Goal: Task Accomplishment & Management: Manage account settings

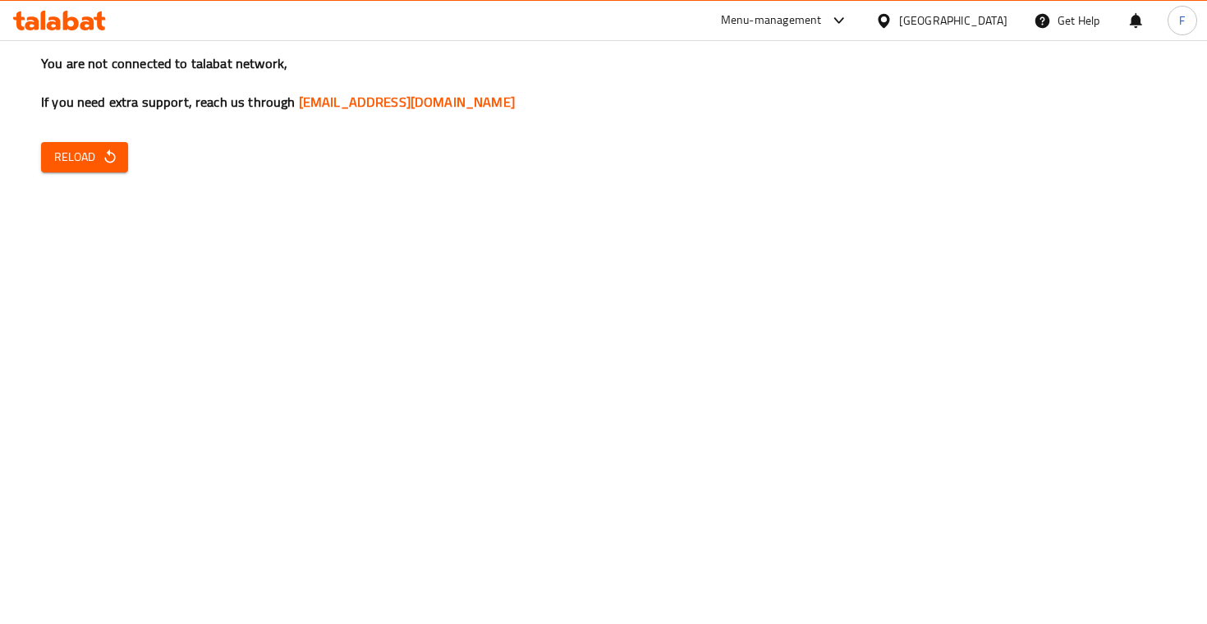
click at [117, 160] on icon "button" at bounding box center [110, 157] width 16 height 16
click at [98, 158] on span "Reload" at bounding box center [84, 157] width 61 height 21
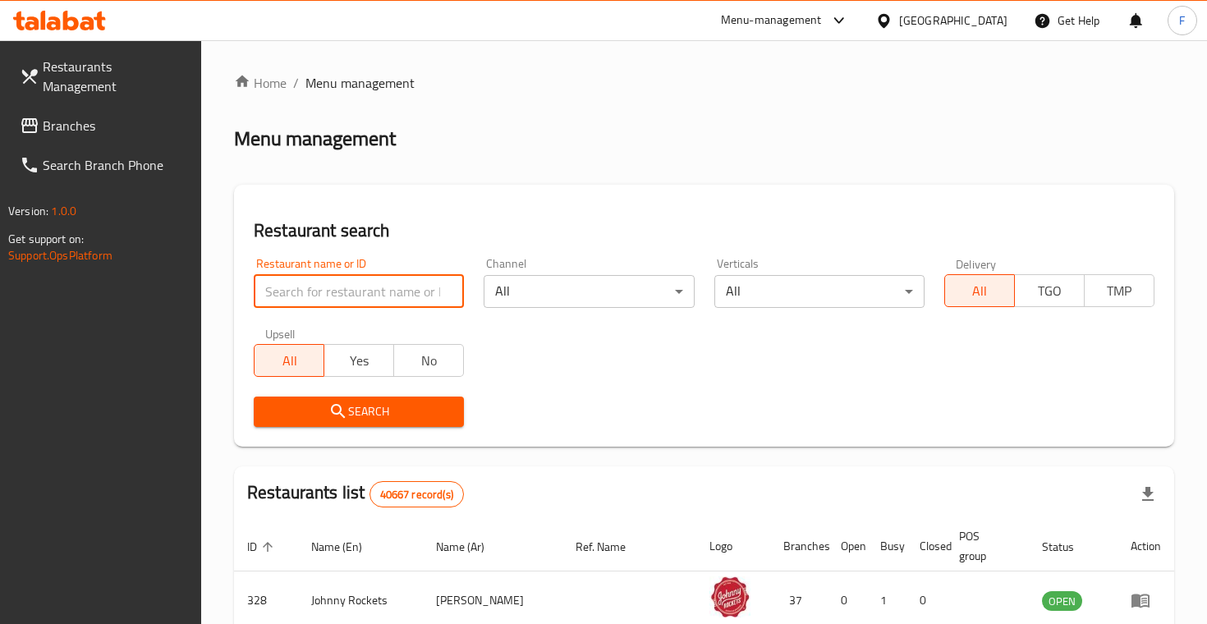
click at [310, 295] on input "search" at bounding box center [359, 291] width 210 height 33
type input "asmak alhalqa"
click at [359, 410] on button "Search" at bounding box center [359, 412] width 210 height 30
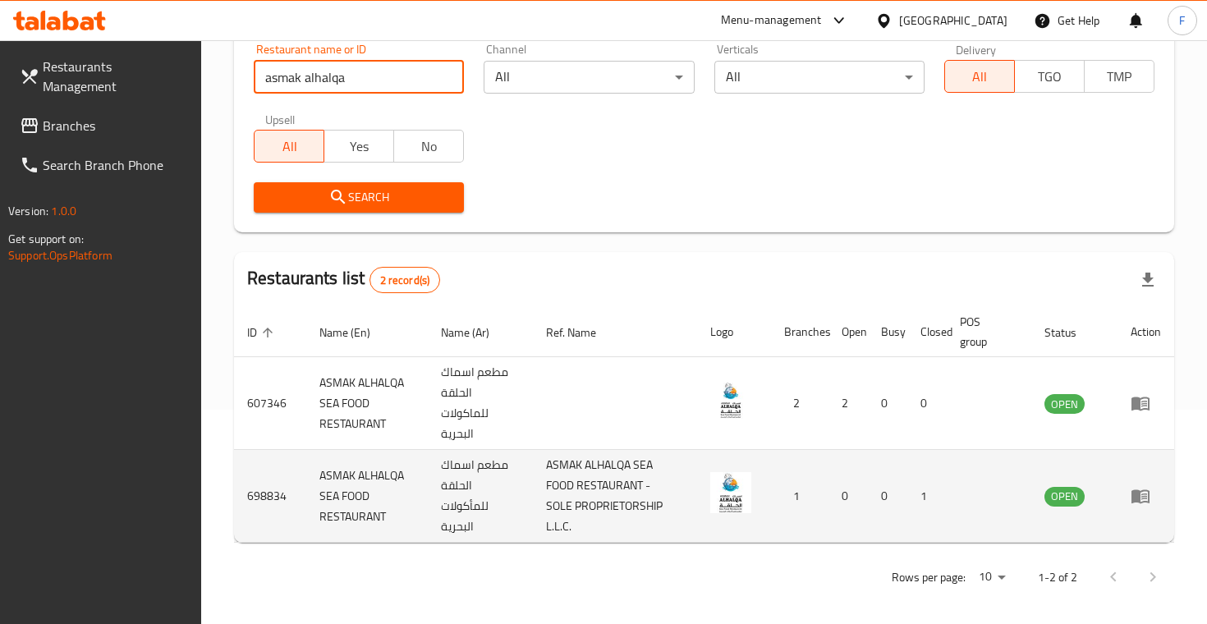
scroll to position [213, 0]
click at [1141, 494] on icon "enhanced table" at bounding box center [1144, 497] width 6 height 7
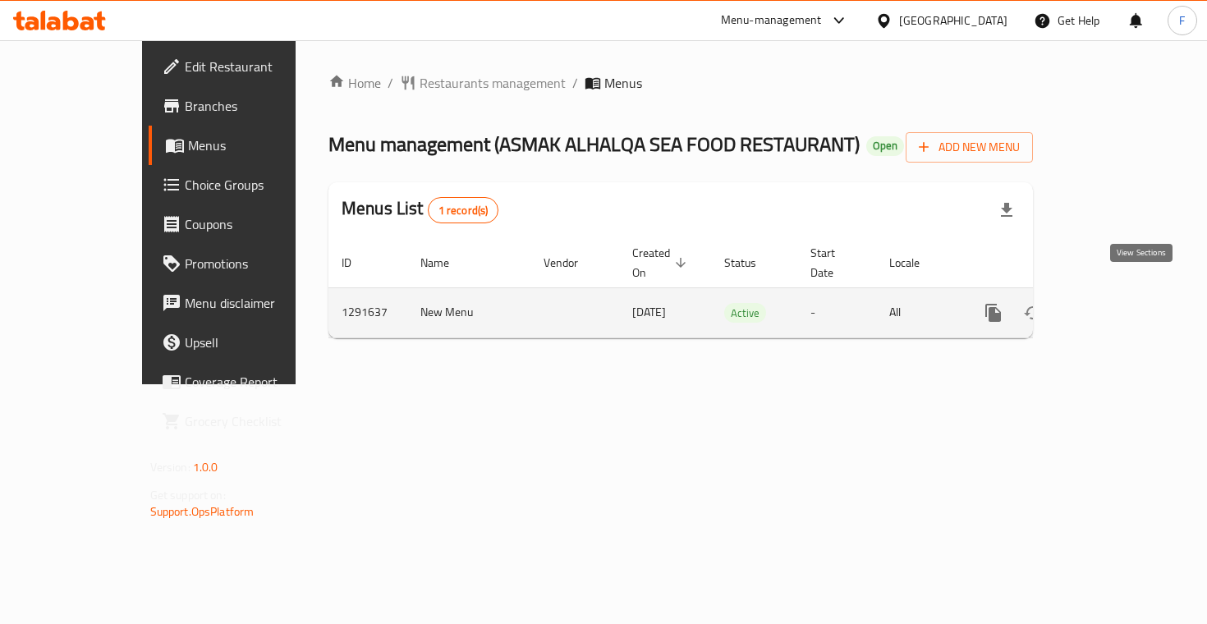
click at [1122, 303] on icon "enhanced table" at bounding box center [1112, 313] width 20 height 20
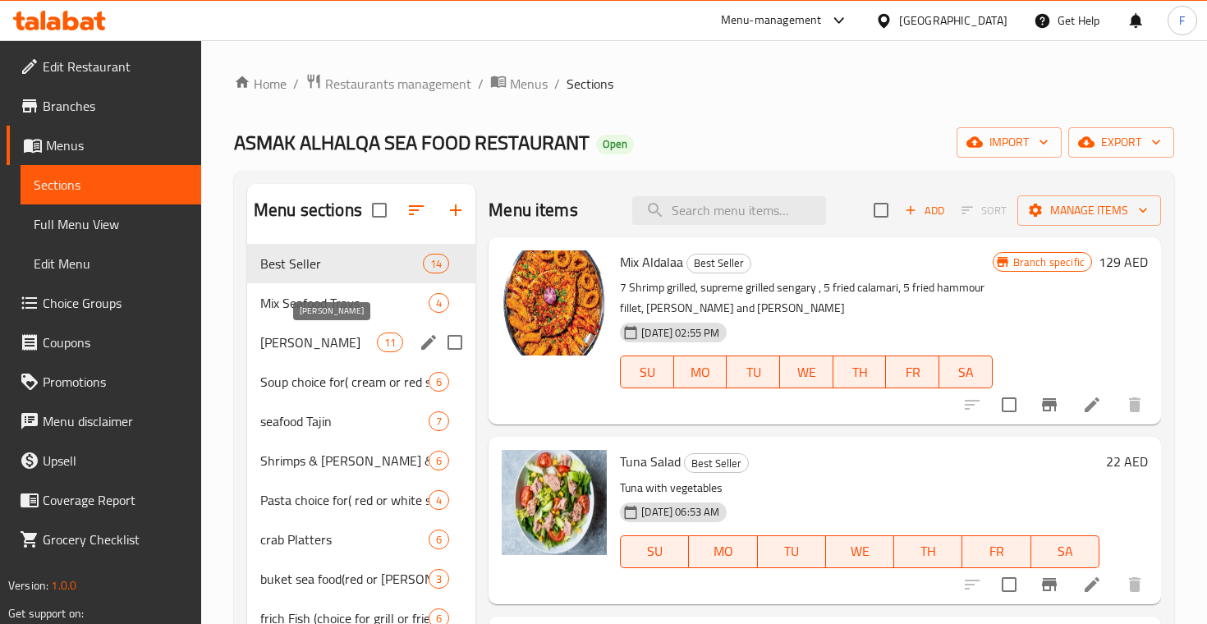
click at [347, 342] on span "[PERSON_NAME]" at bounding box center [318, 343] width 117 height 20
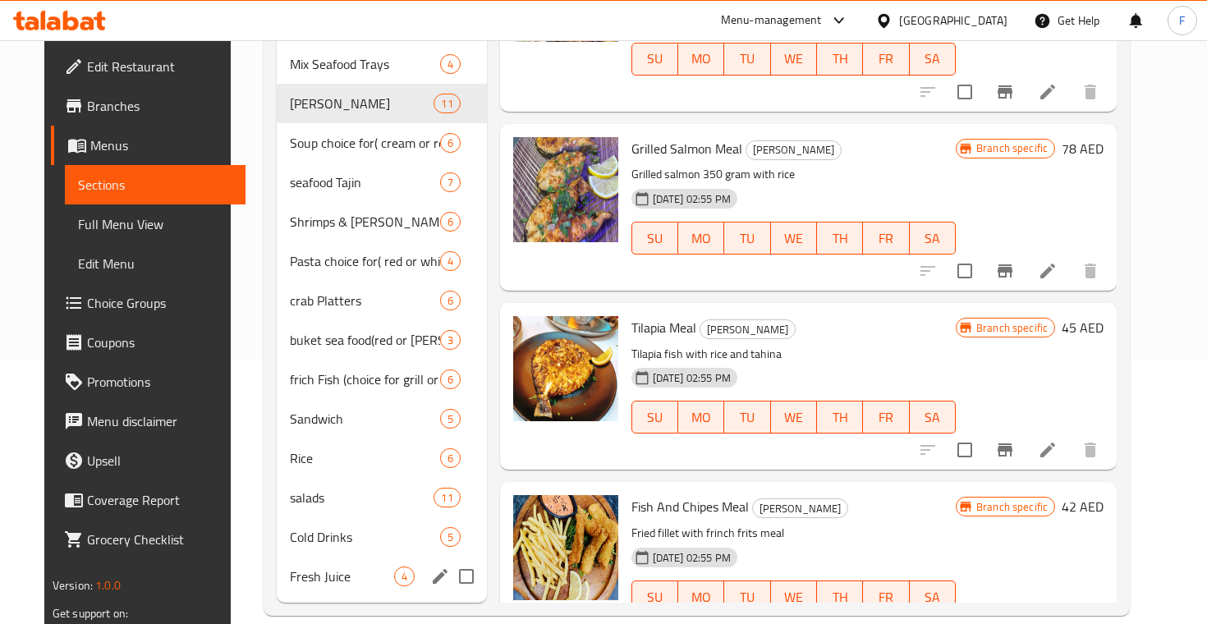
scroll to position [263, 0]
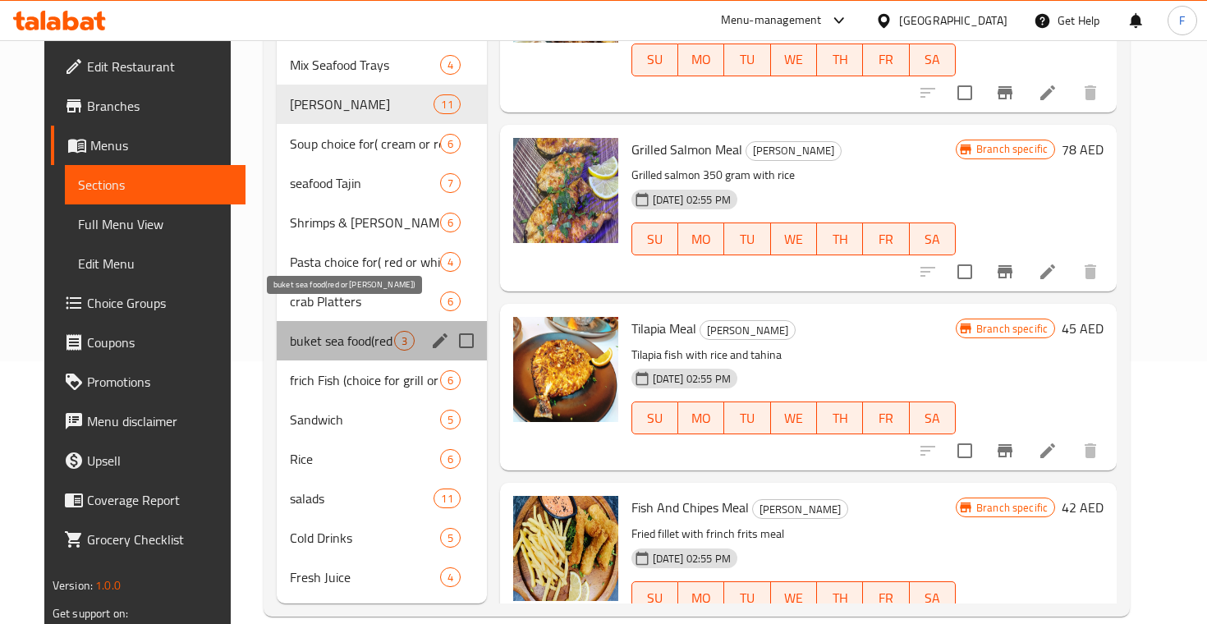
click at [317, 331] on span "buket sea food(red or [PERSON_NAME])" at bounding box center [342, 341] width 104 height 20
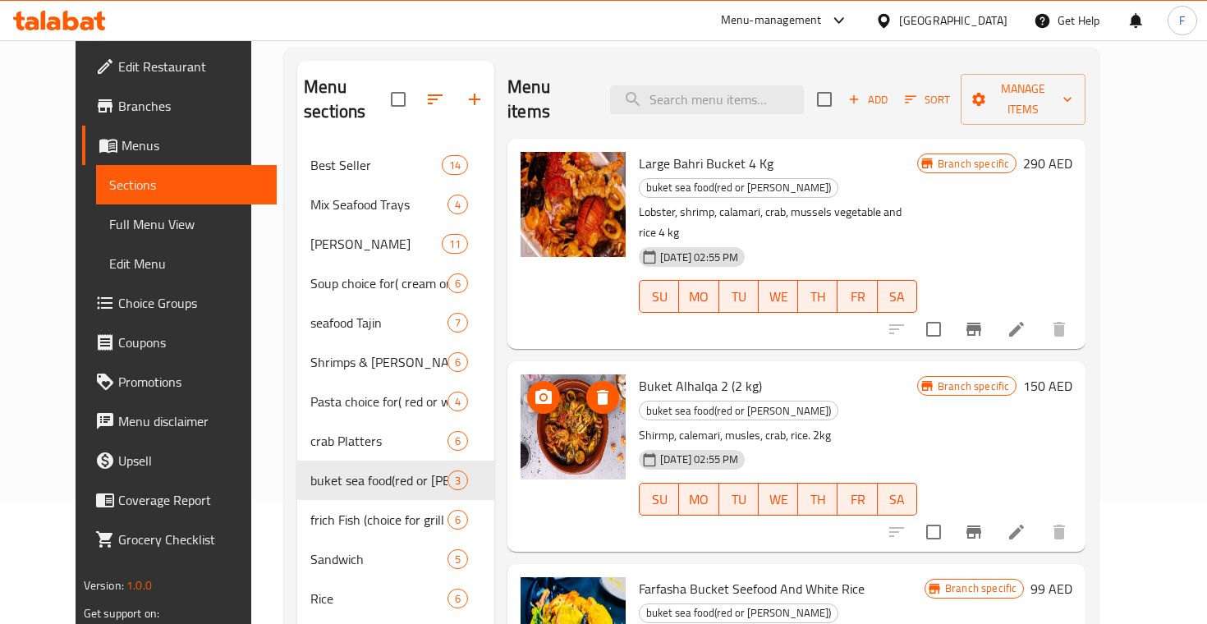
scroll to position [97, 0]
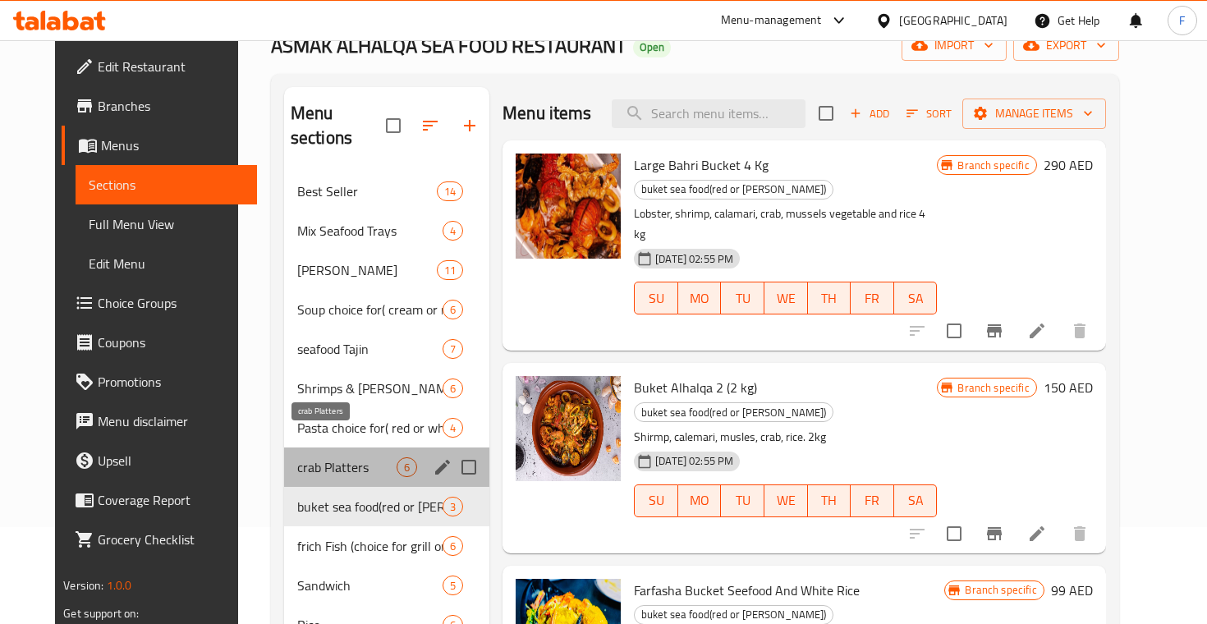
click at [333, 457] on span "crab Platters" at bounding box center [346, 467] width 99 height 20
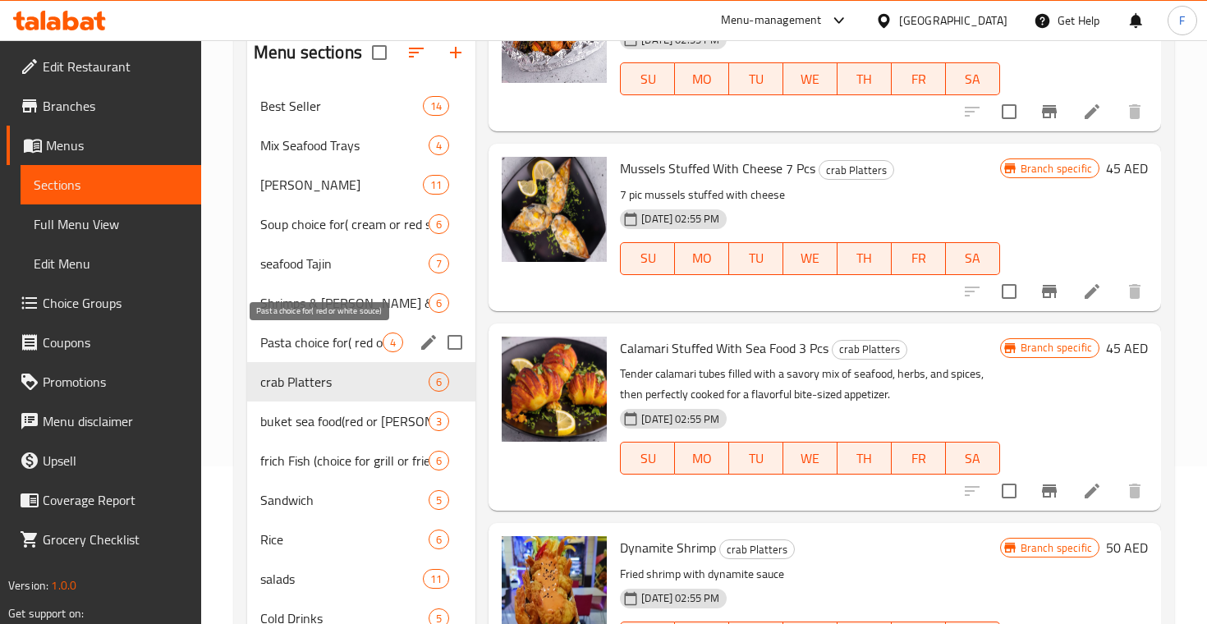
scroll to position [157, 0]
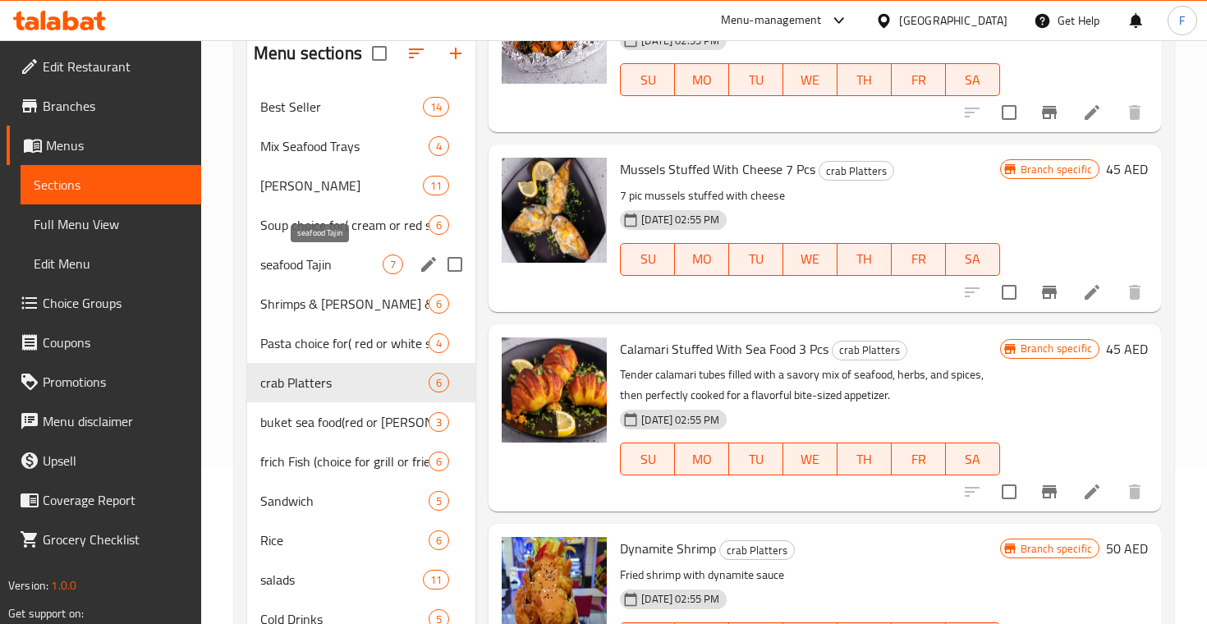
click at [308, 255] on span "seafood Tajin" at bounding box center [321, 265] width 122 height 20
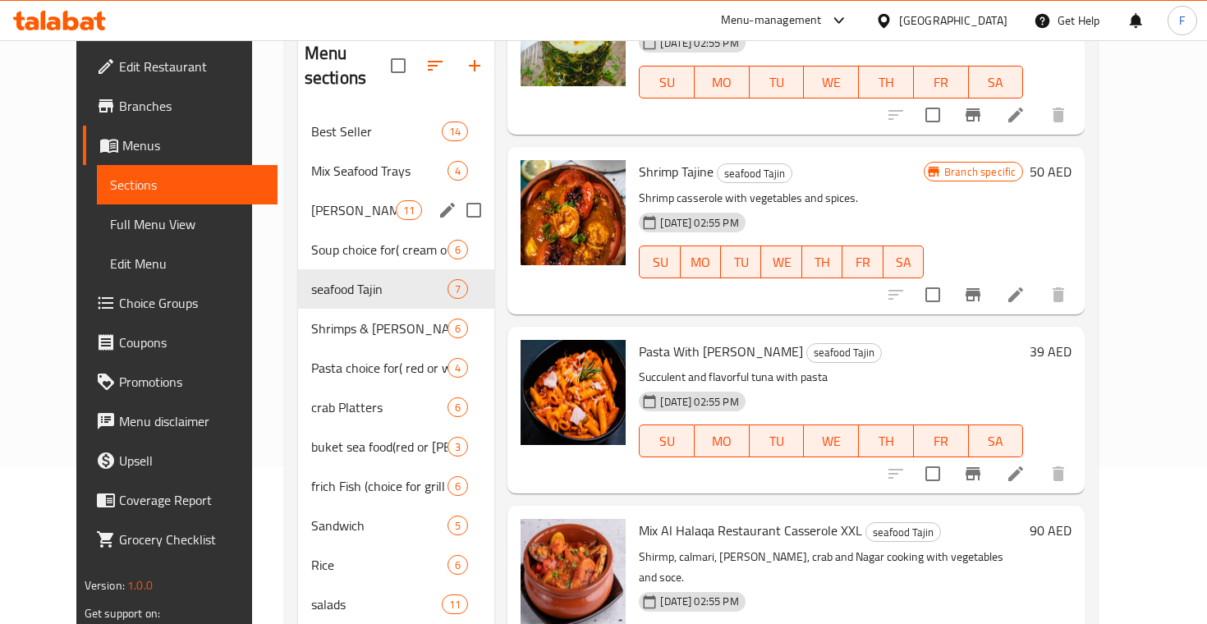
click at [309, 195] on div "[PERSON_NAME] 11" at bounding box center [396, 209] width 197 height 39
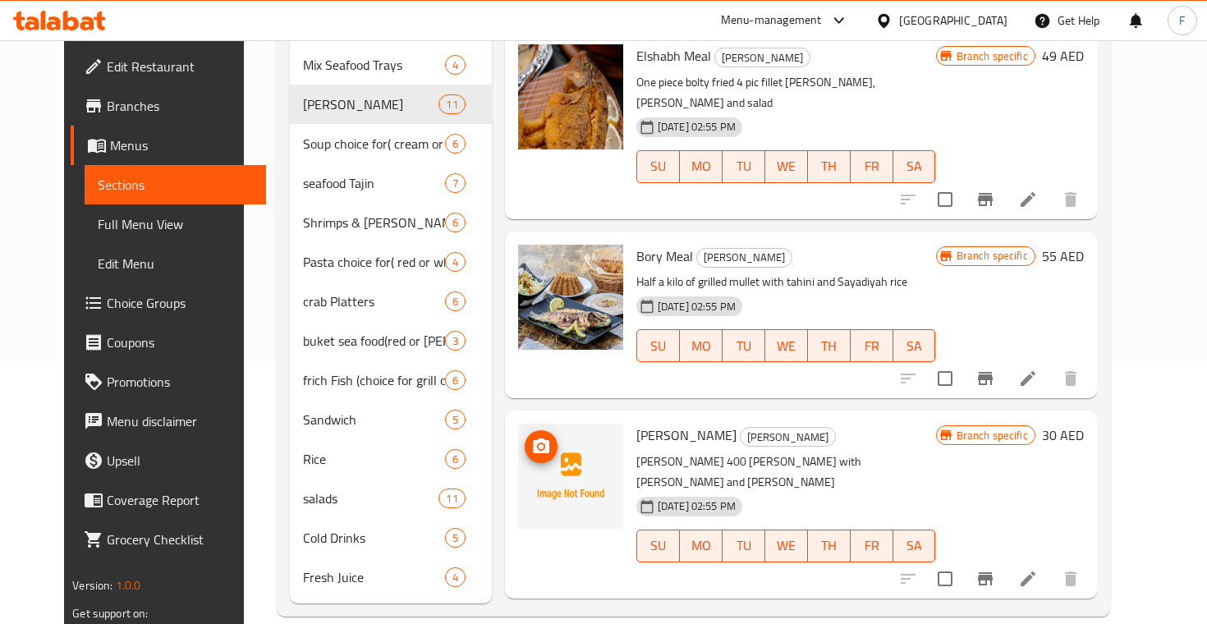
scroll to position [642, 0]
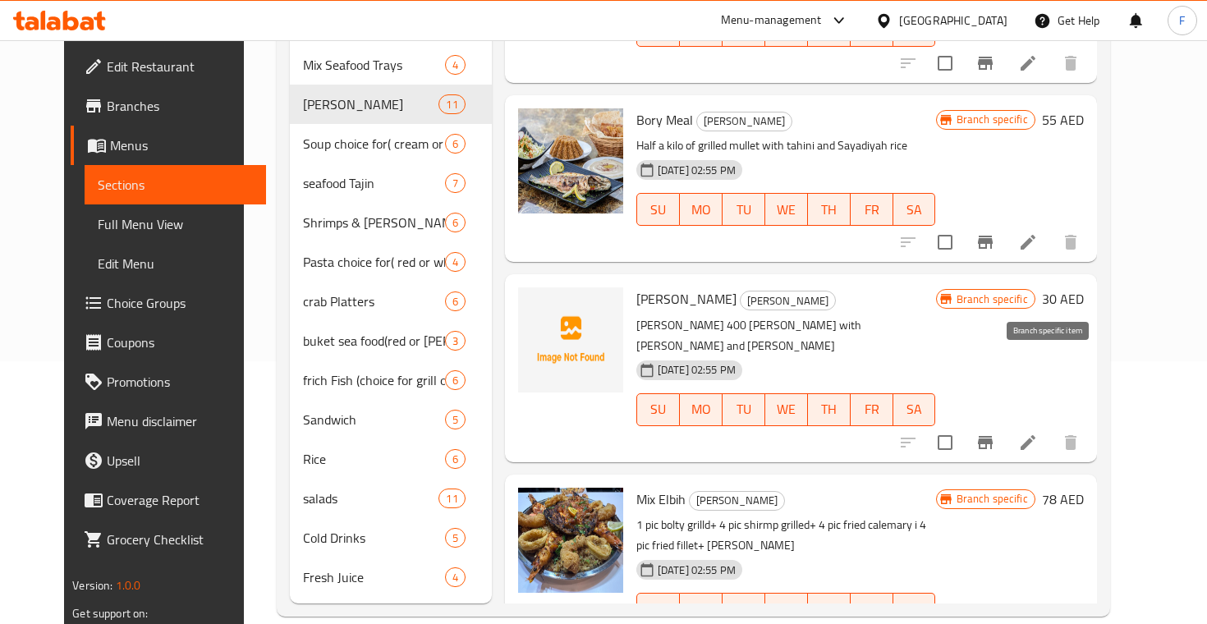
click at [995, 433] on icon "Branch-specific-item" at bounding box center [985, 443] width 20 height 20
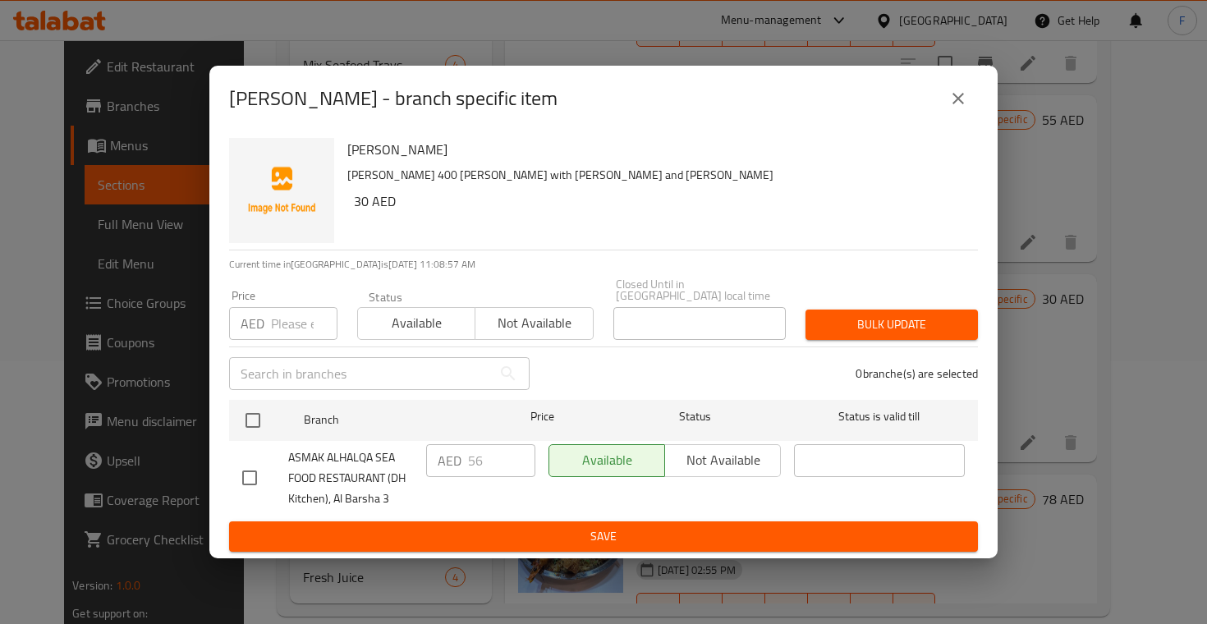
click at [963, 94] on icon "close" at bounding box center [958, 99] width 20 height 20
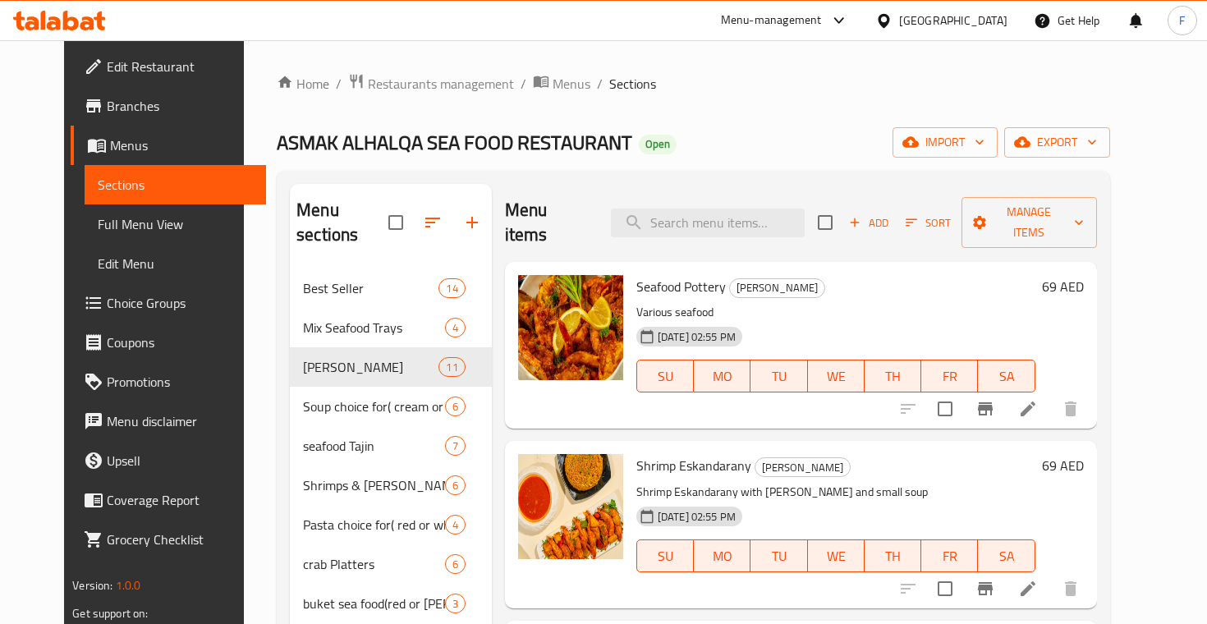
scroll to position [0, 0]
click at [457, 83] on span "Restaurants management" at bounding box center [441, 84] width 146 height 20
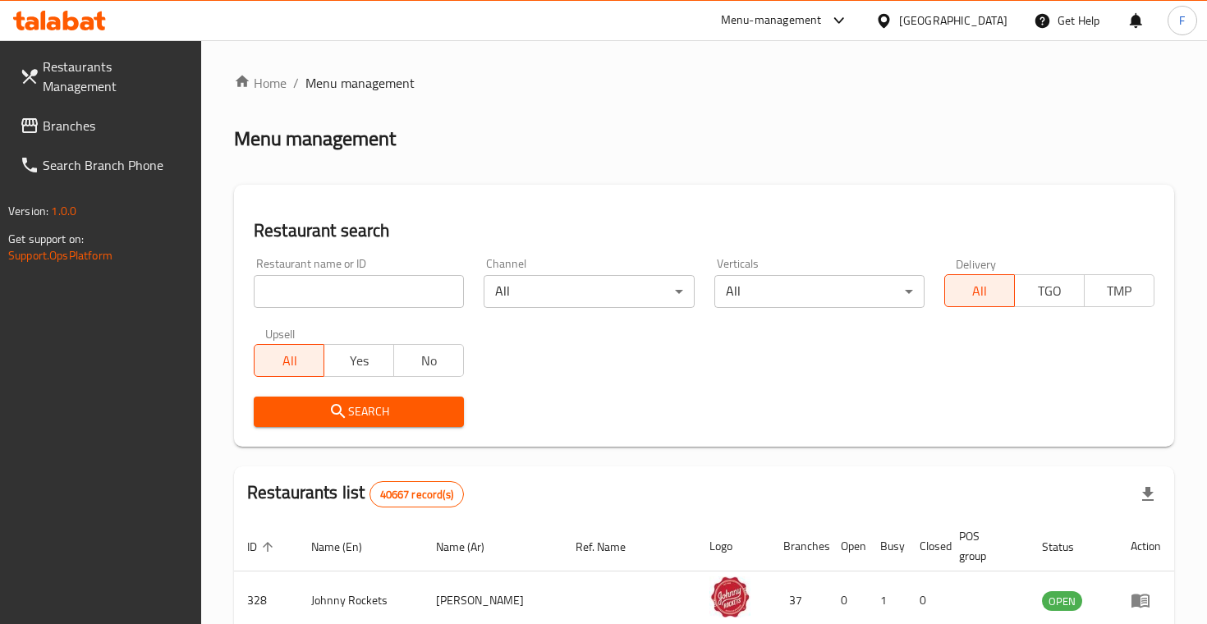
click at [351, 291] on input "search" at bounding box center [359, 291] width 210 height 33
click at [359, 410] on button "Search" at bounding box center [359, 412] width 210 height 30
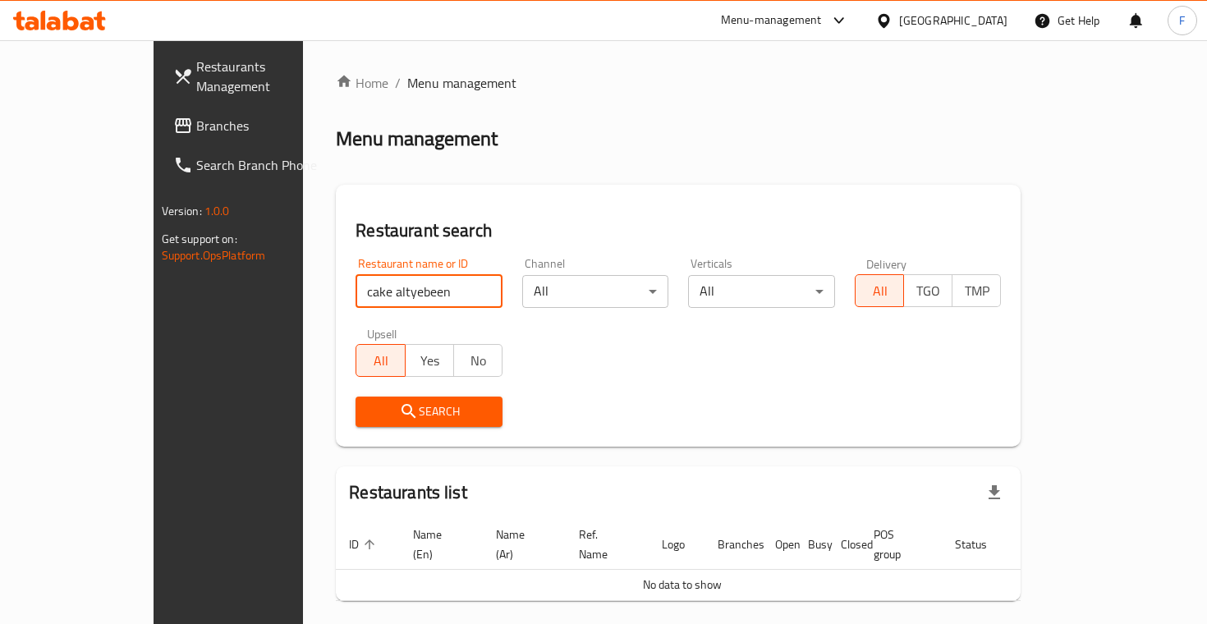
click at [356, 297] on input "cake altyebeen" at bounding box center [429, 291] width 147 height 33
paste input "Tay"
click at [359, 410] on button "Search" at bounding box center [429, 412] width 147 height 30
click at [356, 292] on input "cake Taybeen" at bounding box center [429, 291] width 147 height 33
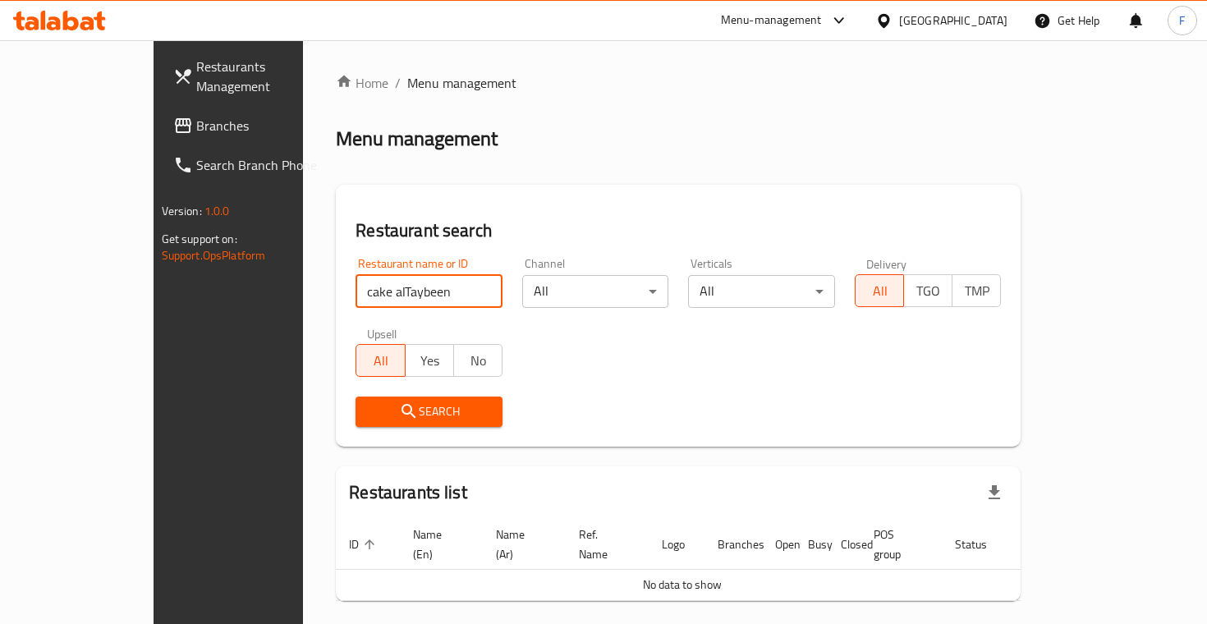
click at [359, 410] on button "Search" at bounding box center [429, 412] width 147 height 30
type input "cake al Taybeen"
click at [356, 422] on button "Search" at bounding box center [429, 412] width 147 height 30
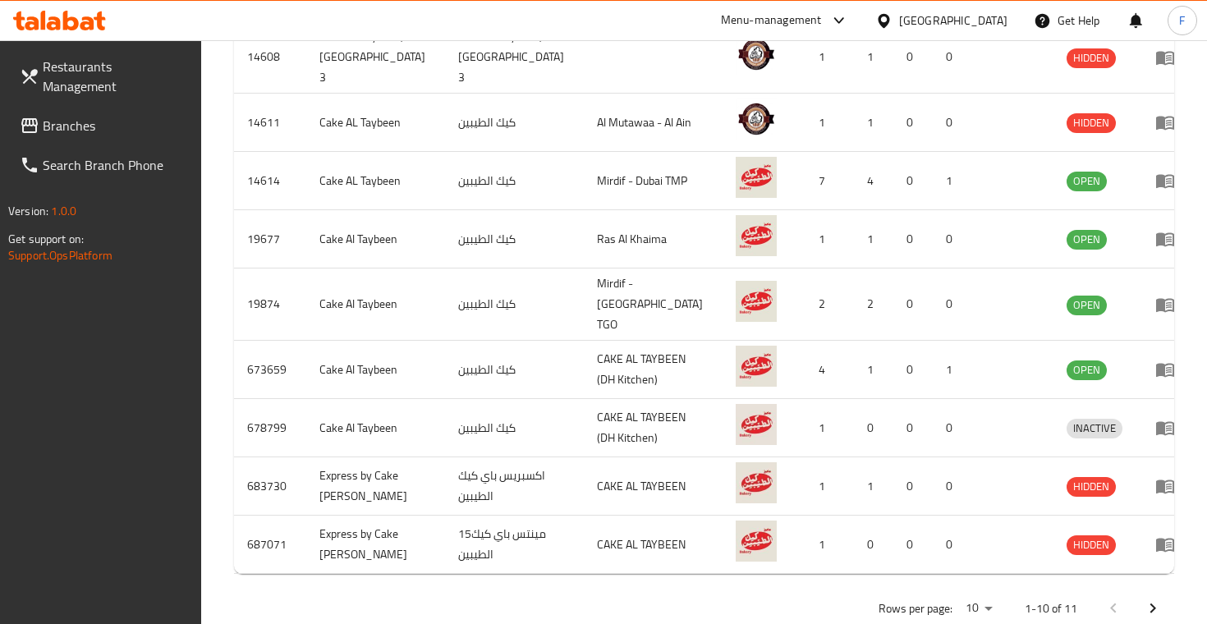
scroll to position [622, 0]
click at [1159, 599] on icon "Next page" at bounding box center [1153, 609] width 20 height 20
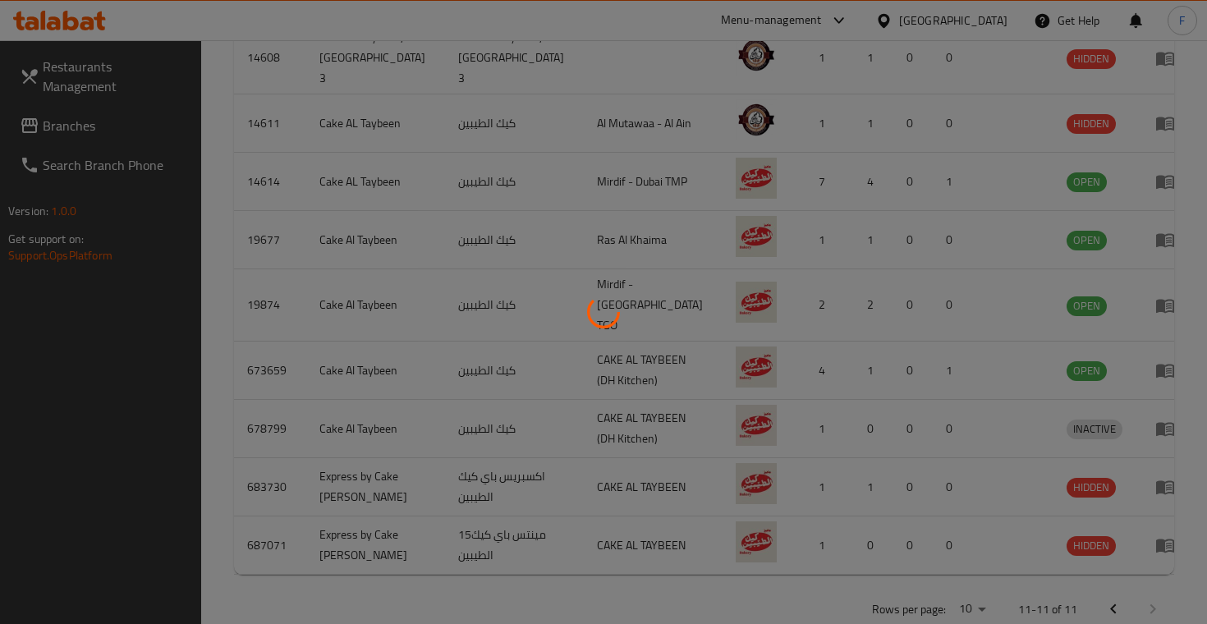
scroll to position [85, 0]
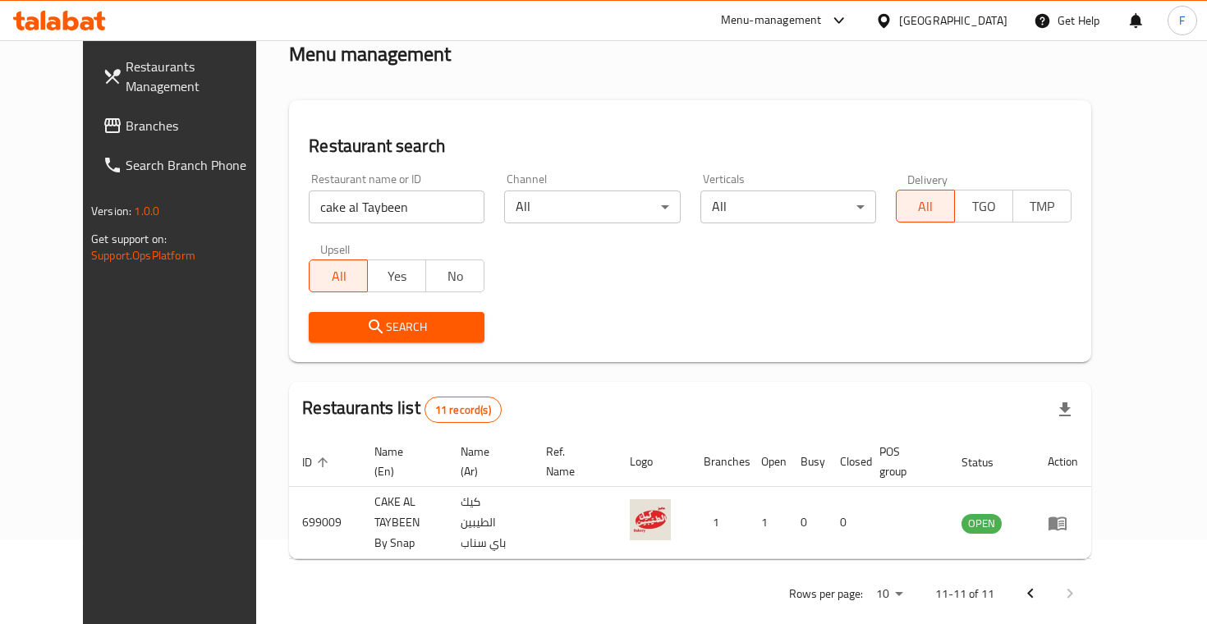
click at [1033, 589] on icon "Previous page" at bounding box center [1030, 594] width 6 height 10
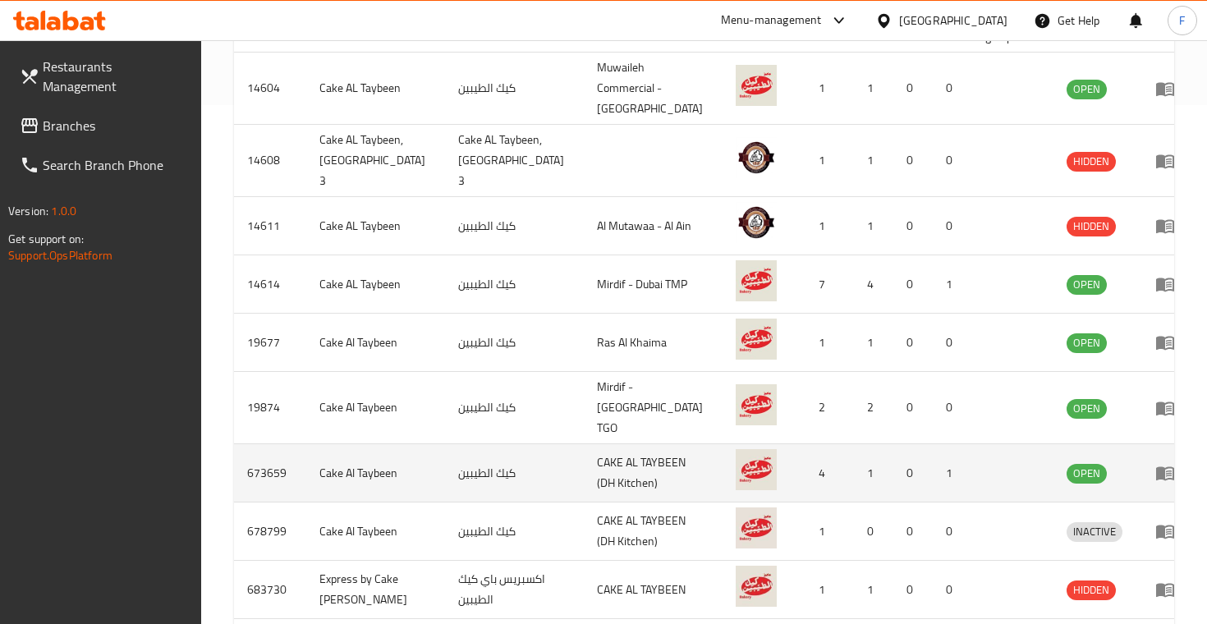
scroll to position [520, 0]
click at [1155, 462] on link "enhanced table" at bounding box center [1170, 472] width 30 height 20
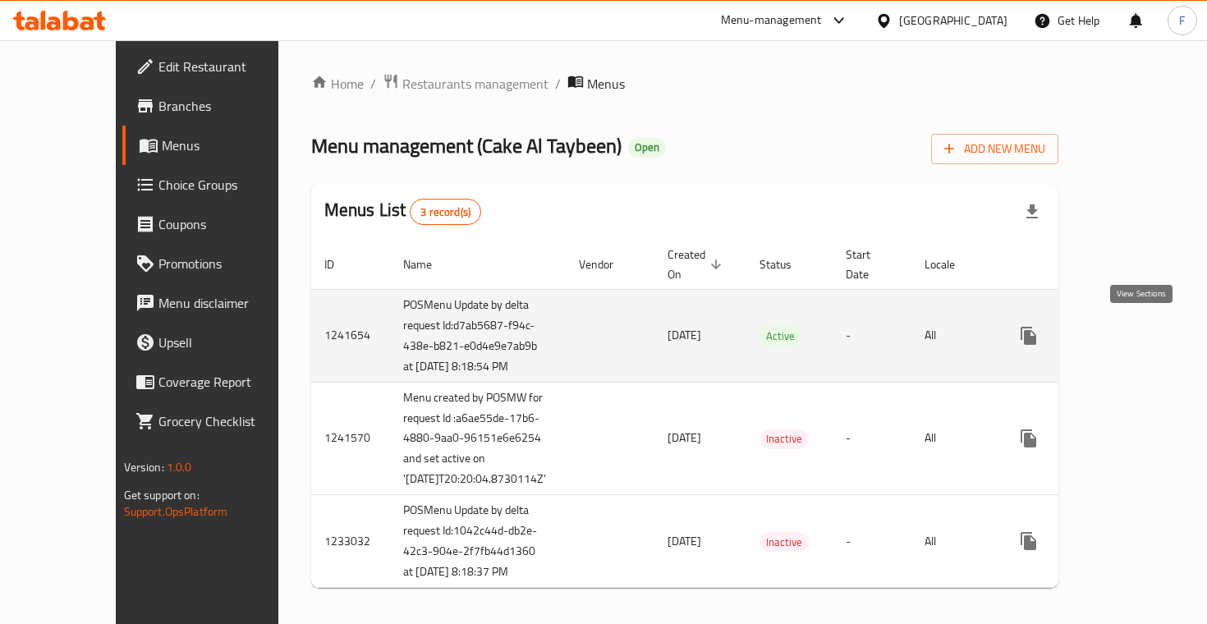
click at [1156, 333] on link "enhanced table" at bounding box center [1146, 335] width 39 height 39
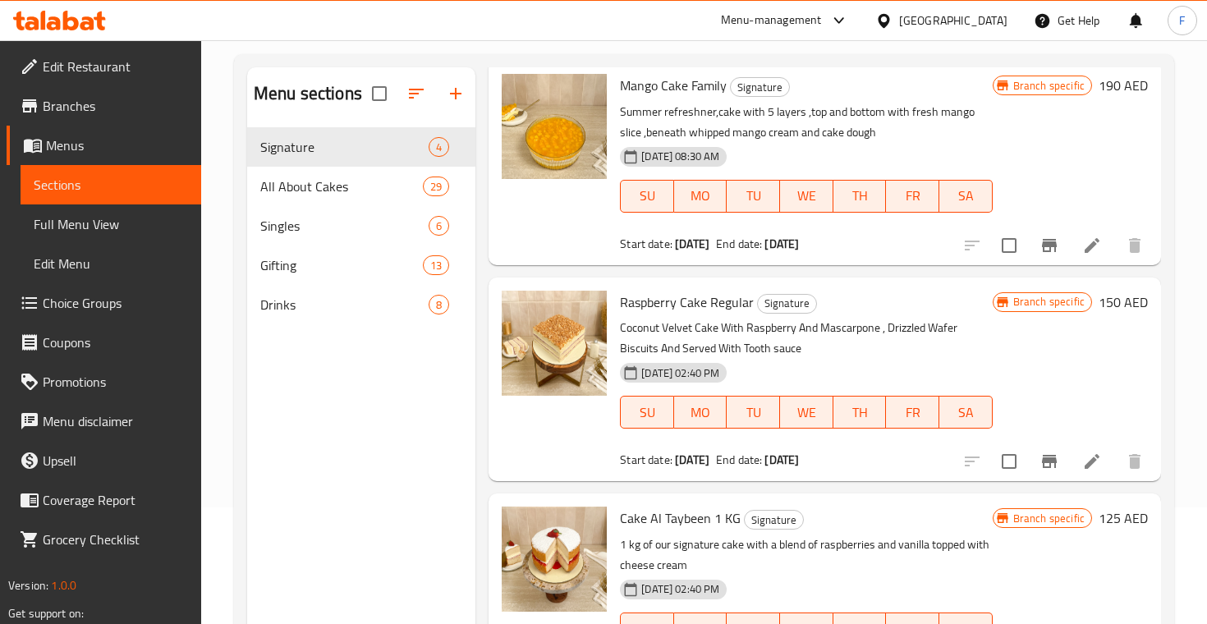
scroll to position [16, 0]
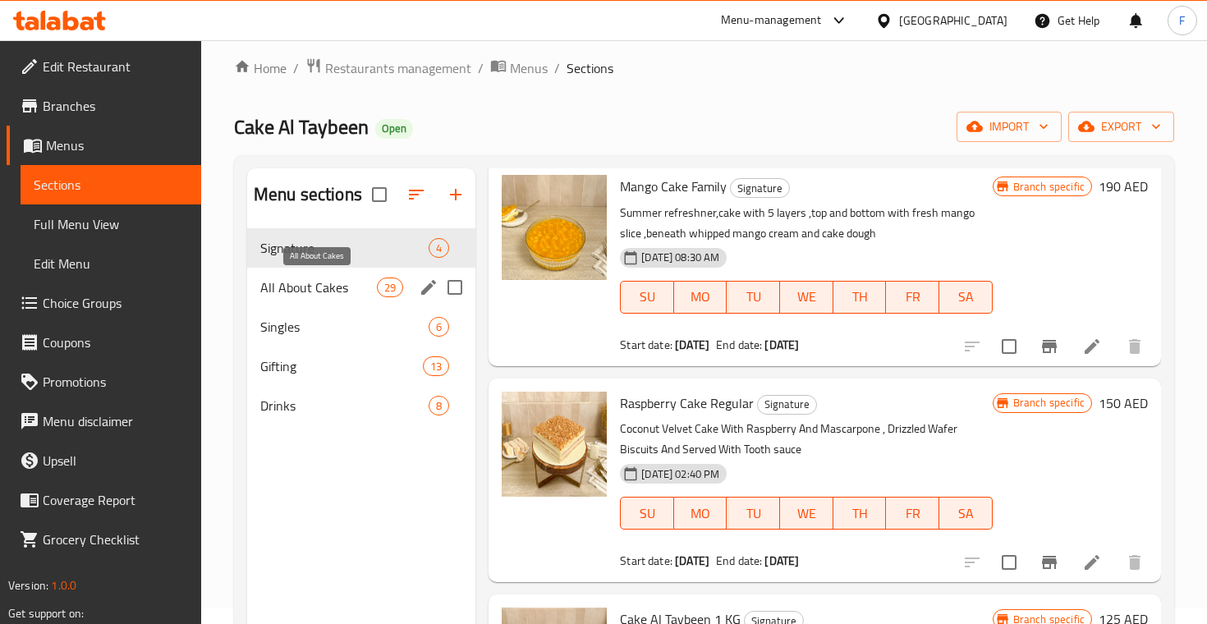
click at [330, 291] on span "All About Cakes" at bounding box center [318, 288] width 117 height 20
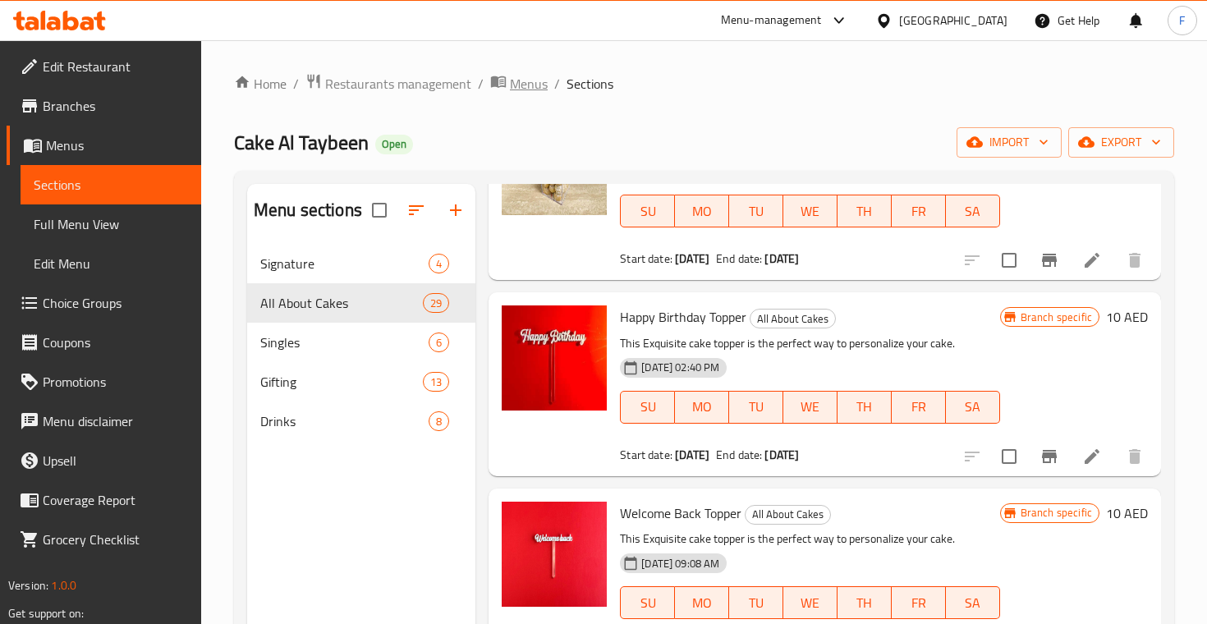
click at [521, 86] on span "Menus" at bounding box center [529, 84] width 38 height 20
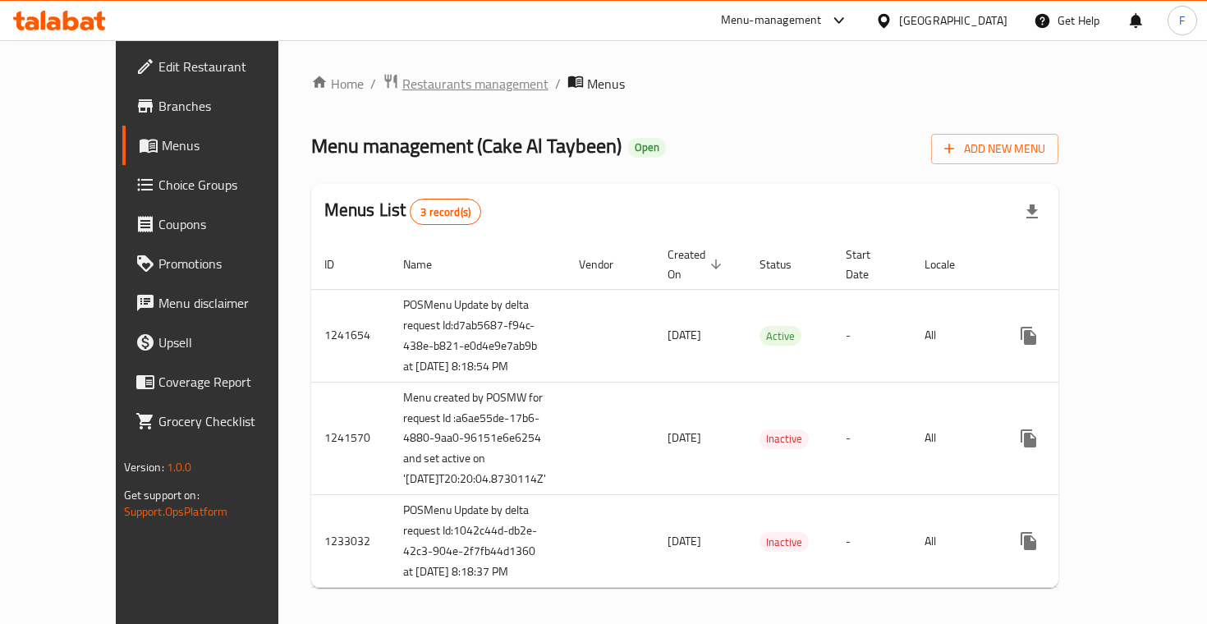
click at [421, 84] on span "Restaurants management" at bounding box center [475, 84] width 146 height 20
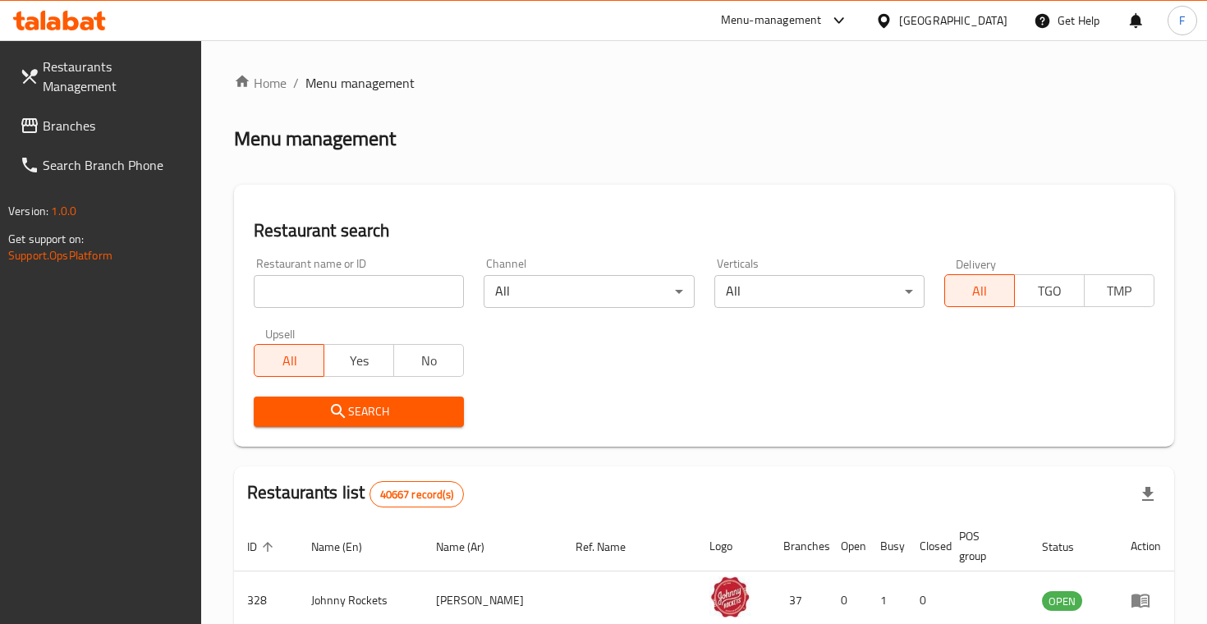
click at [374, 275] on input "search" at bounding box center [359, 291] width 210 height 33
paste input "Taybeen"
type input "cake al Taybeen"
click at [359, 410] on button "Search" at bounding box center [359, 412] width 210 height 30
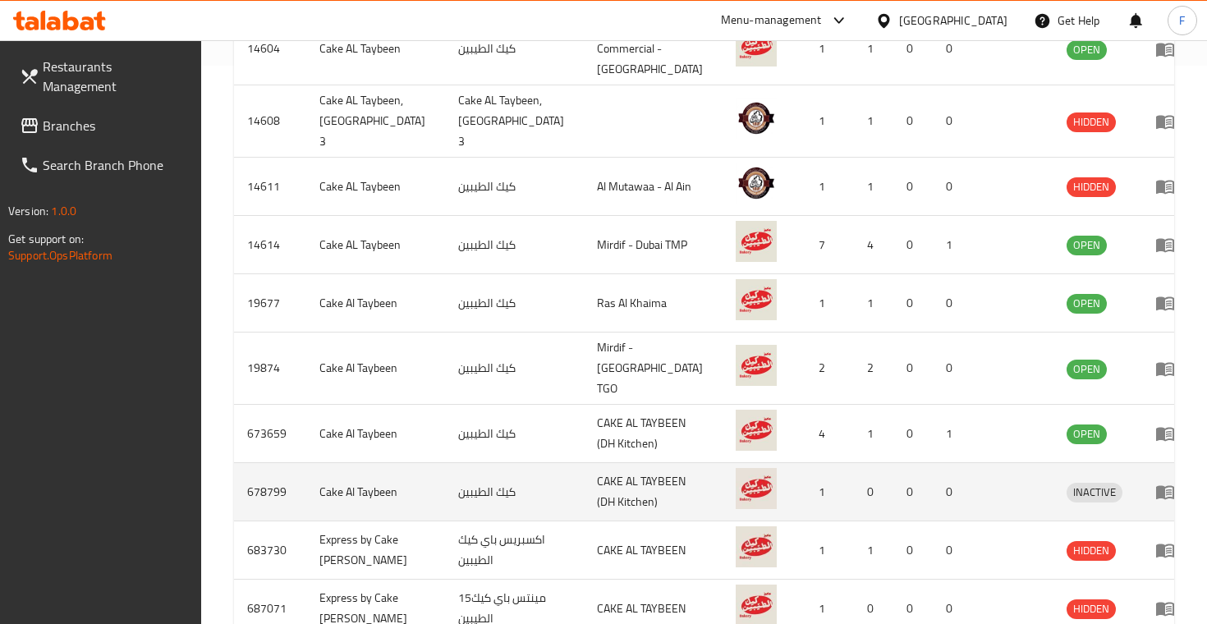
scroll to position [554, 0]
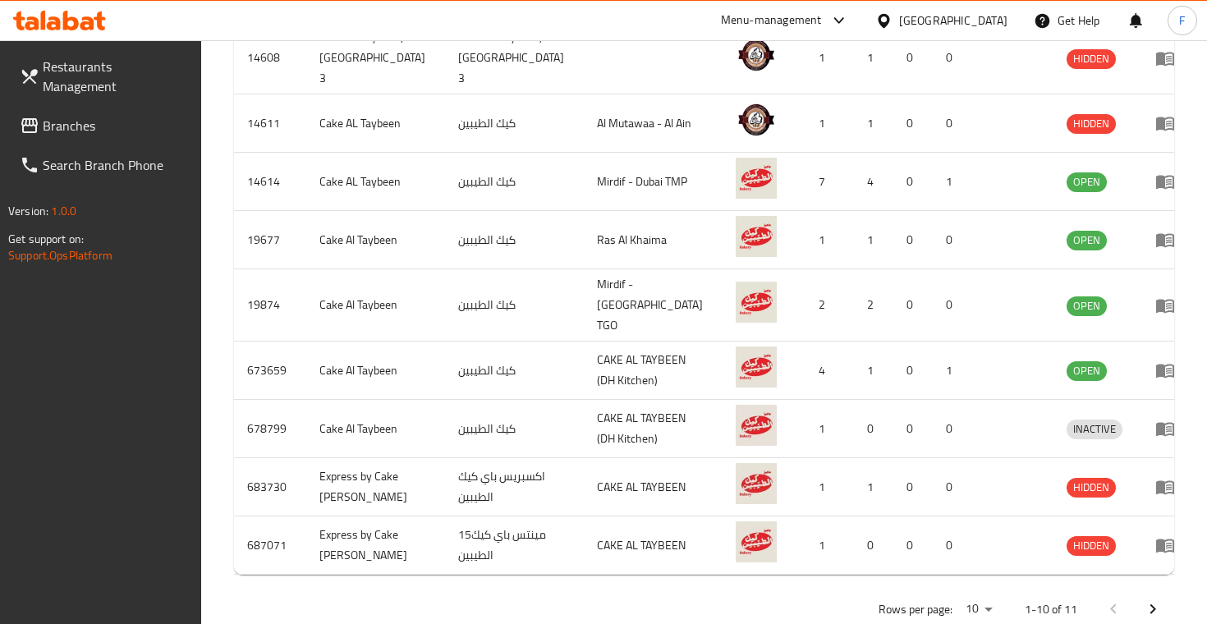
click at [1151, 599] on icon "Next page" at bounding box center [1153, 609] width 20 height 20
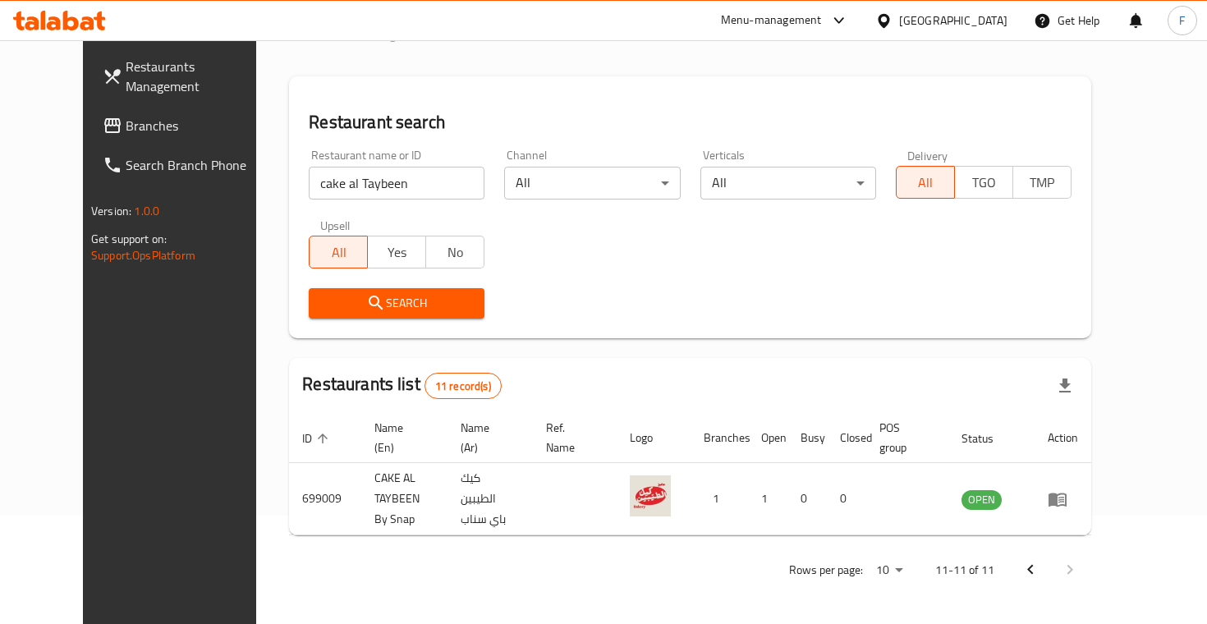
scroll to position [85, 0]
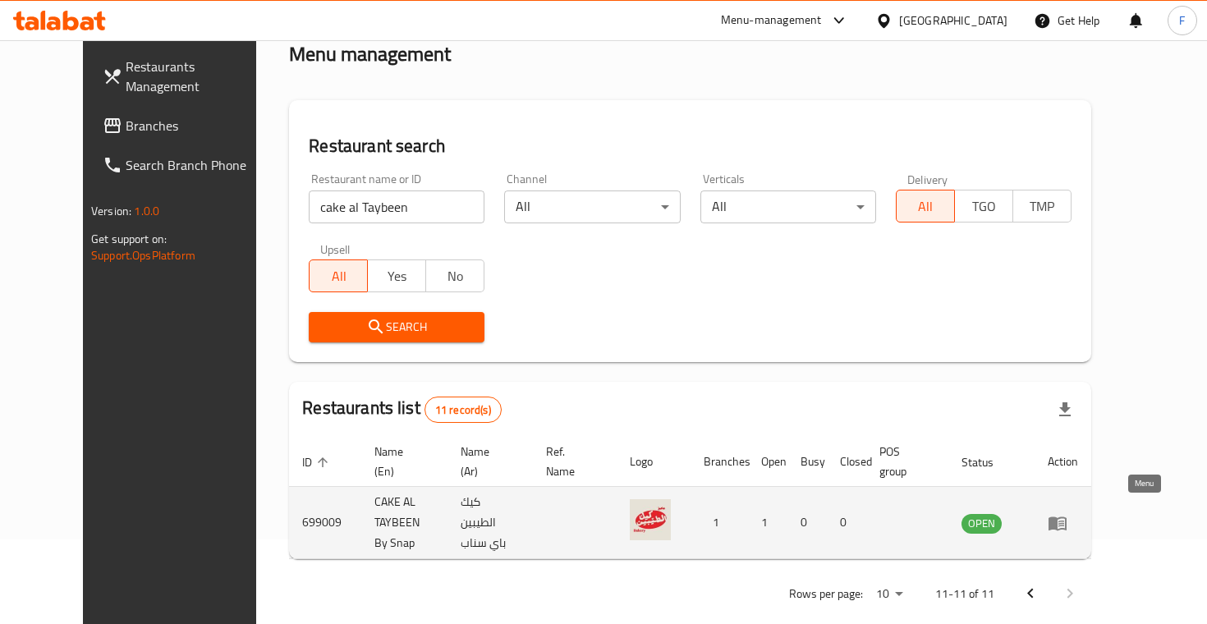
click at [1091, 525] on td "enhanced table" at bounding box center [1063, 523] width 57 height 72
click at [1064, 521] on icon "enhanced table" at bounding box center [1061, 524] width 6 height 7
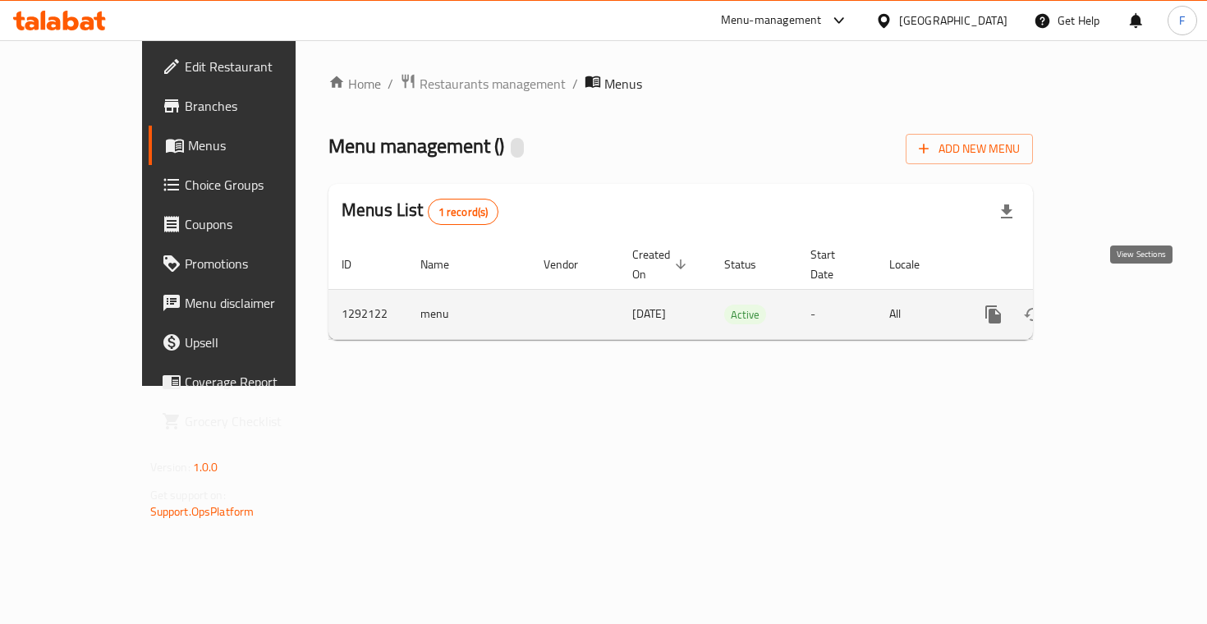
click at [1122, 305] on icon "enhanced table" at bounding box center [1112, 315] width 20 height 20
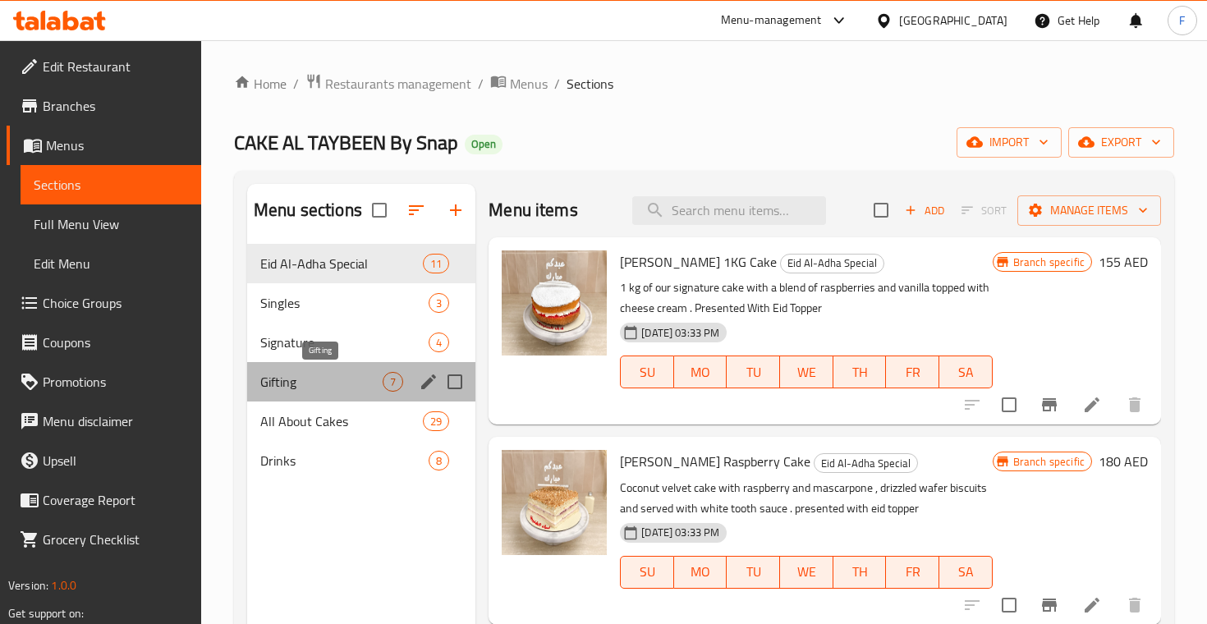
click at [334, 378] on span "Gifting" at bounding box center [321, 382] width 122 height 20
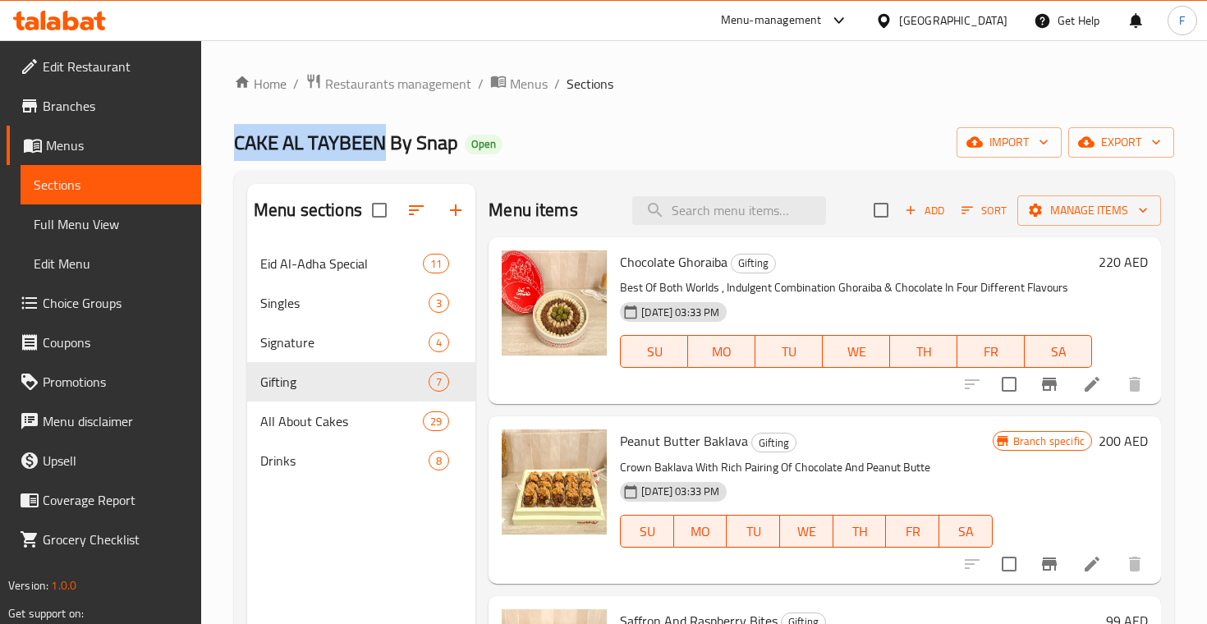
drag, startPoint x: 395, startPoint y: 146, endPoint x: 223, endPoint y: 151, distance: 171.7
click at [223, 151] on div "Home / Restaurants management / Menus / Sections CAKE AL TAYBEEN By Snap Open i…" at bounding box center [704, 447] width 1006 height 814
copy span "CAKE AL TAYBEEN"
click at [412, 92] on span "Restaurants management" at bounding box center [398, 84] width 146 height 20
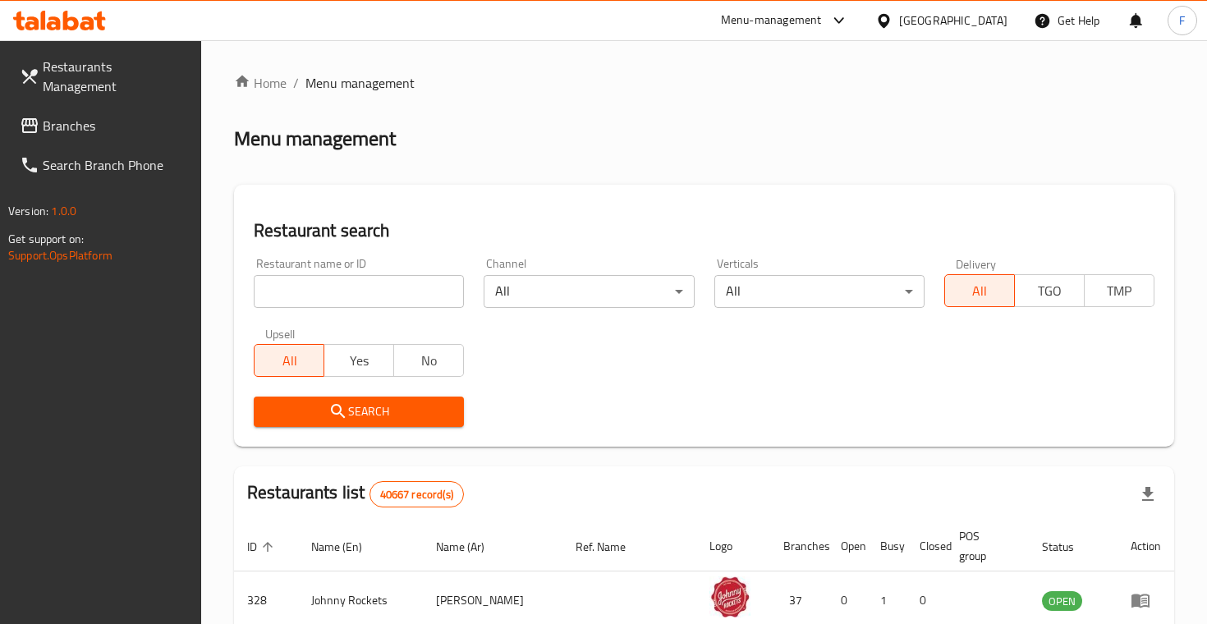
click at [342, 285] on input "search" at bounding box center [359, 291] width 210 height 33
type input "sushi Japan"
click at [359, 410] on button "Search" at bounding box center [359, 412] width 210 height 30
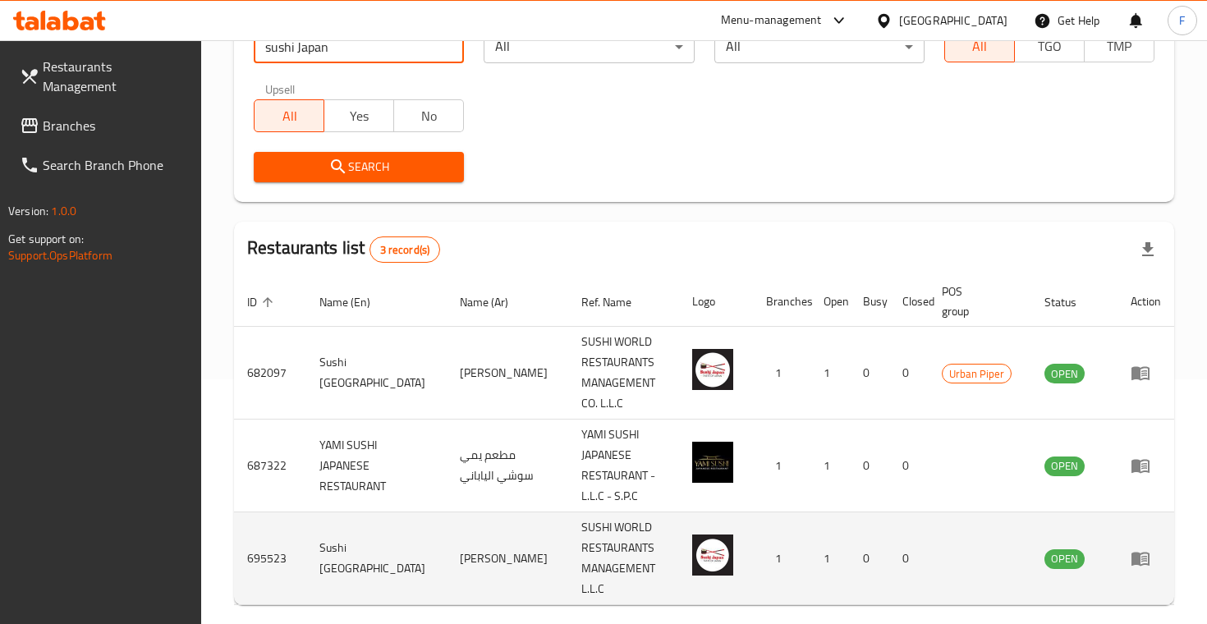
scroll to position [244, 0]
click at [1149, 553] on icon "enhanced table" at bounding box center [1140, 560] width 18 height 14
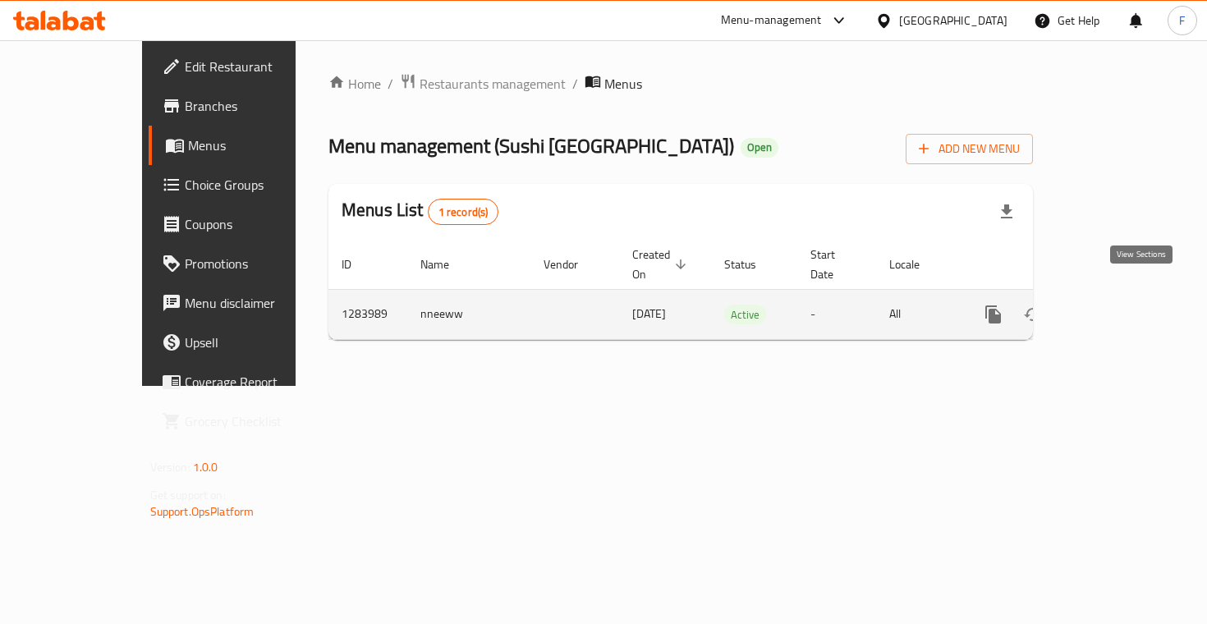
click at [1122, 305] on icon "enhanced table" at bounding box center [1112, 315] width 20 height 20
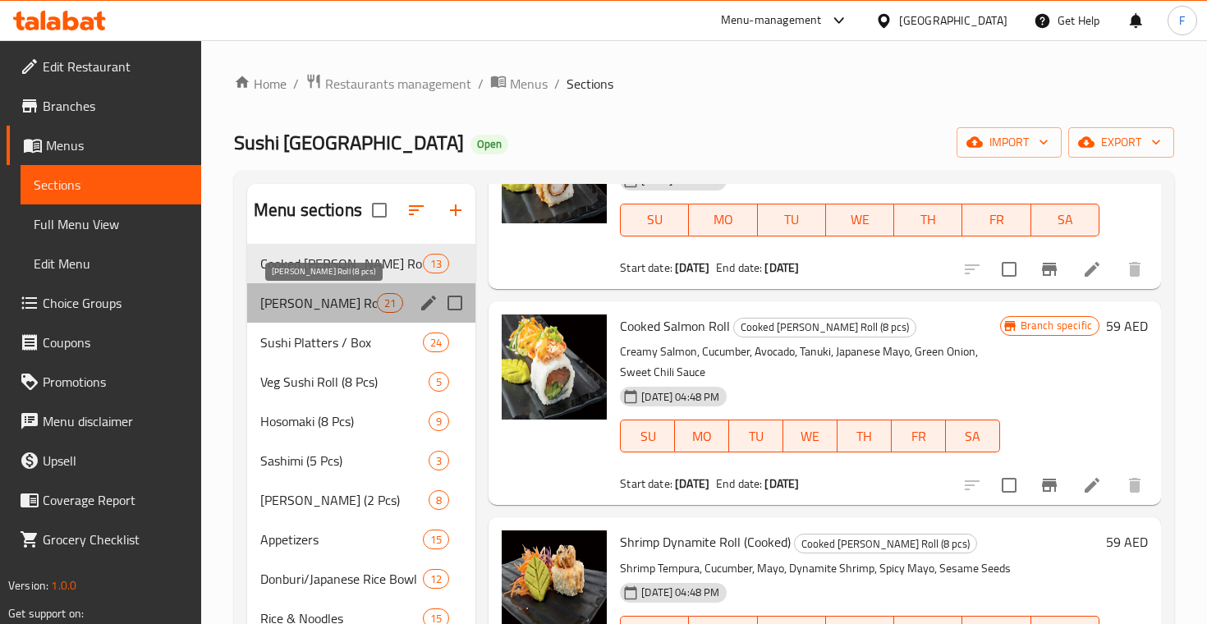
click at [349, 296] on span "[PERSON_NAME] Roll (8 pcs)" at bounding box center [318, 303] width 117 height 20
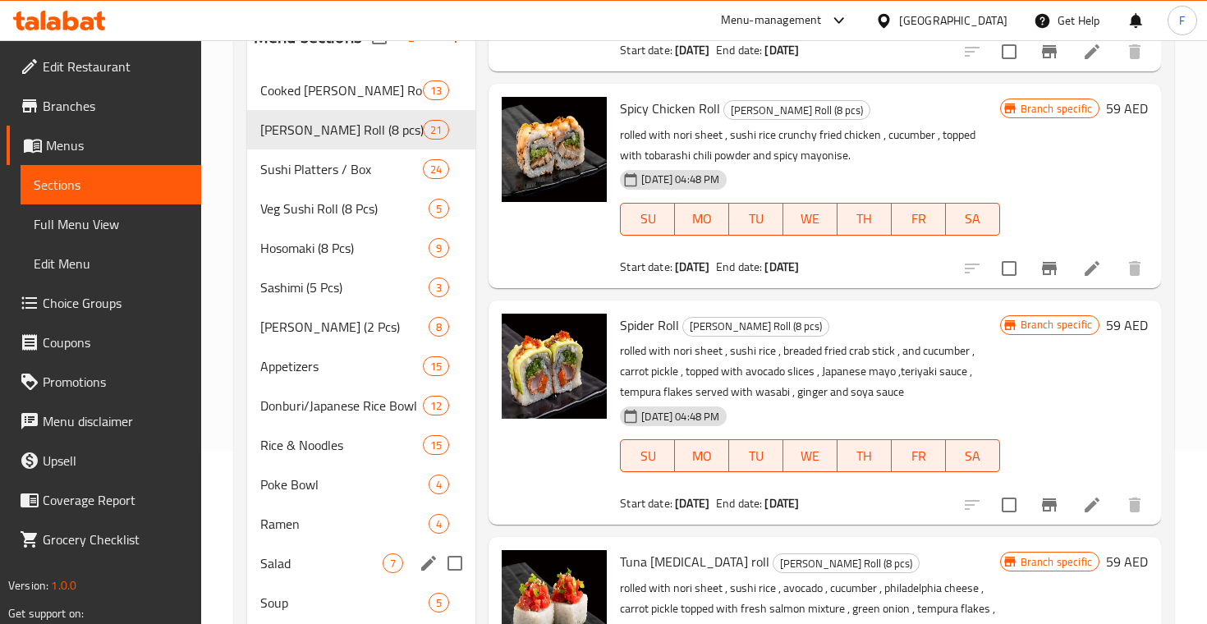
scroll to position [4, 0]
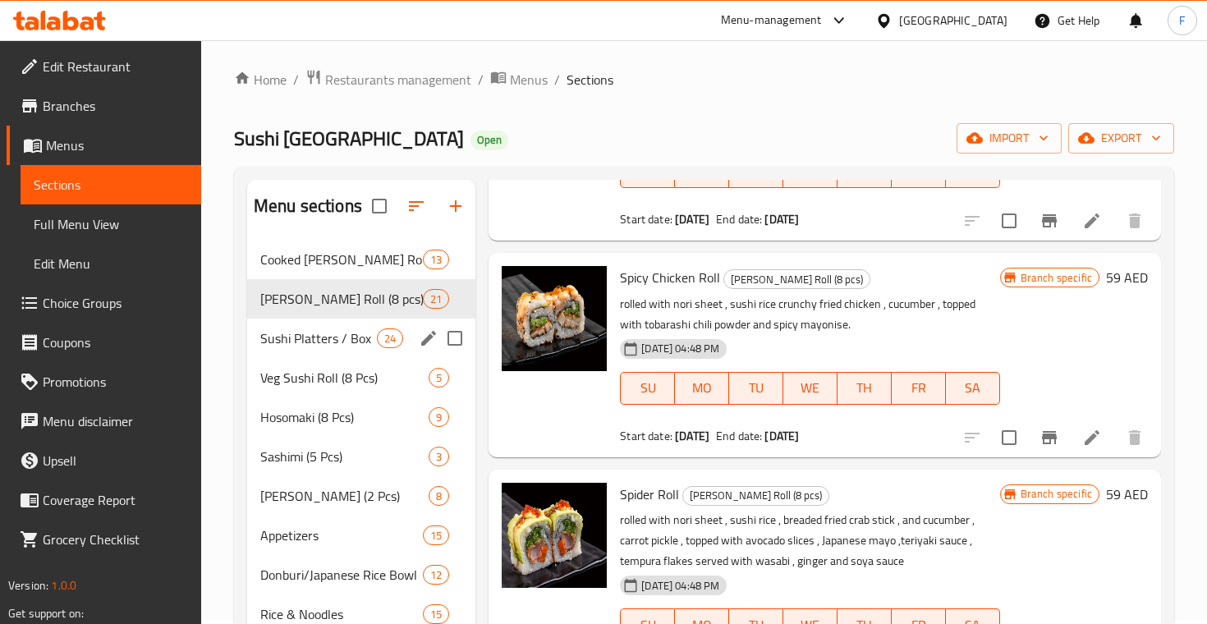
click at [362, 344] on span "Sushi Platters / Box" at bounding box center [318, 338] width 117 height 20
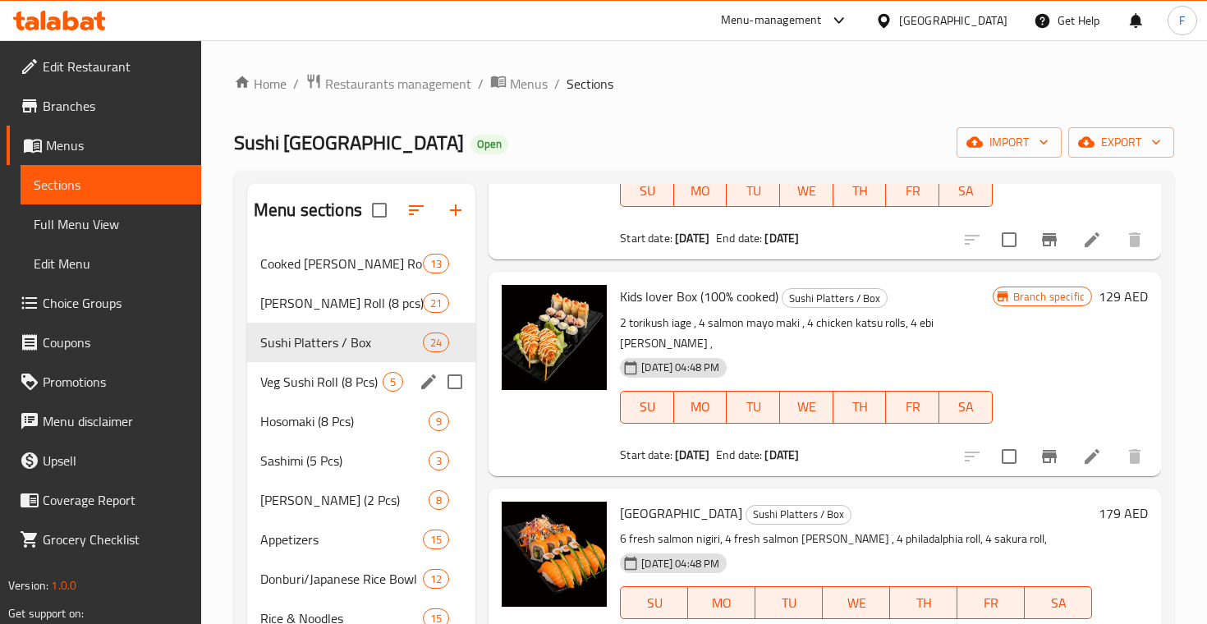
click at [331, 388] on span "Veg Sushi Roll (8 Pcs)" at bounding box center [321, 382] width 122 height 20
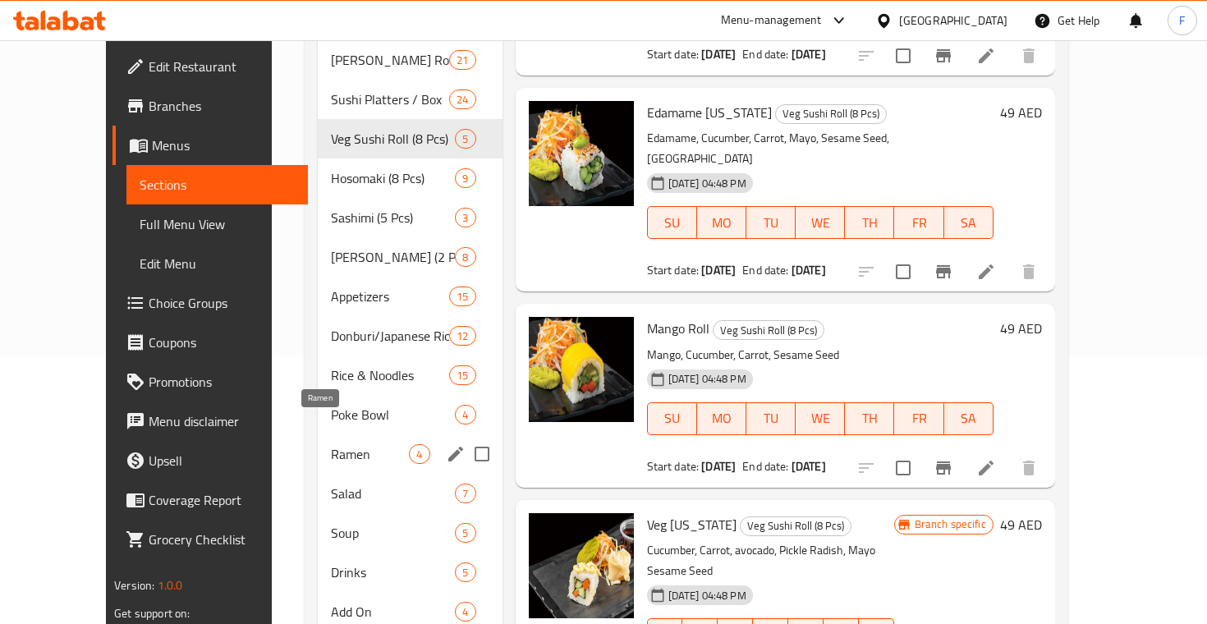
scroll to position [184, 0]
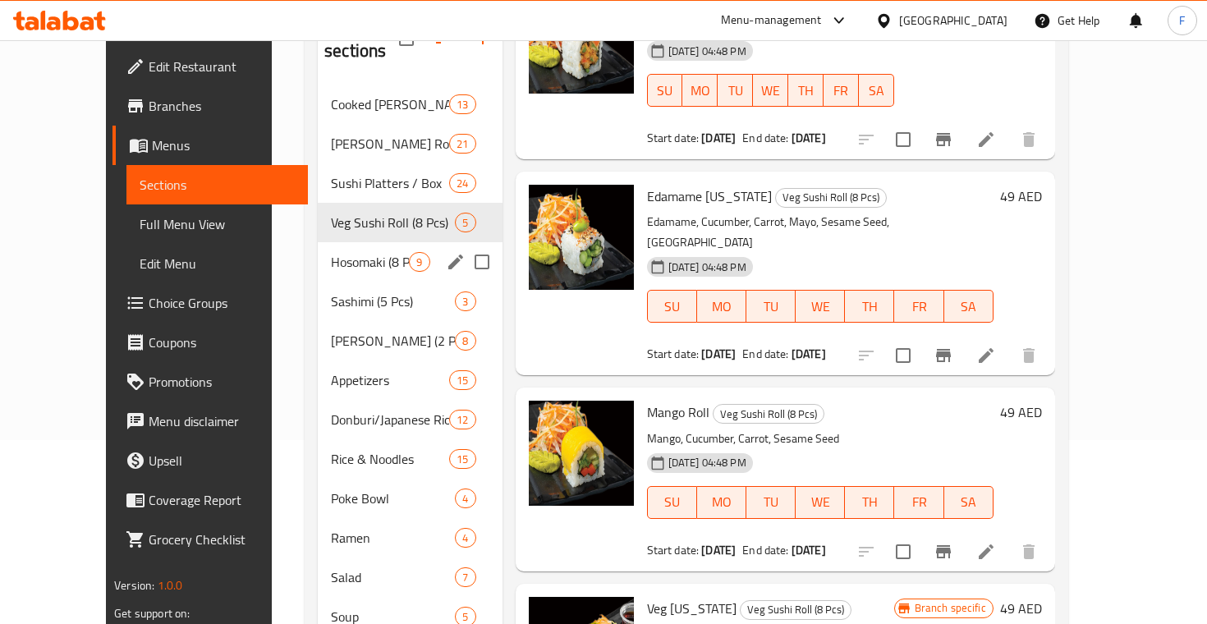
click at [336, 252] on span "Hosomaki (8 Pcs)" at bounding box center [370, 262] width 78 height 20
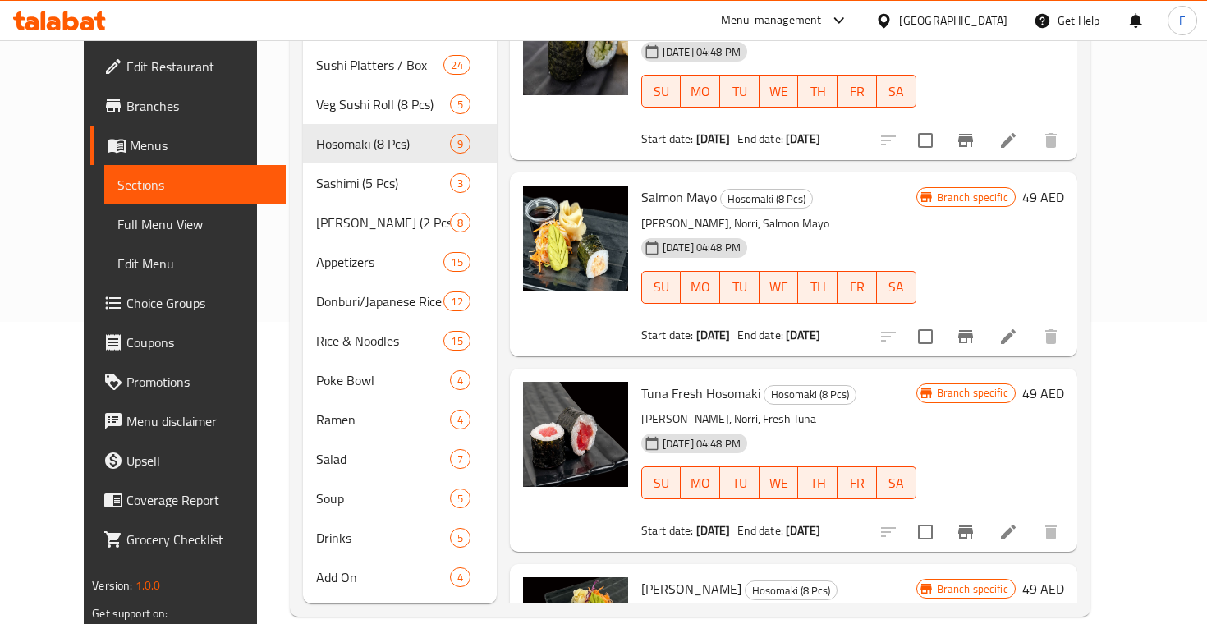
scroll to position [590, 0]
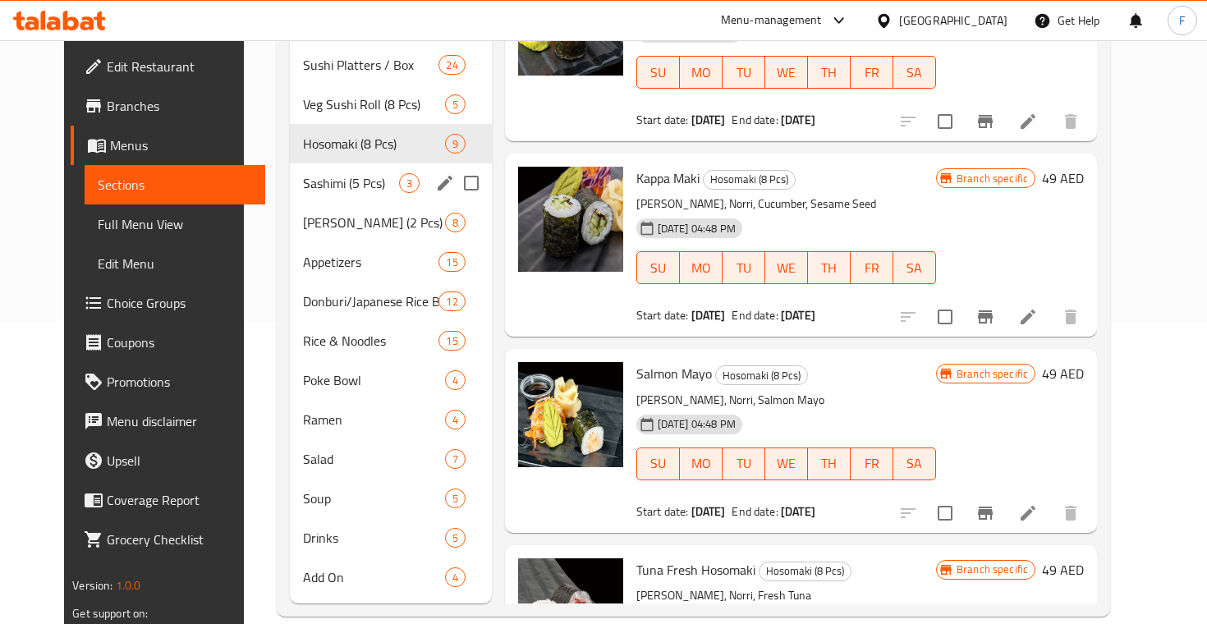
click at [375, 173] on span "Sashimi (5 Pcs)" at bounding box center [351, 183] width 96 height 20
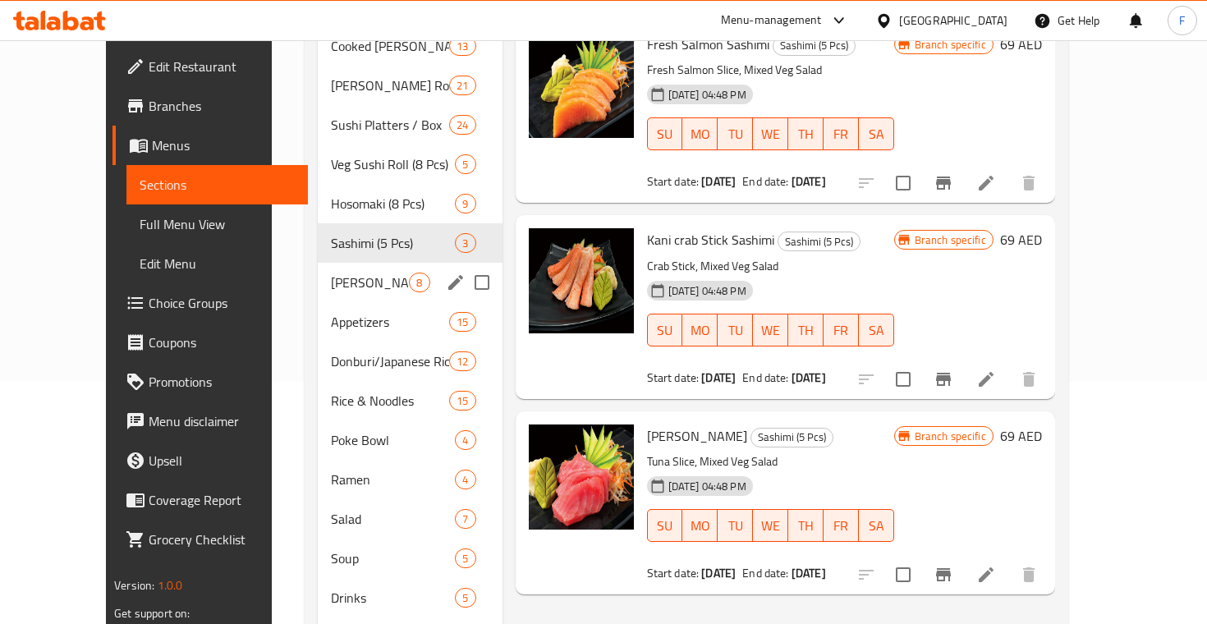
click at [331, 273] on span "[PERSON_NAME] (2 Pcs)" at bounding box center [370, 283] width 78 height 20
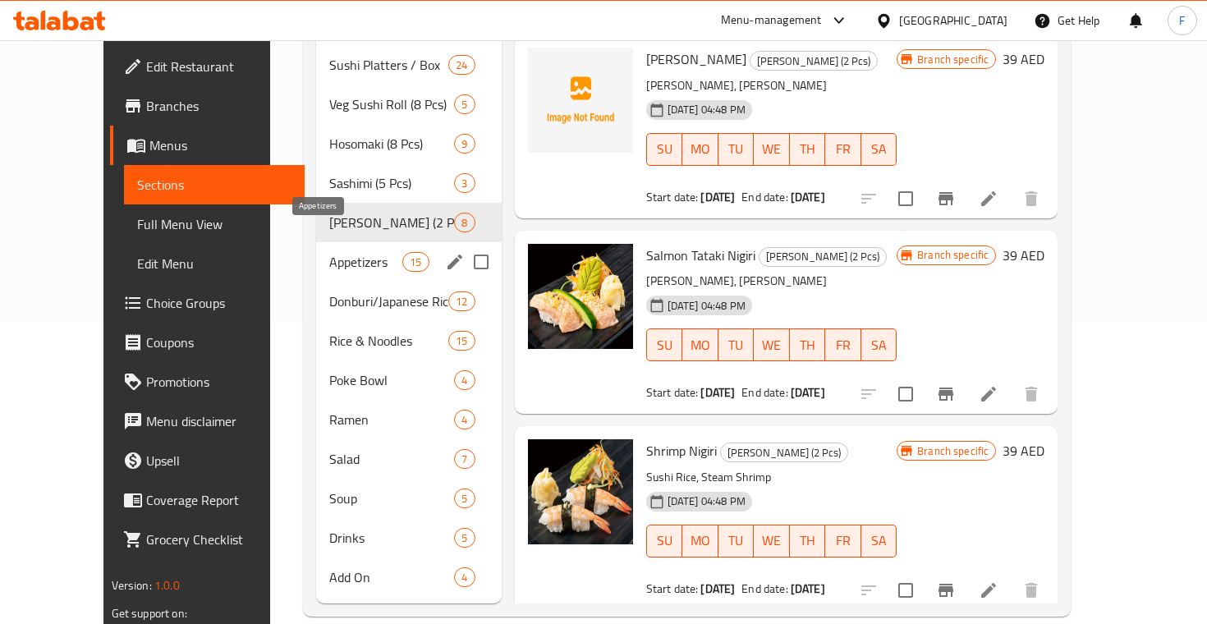
click at [361, 252] on span "Appetizers" at bounding box center [366, 262] width 74 height 20
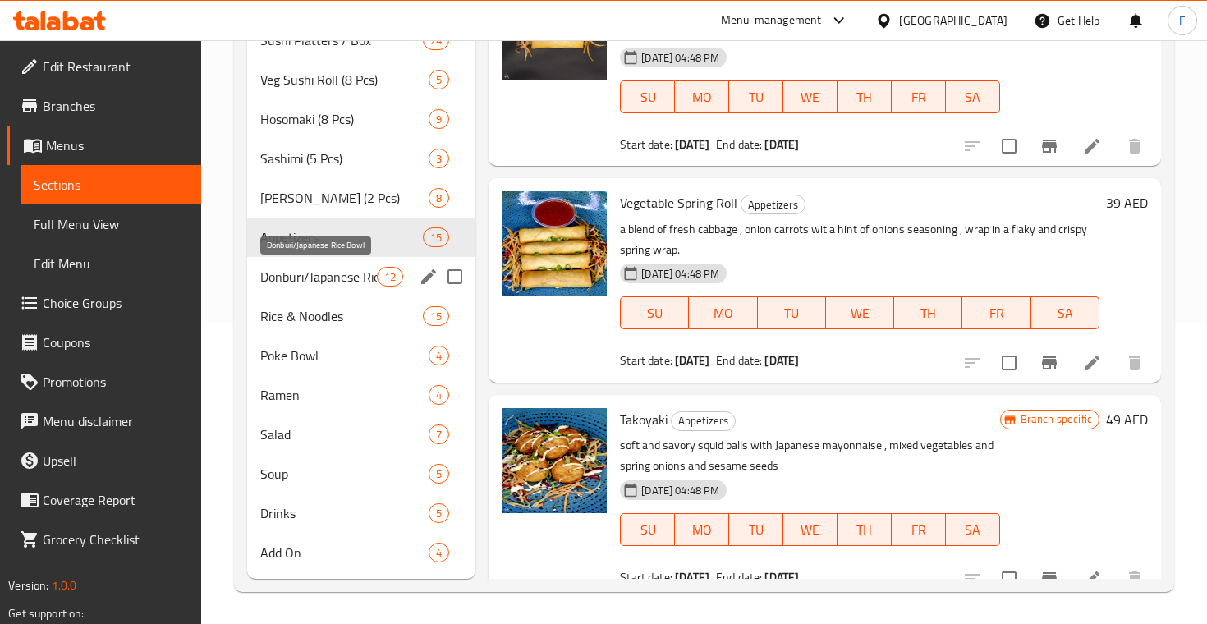
click at [374, 268] on span "Donburi/Japanese Rice Bowl" at bounding box center [318, 277] width 117 height 20
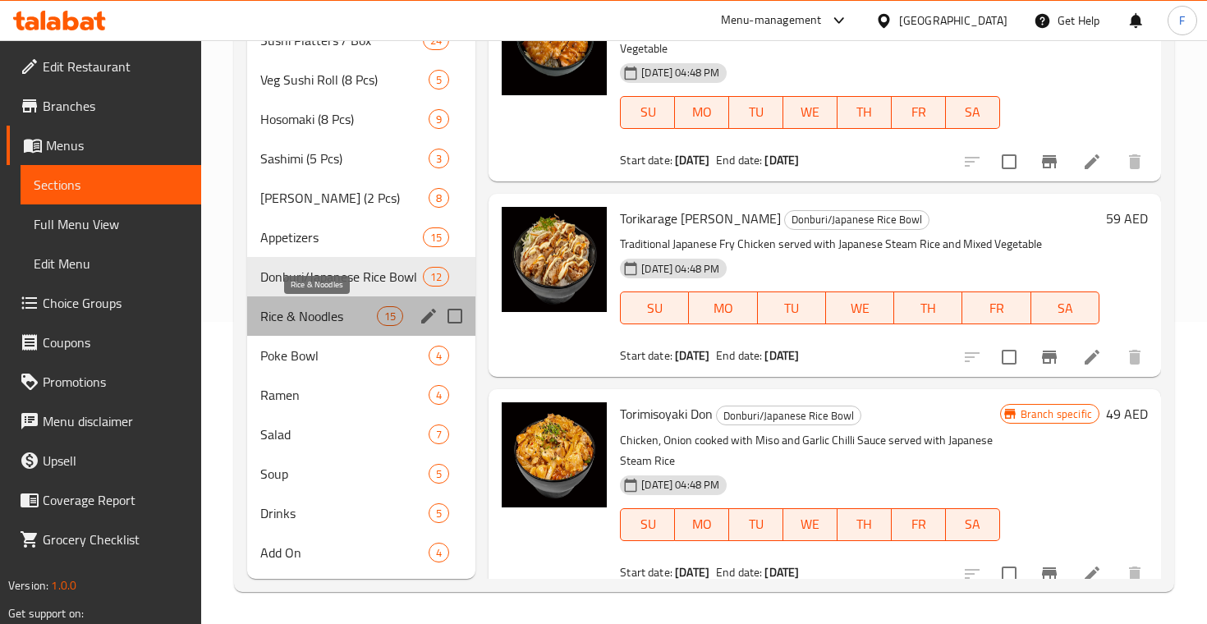
click at [347, 322] on span "Rice & Noodles" at bounding box center [318, 316] width 117 height 20
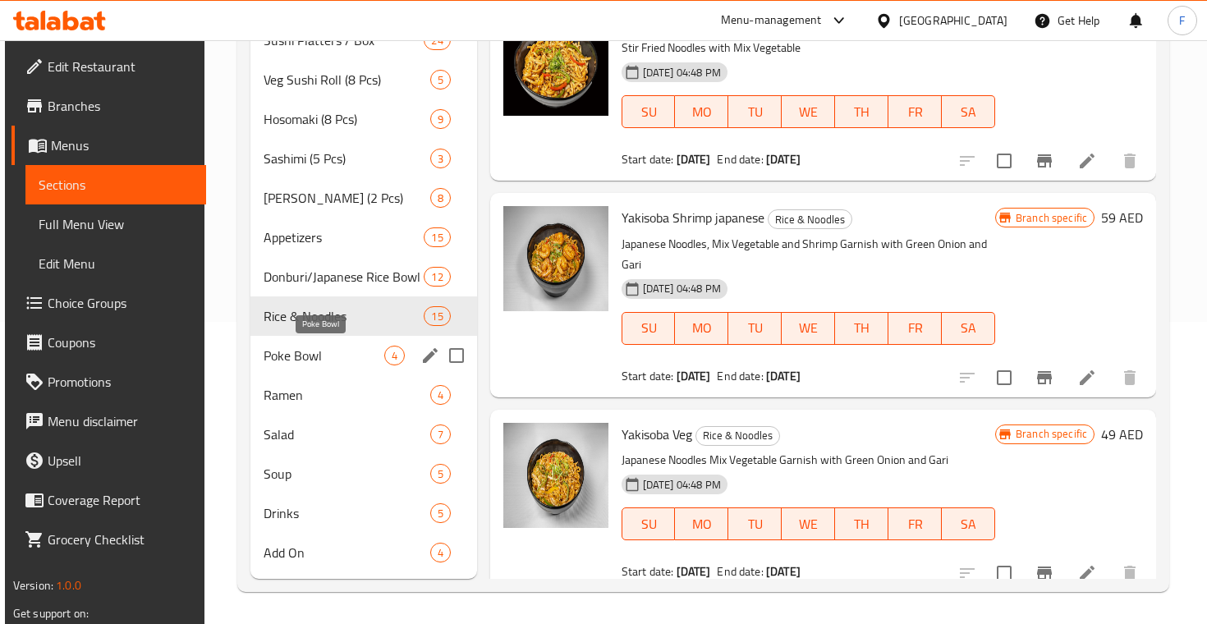
click at [335, 356] on span "Poke Bowl" at bounding box center [324, 356] width 121 height 20
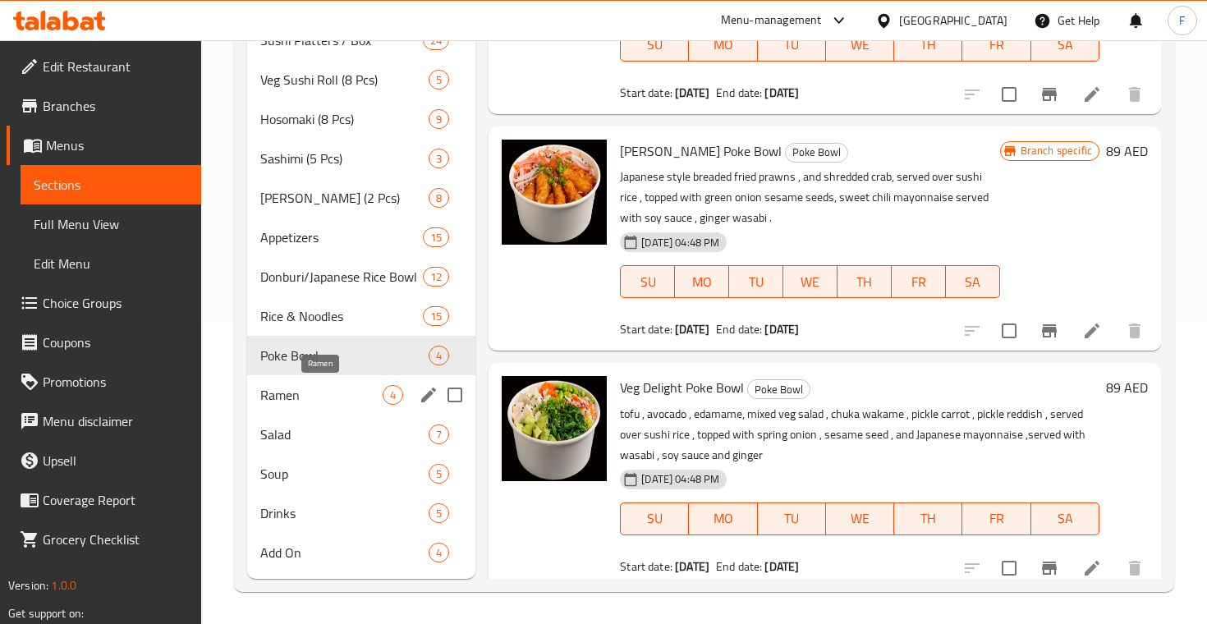
click at [325, 399] on span "Ramen" at bounding box center [321, 395] width 122 height 20
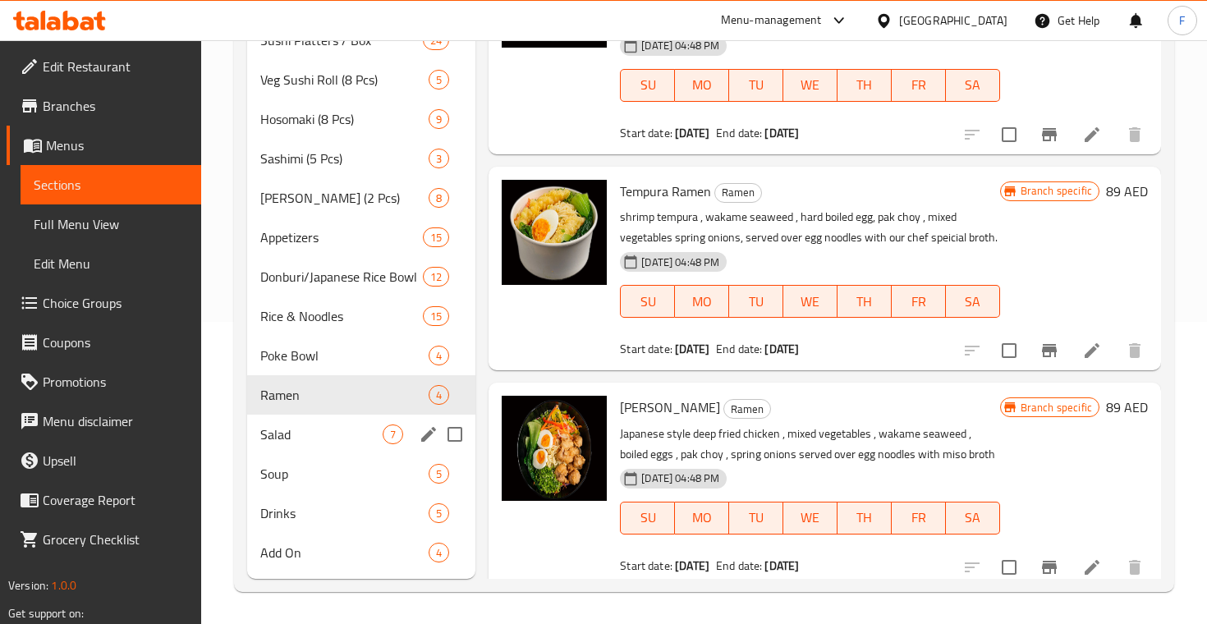
click at [332, 416] on div "Salad 7" at bounding box center [361, 434] width 228 height 39
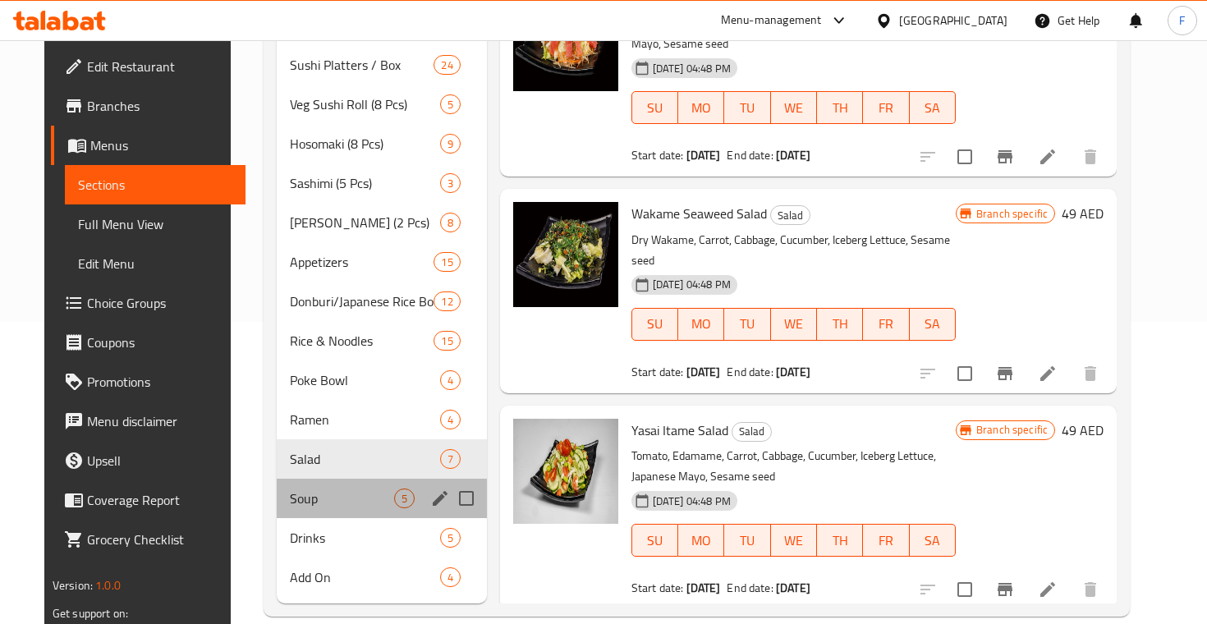
click at [342, 479] on div "Soup 5" at bounding box center [382, 498] width 210 height 39
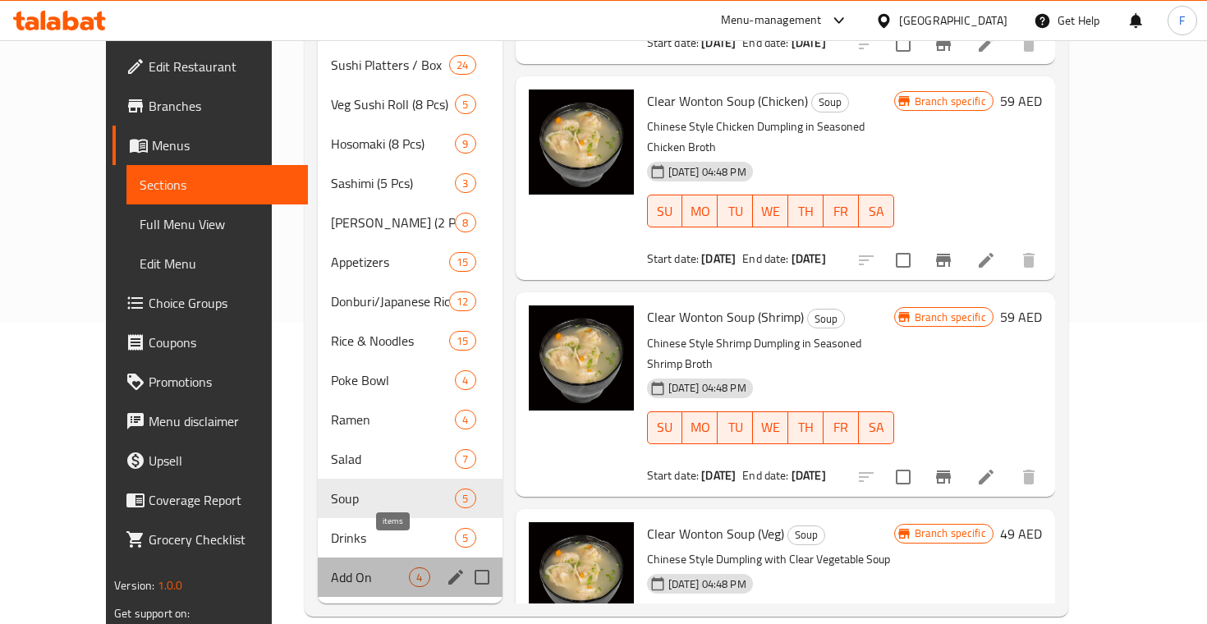
click at [410, 570] on span "4" at bounding box center [419, 578] width 19 height 16
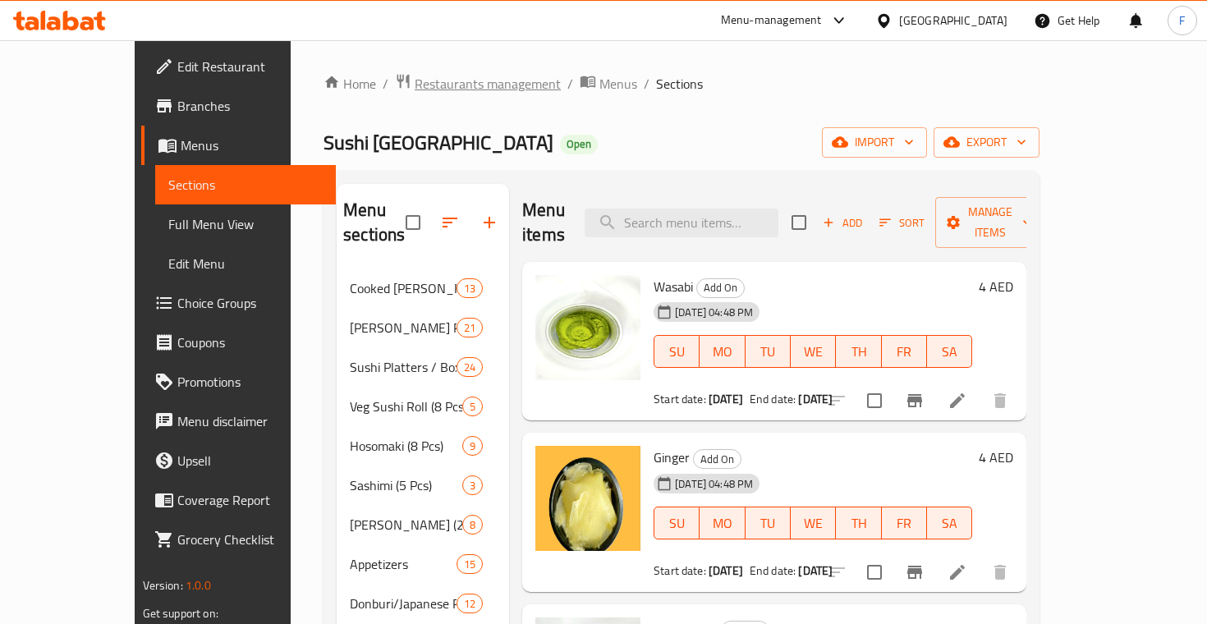
click at [415, 76] on span "Restaurants management" at bounding box center [488, 84] width 146 height 20
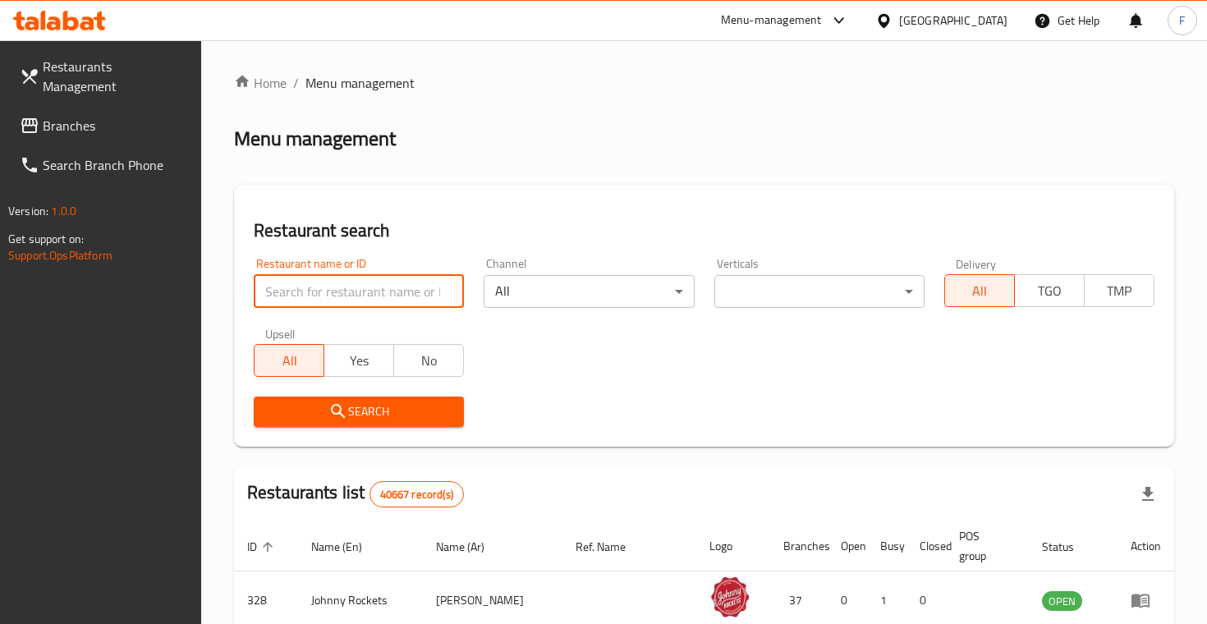
click at [319, 276] on input "search" at bounding box center [359, 291] width 210 height 33
paste input "[PERSON_NAME] Restaurant LLC"
click at [359, 410] on button "Search" at bounding box center [359, 412] width 210 height 30
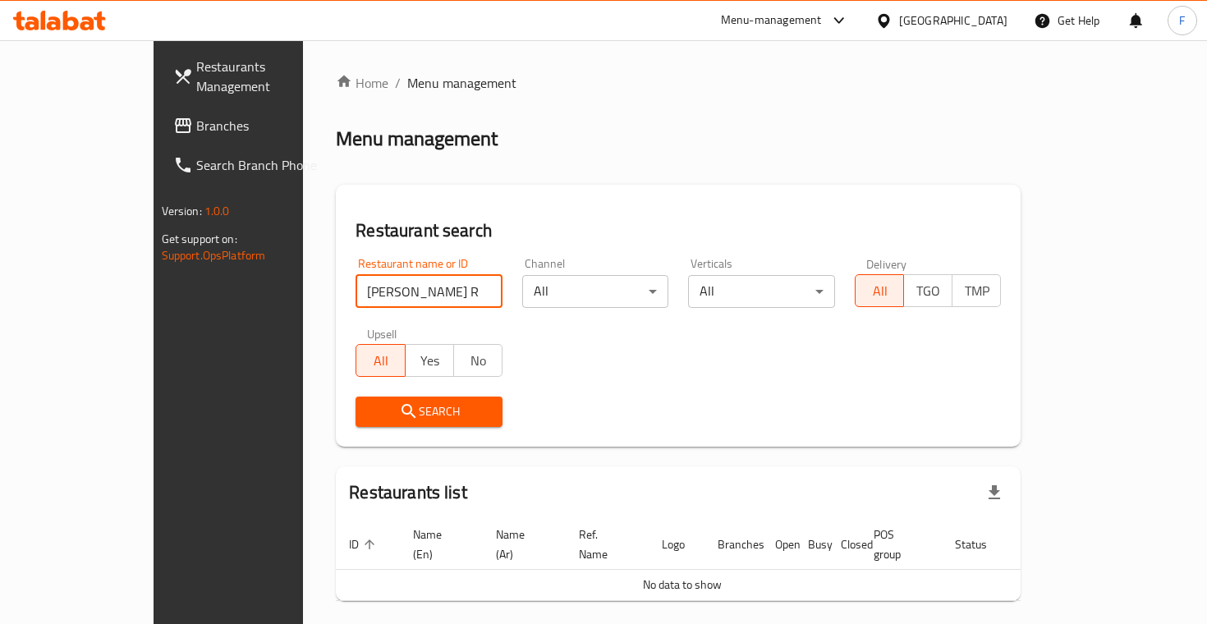
click at [369, 287] on input "[PERSON_NAME] Restaurant LLC" at bounding box center [429, 291] width 147 height 33
type input "[PERSON_NAME] Restaurant"
click at [359, 410] on button "Search" at bounding box center [429, 412] width 147 height 30
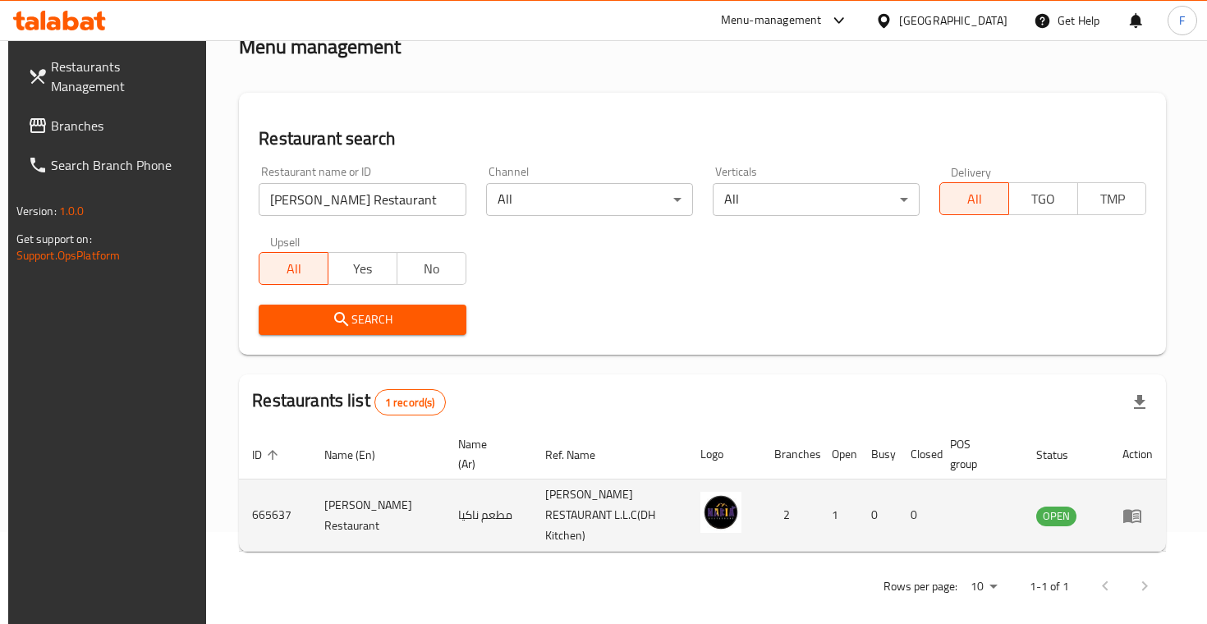
click at [1126, 497] on td "enhanced table" at bounding box center [1137, 516] width 57 height 72
click at [1142, 508] on icon "enhanced table" at bounding box center [1132, 516] width 20 height 20
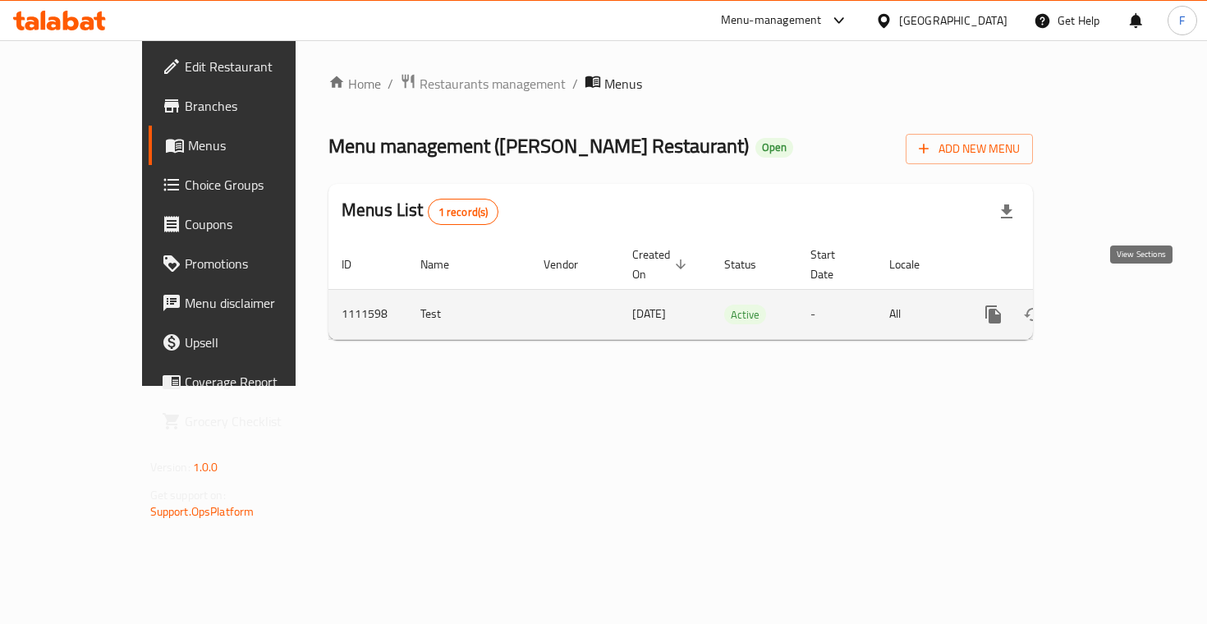
click at [1122, 305] on icon "enhanced table" at bounding box center [1112, 315] width 20 height 20
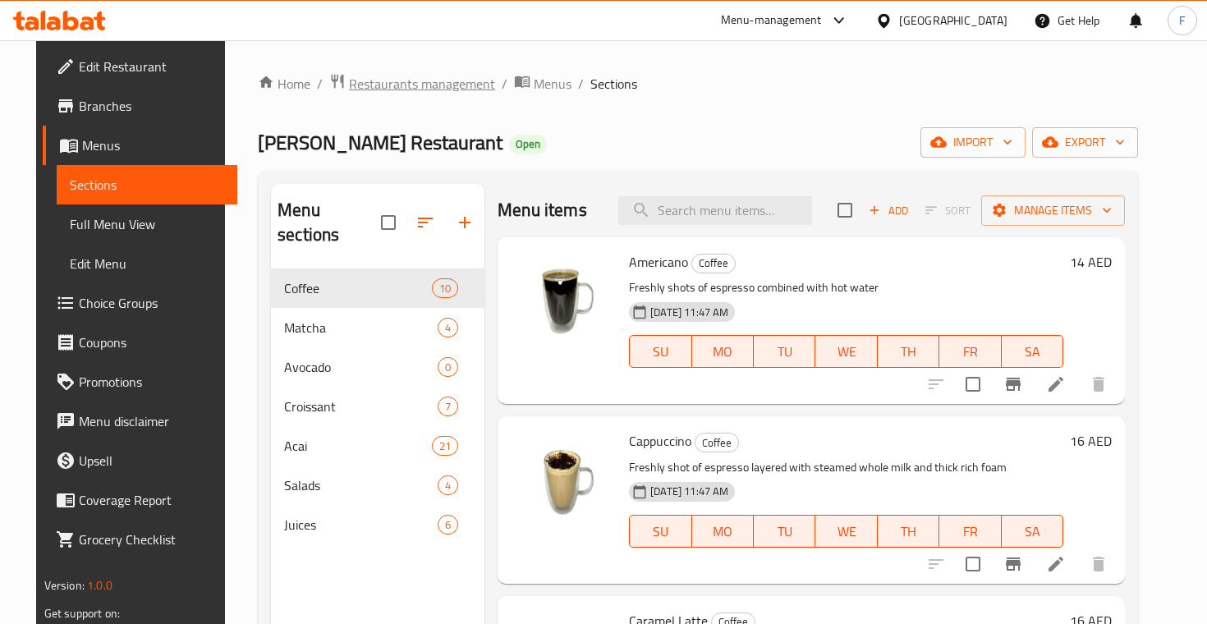
click at [388, 85] on span "Restaurants management" at bounding box center [422, 84] width 146 height 20
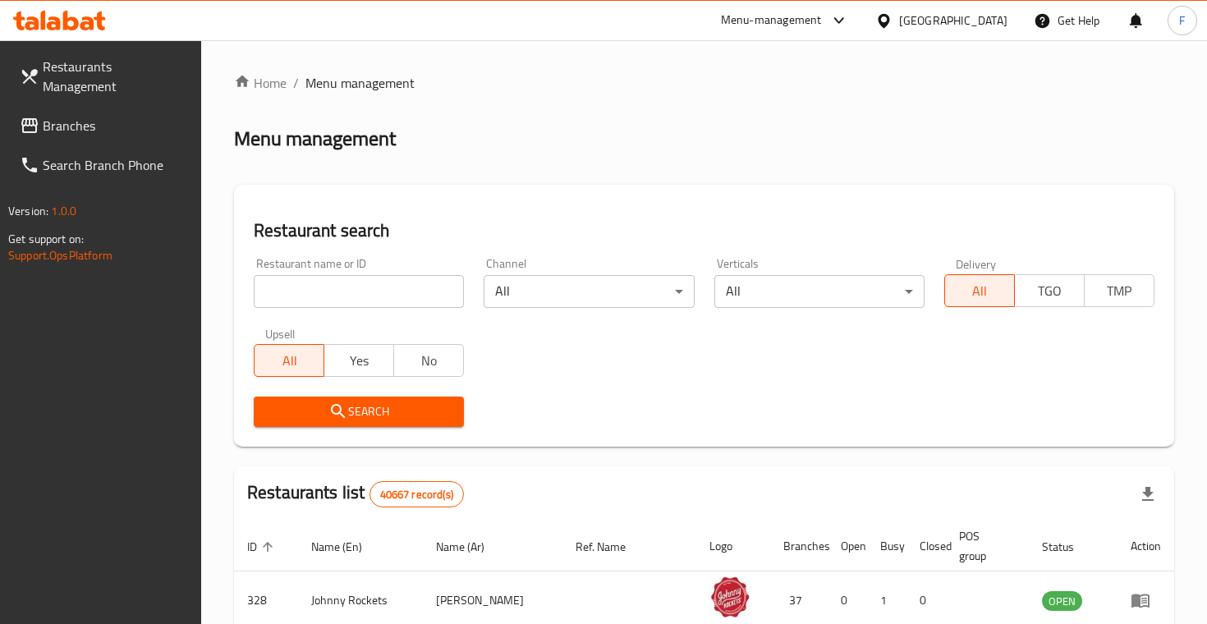
click at [319, 282] on input "search" at bounding box center [359, 291] width 210 height 33
type input "farm to grill"
click at [359, 410] on button "Search" at bounding box center [359, 412] width 210 height 30
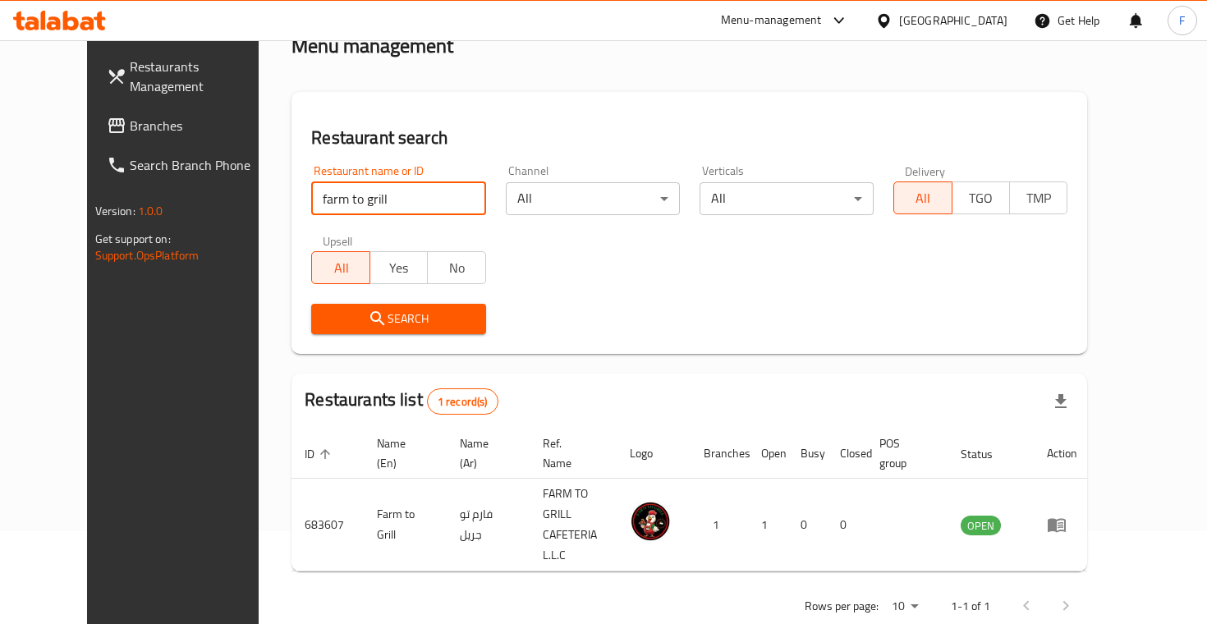
scroll to position [92, 0]
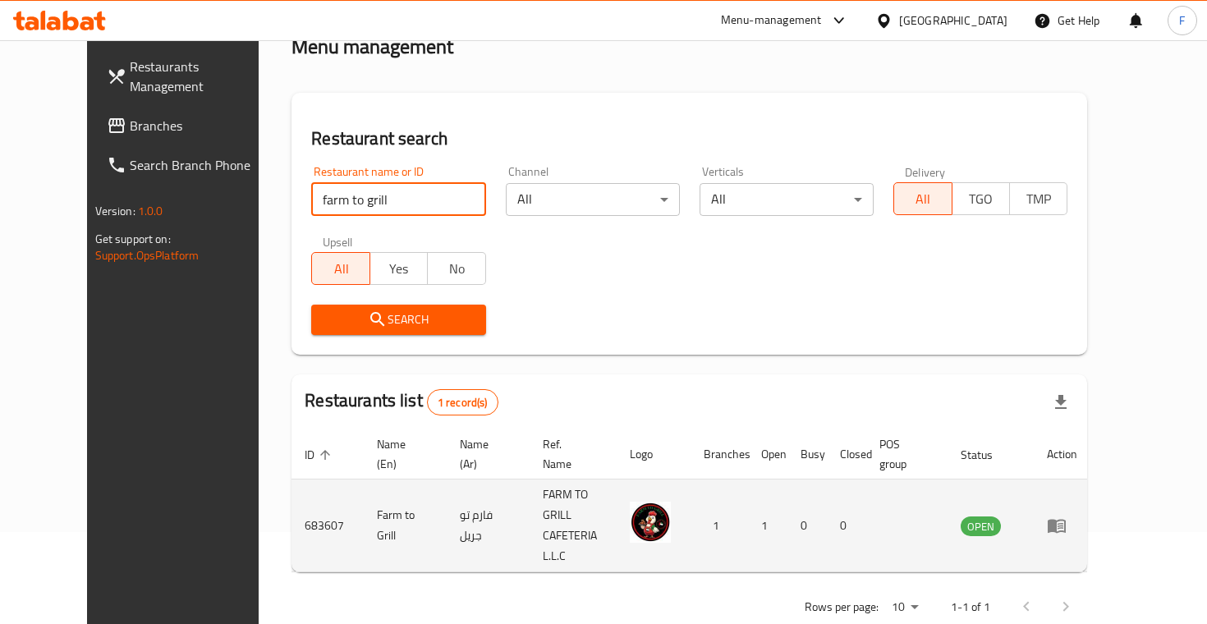
click at [1077, 516] on link "enhanced table" at bounding box center [1062, 526] width 30 height 20
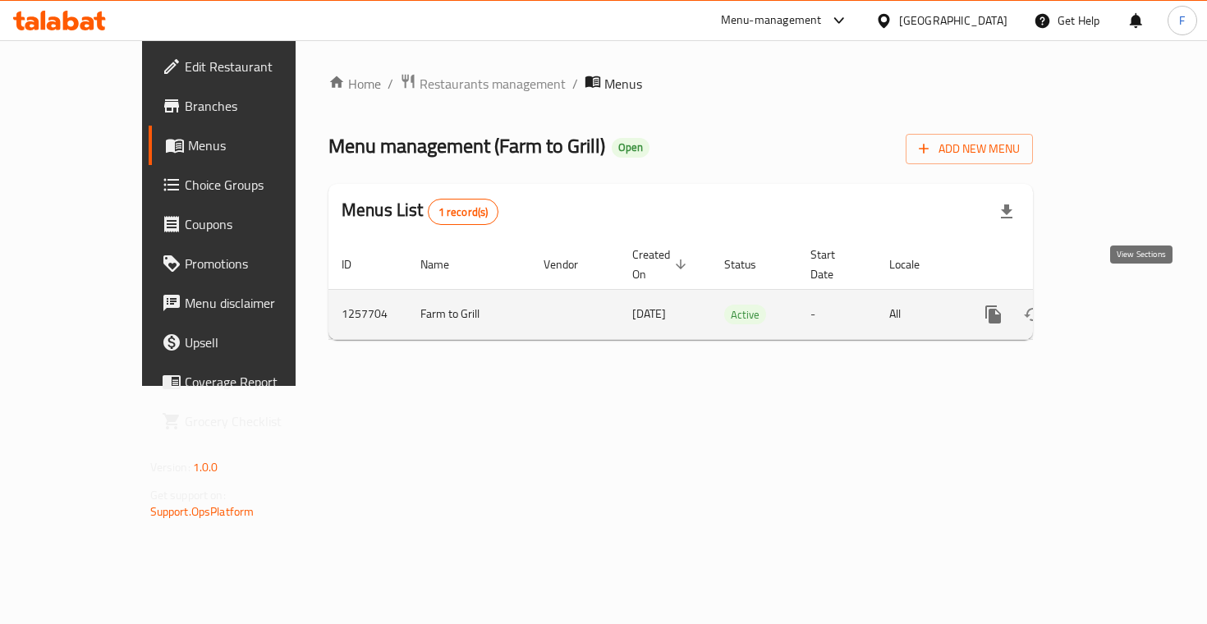
click at [1131, 295] on link "enhanced table" at bounding box center [1111, 314] width 39 height 39
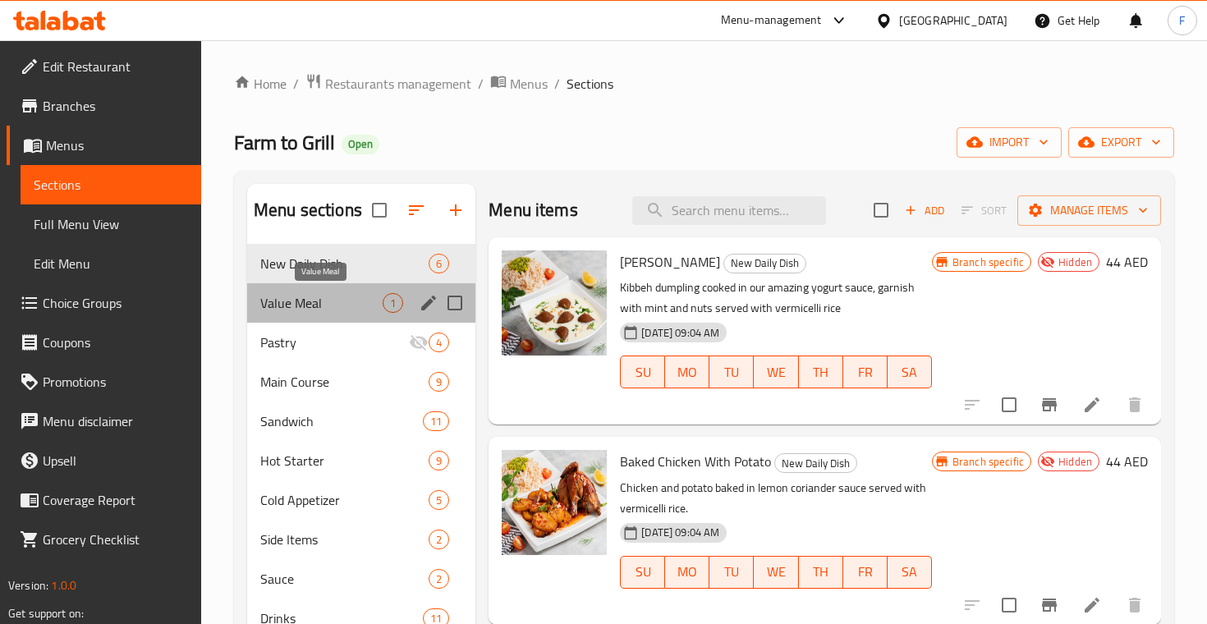
click at [375, 305] on span "Value Meal" at bounding box center [321, 303] width 122 height 20
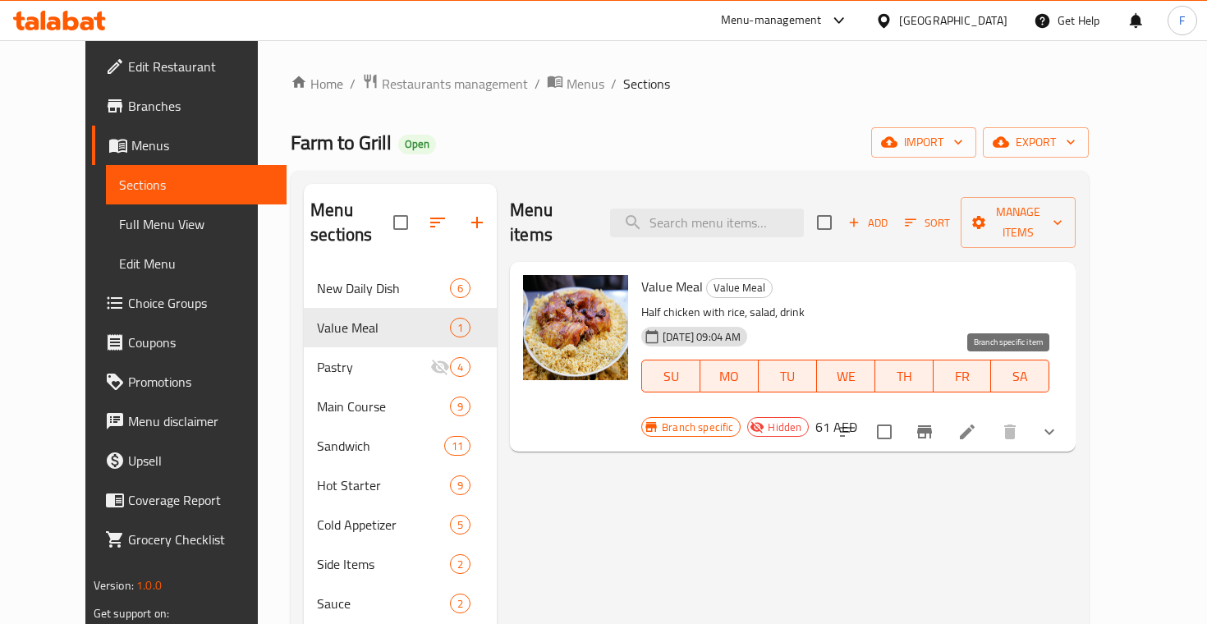
click at [944, 412] on button "Branch-specific-item" at bounding box center [924, 431] width 39 height 39
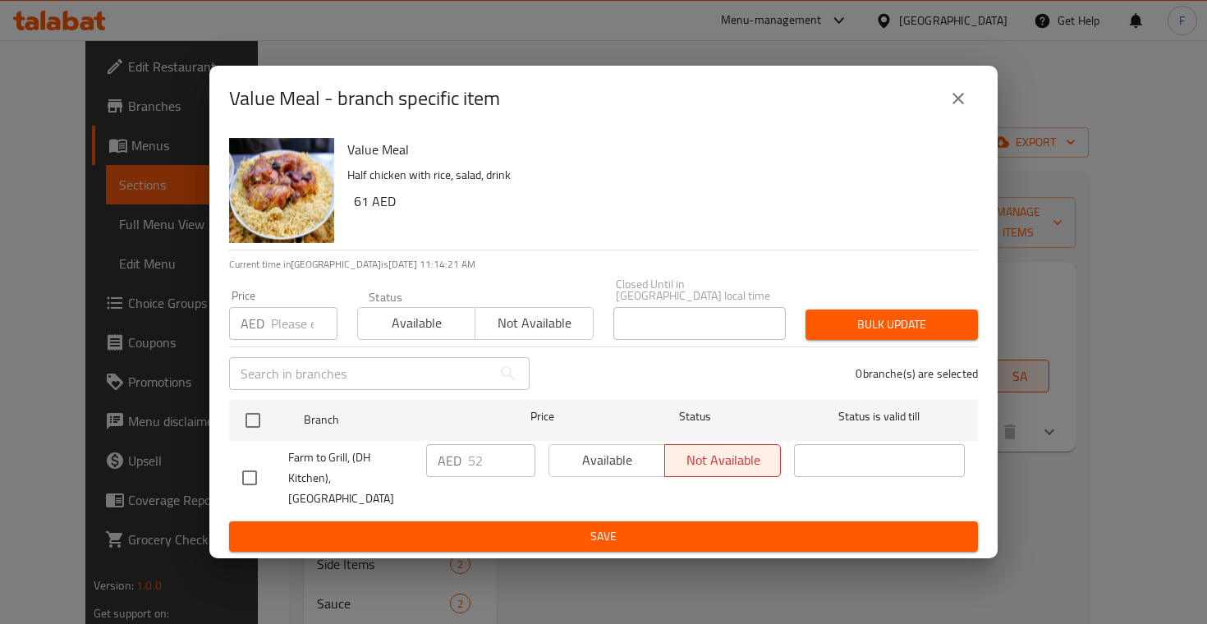
click at [961, 105] on icon "close" at bounding box center [958, 99] width 20 height 20
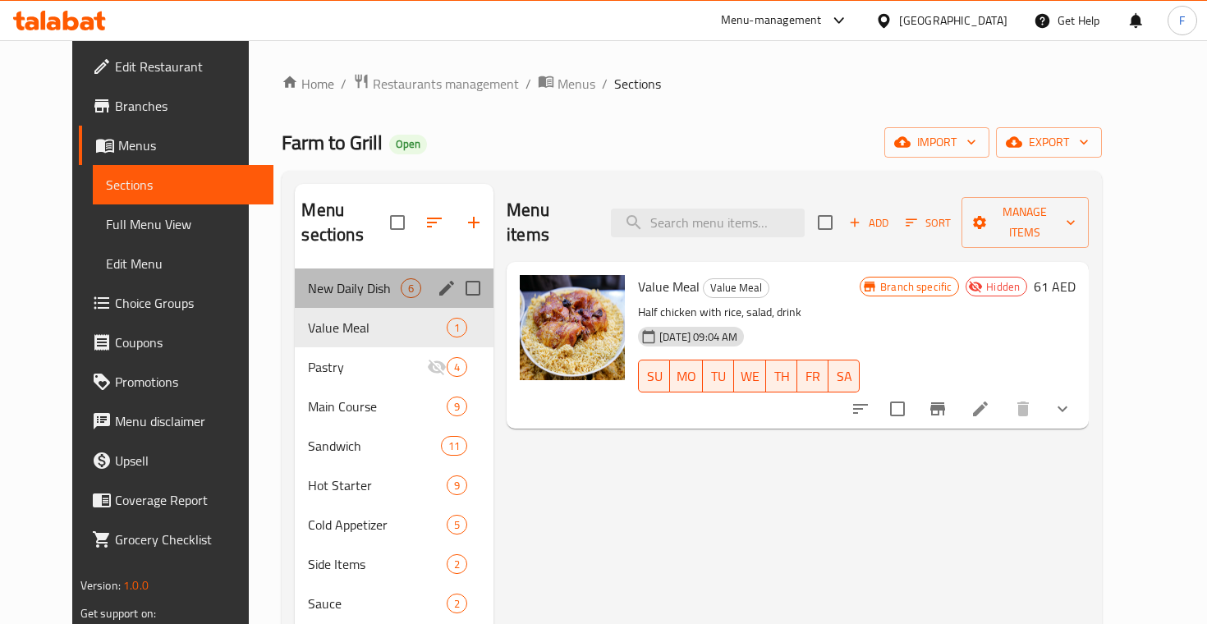
click at [312, 278] on div "New Daily Dish 6" at bounding box center [394, 287] width 199 height 39
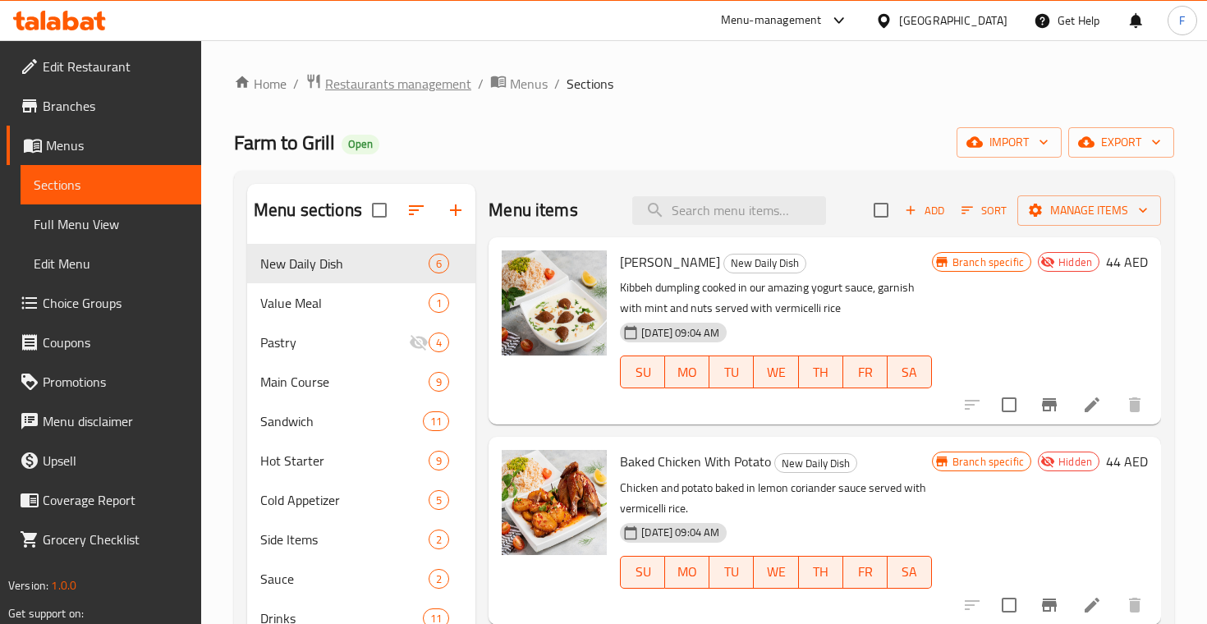
click at [420, 81] on span "Restaurants management" at bounding box center [398, 84] width 146 height 20
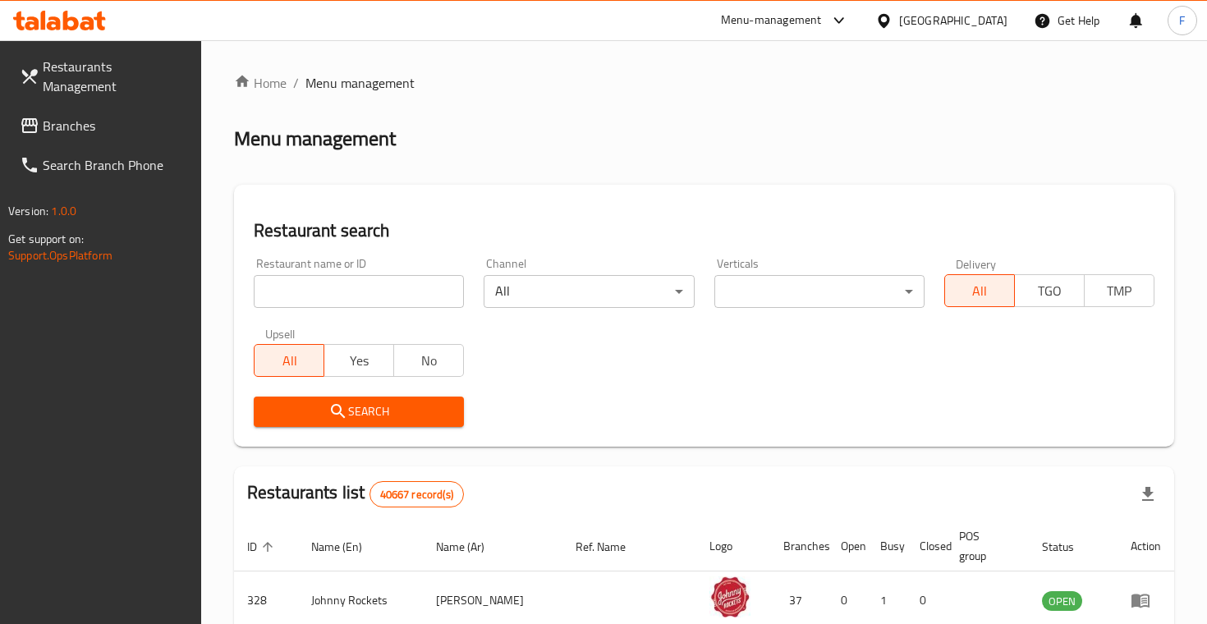
click at [319, 305] on input "search" at bounding box center [359, 291] width 210 height 33
paste input "[DEMOGRAPHIC_DATA] [PERSON_NAME]"
type input "[DEMOGRAPHIC_DATA] [PERSON_NAME]"
click at [359, 410] on button "Search" at bounding box center [359, 412] width 210 height 30
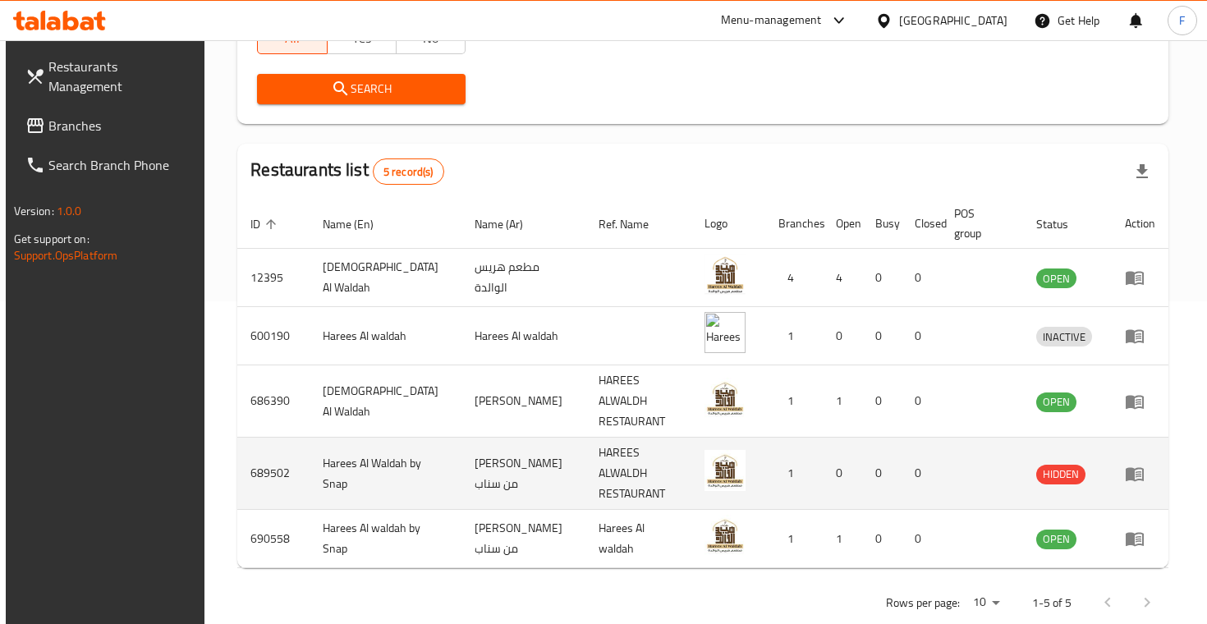
scroll to position [322, 0]
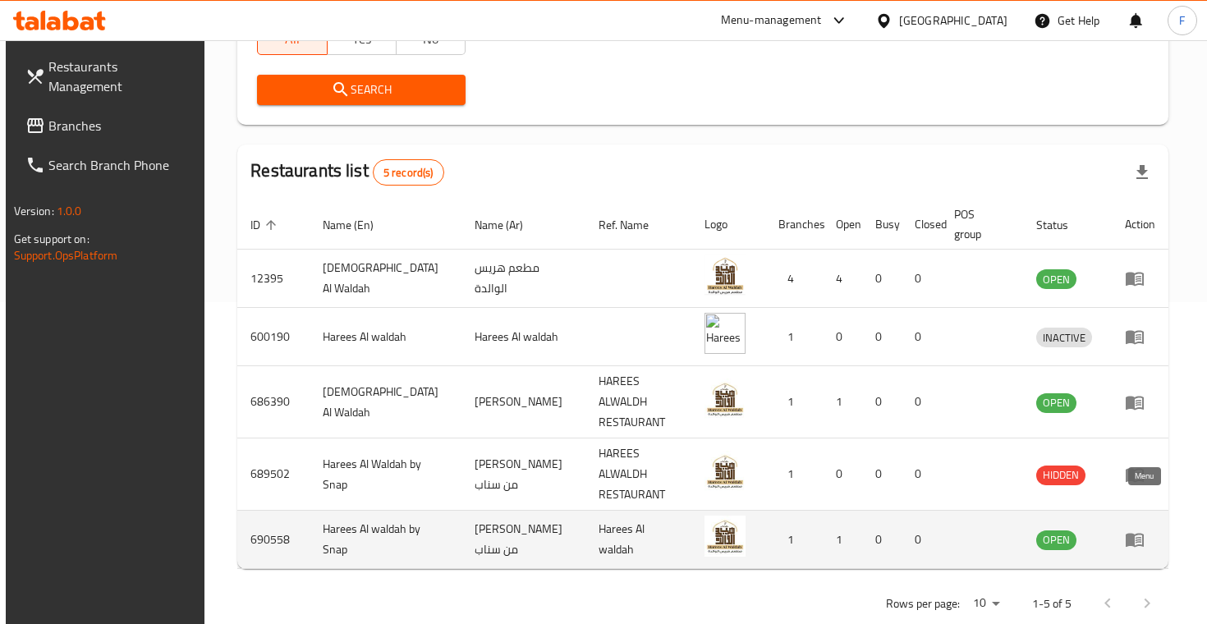
click at [1145, 530] on icon "enhanced table" at bounding box center [1135, 540] width 20 height 20
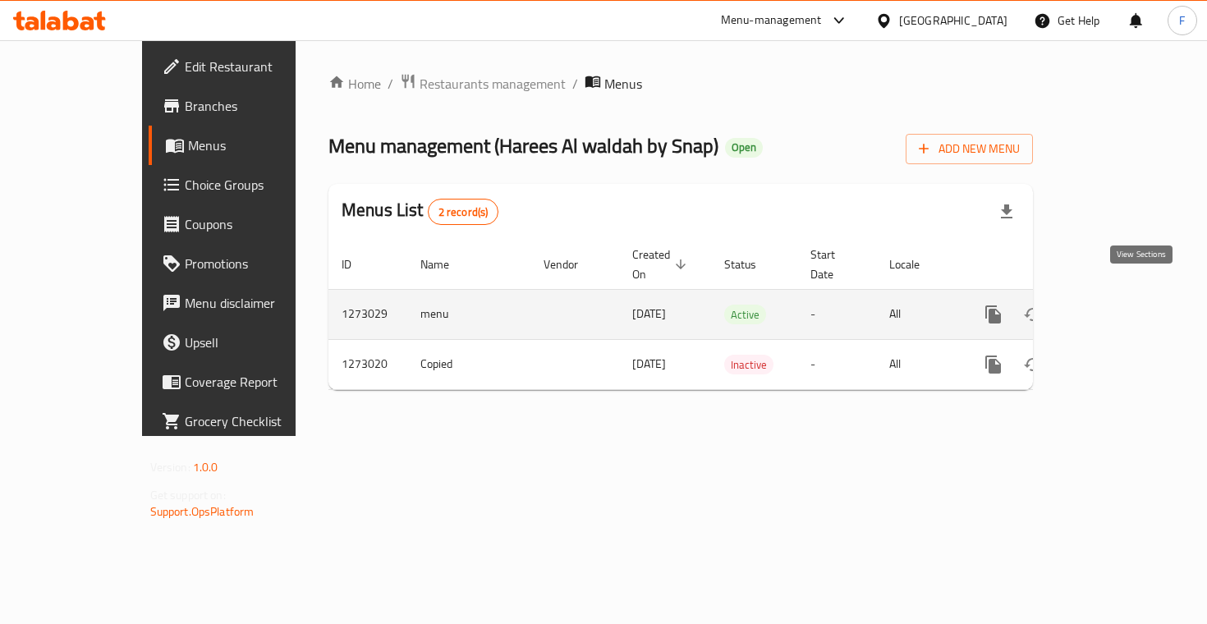
click at [1122, 305] on icon "enhanced table" at bounding box center [1112, 315] width 20 height 20
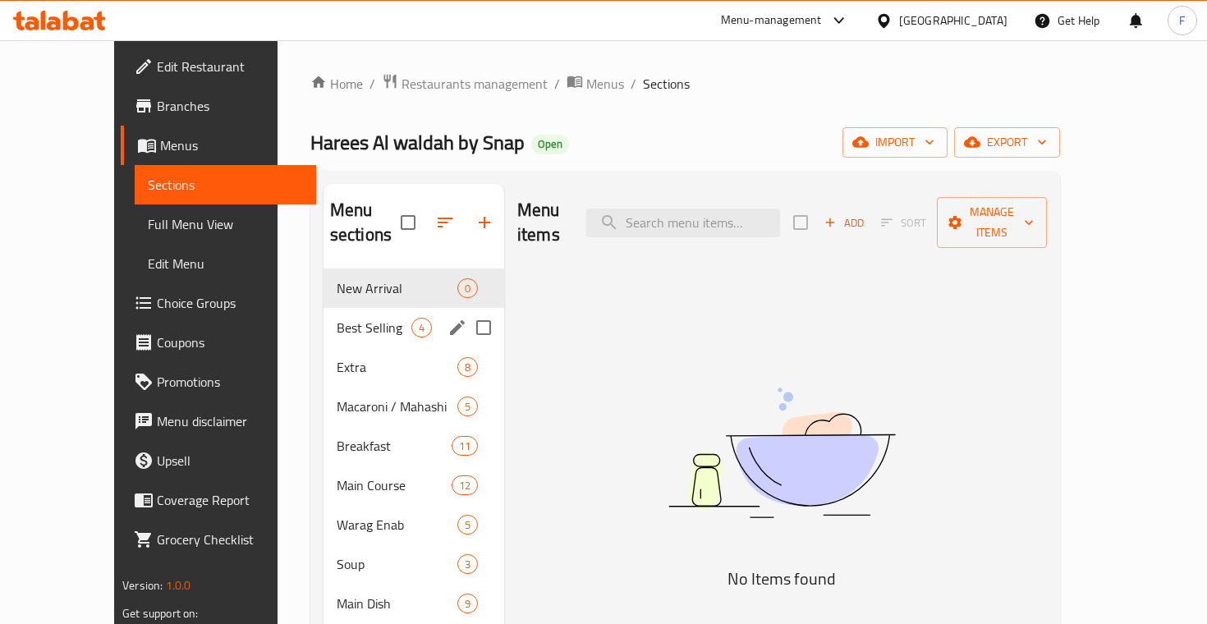
click at [323, 314] on div "Best Selling 4" at bounding box center [413, 327] width 181 height 39
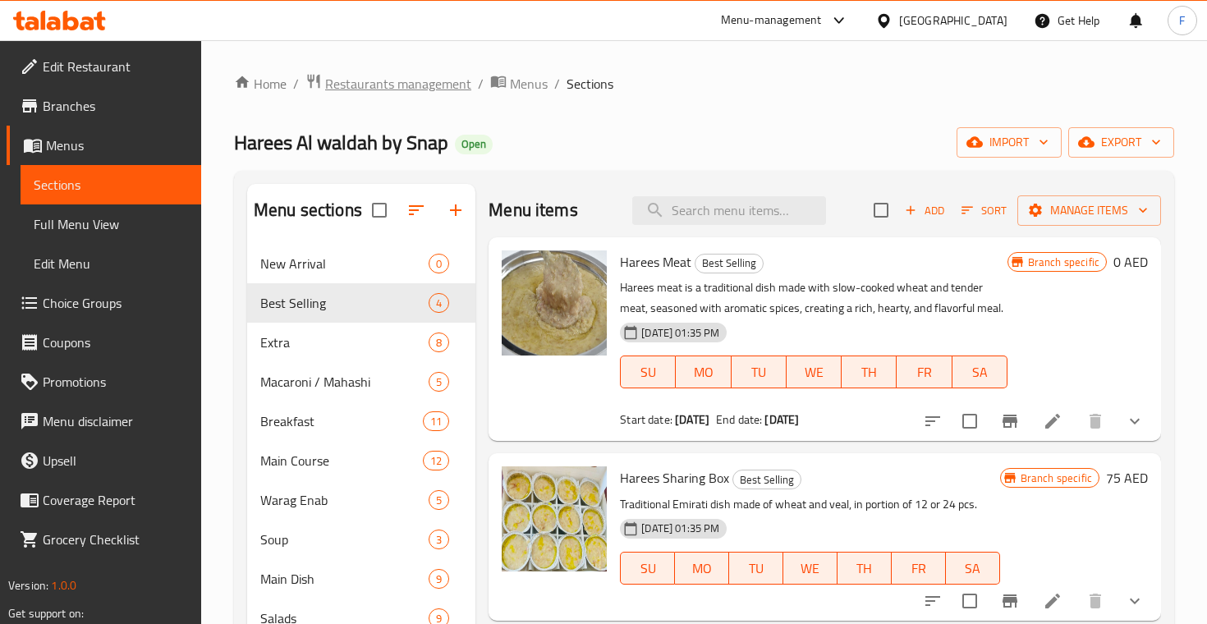
click at [459, 92] on span "Restaurants management" at bounding box center [398, 84] width 146 height 20
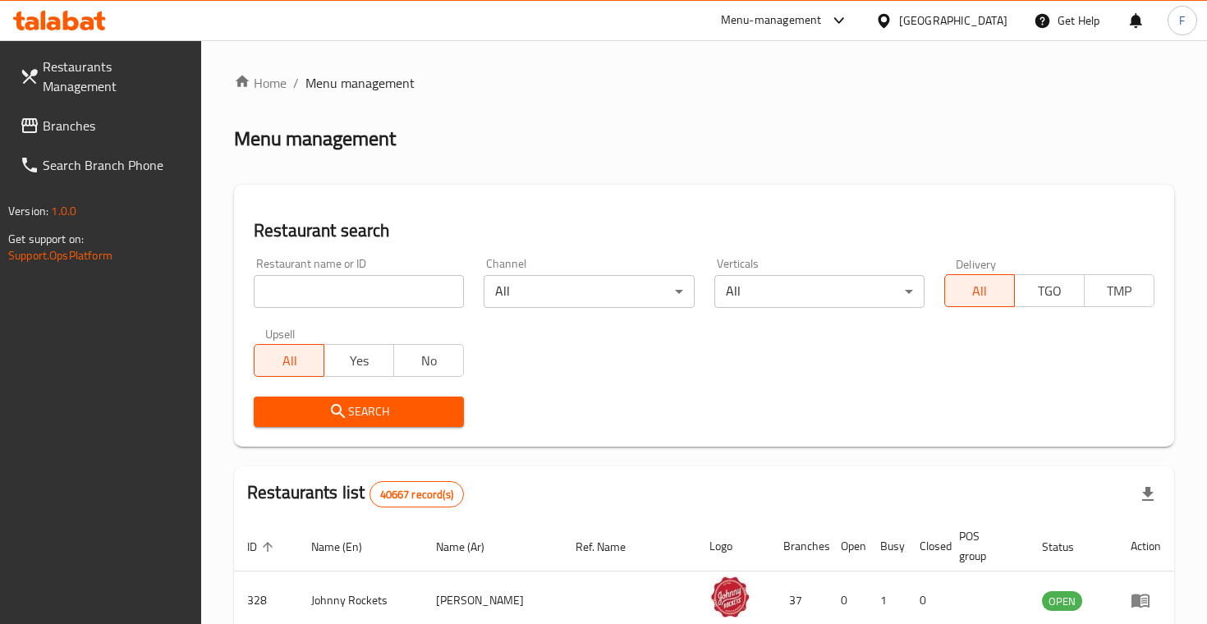
click at [371, 291] on input "search" at bounding box center [359, 291] width 210 height 33
click at [359, 410] on button "Search" at bounding box center [359, 412] width 210 height 30
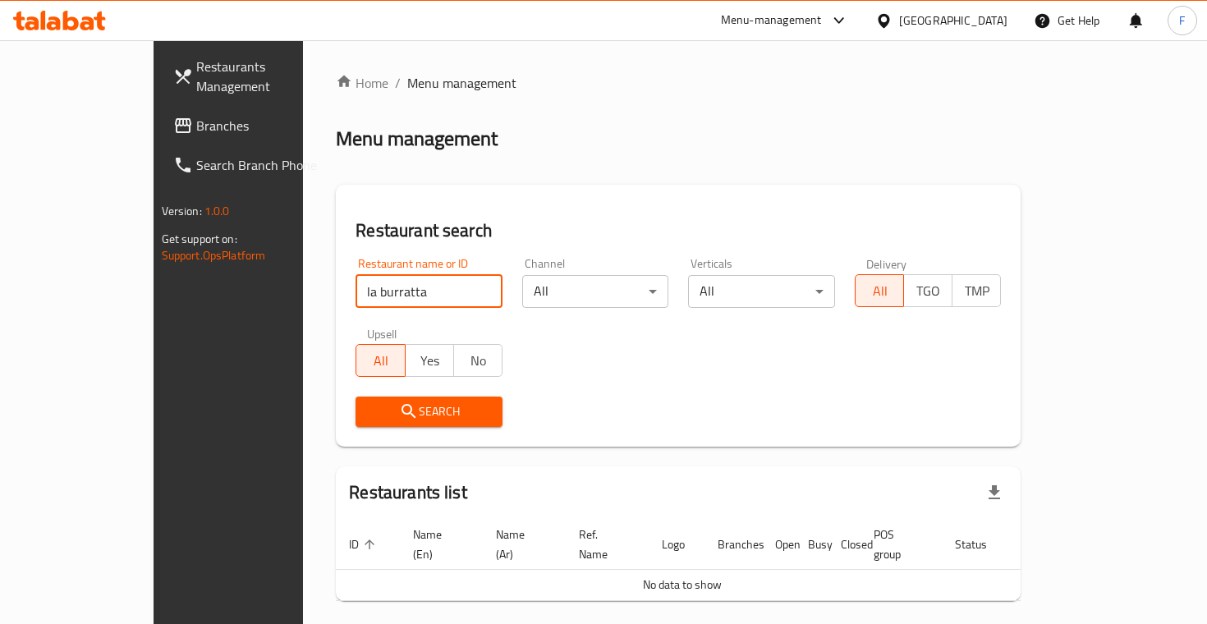
click at [356, 288] on input "la burratta" at bounding box center [429, 291] width 147 height 33
type input "la buratta"
click at [359, 410] on button "Search" at bounding box center [429, 412] width 147 height 30
click at [447, 291] on input "la buratta" at bounding box center [429, 291] width 147 height 33
paste input "La Burrata"
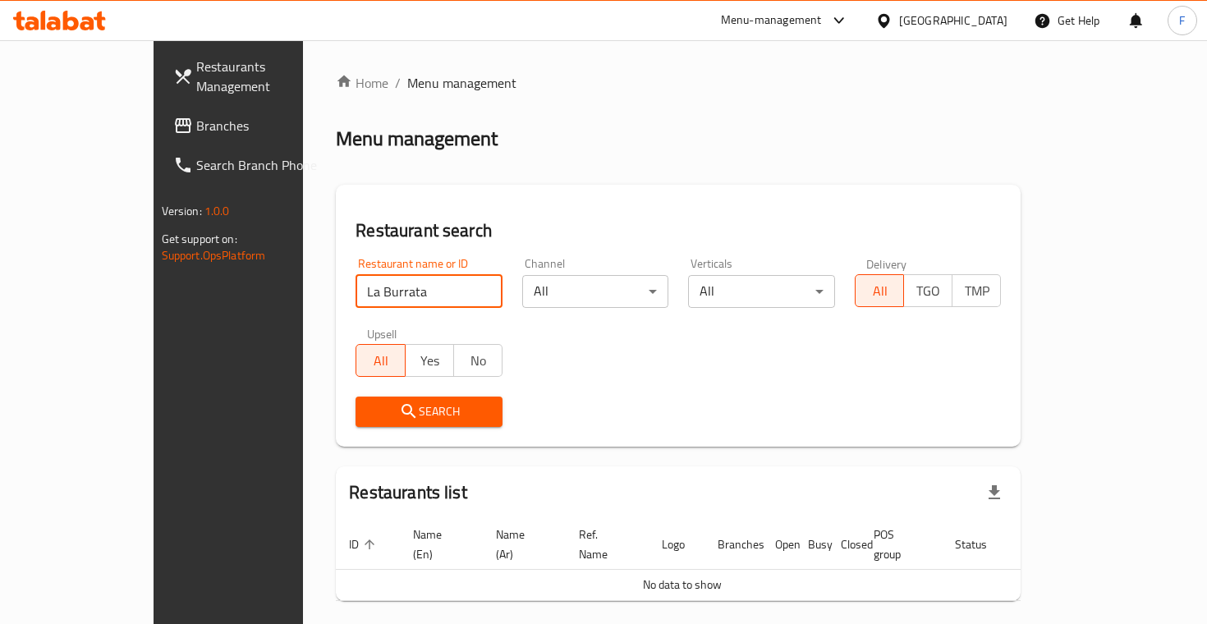
type input "La Burrata"
click at [359, 410] on button "Search" at bounding box center [429, 412] width 147 height 30
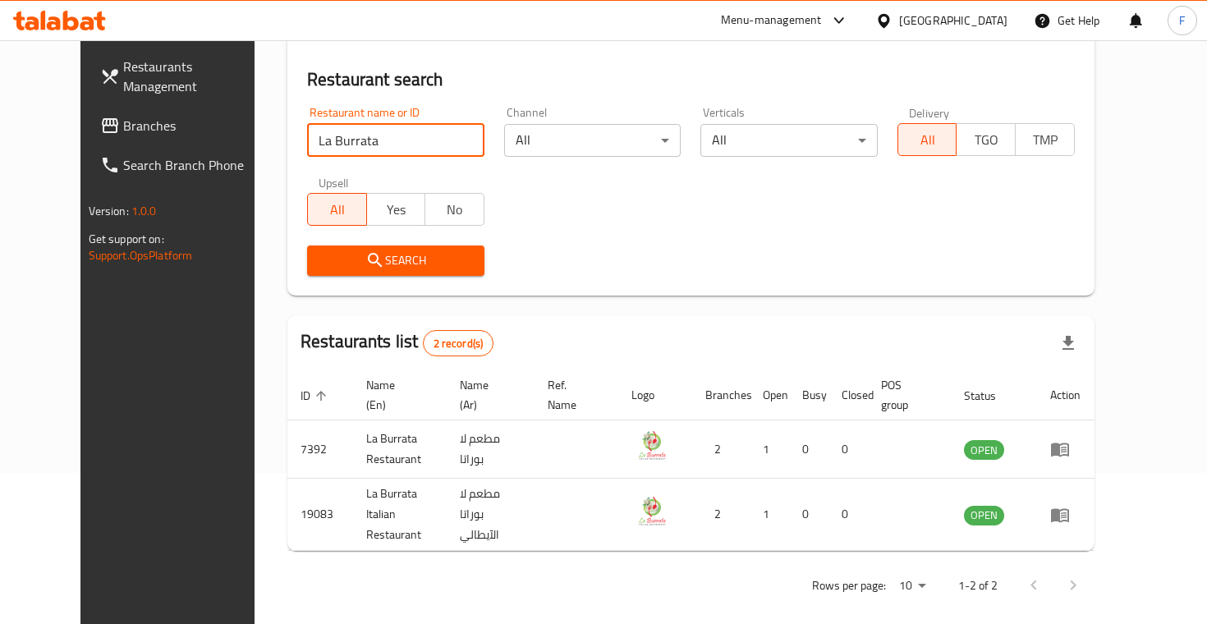
scroll to position [149, 0]
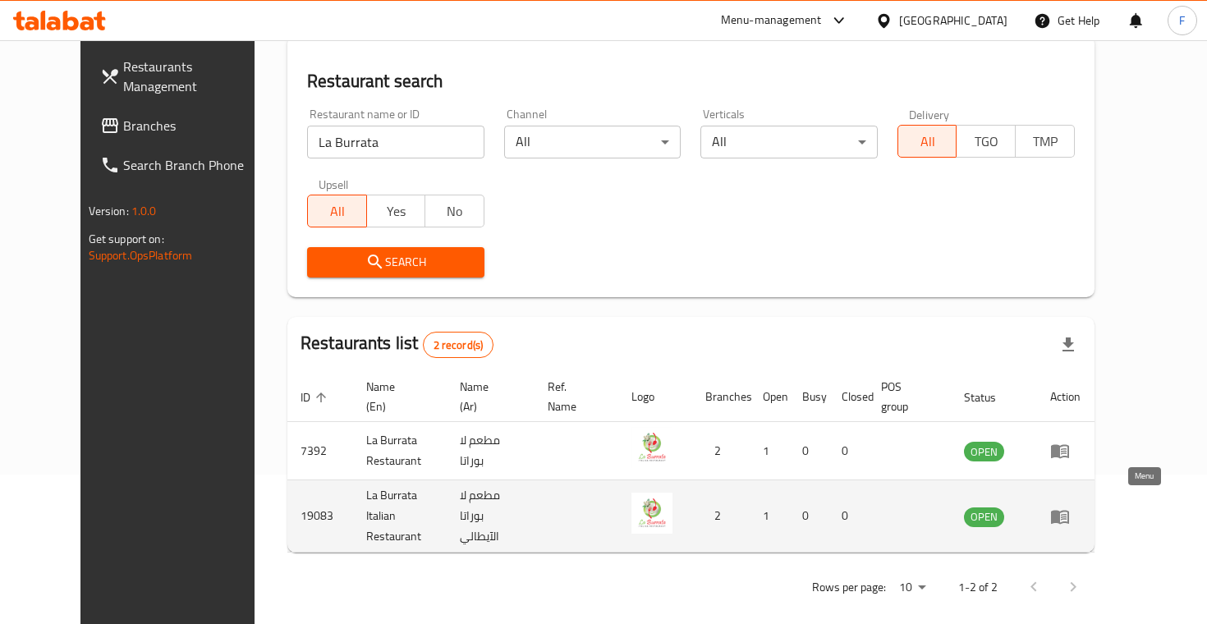
click at [1070, 507] on icon "enhanced table" at bounding box center [1060, 517] width 20 height 20
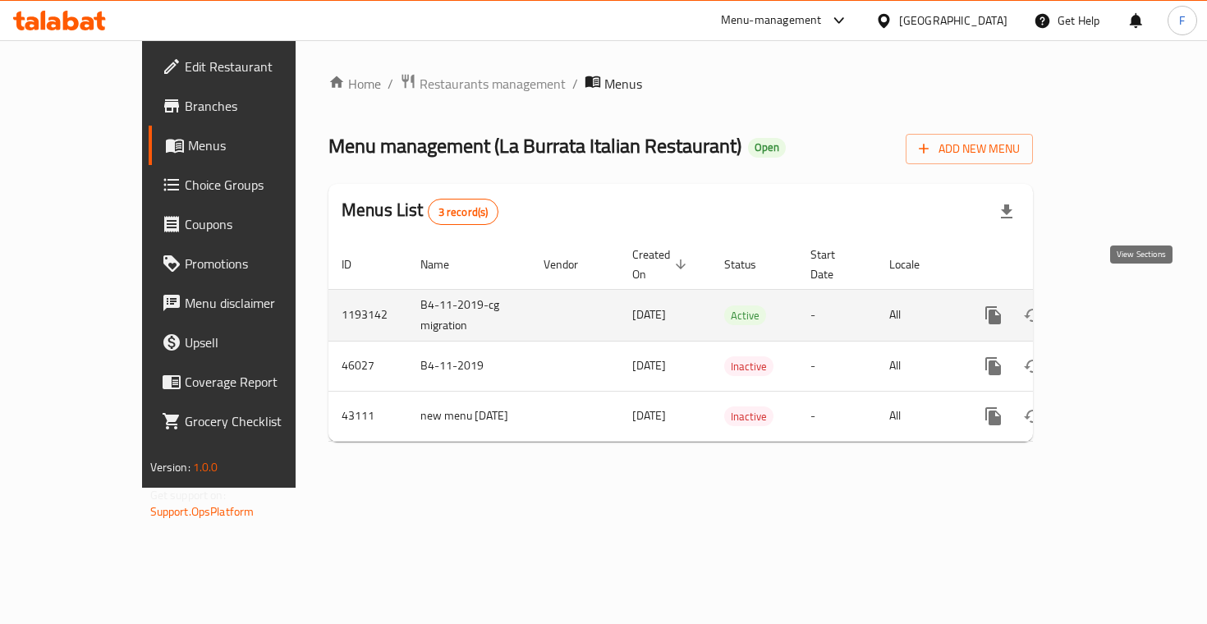
click at [1122, 305] on icon "enhanced table" at bounding box center [1112, 315] width 20 height 20
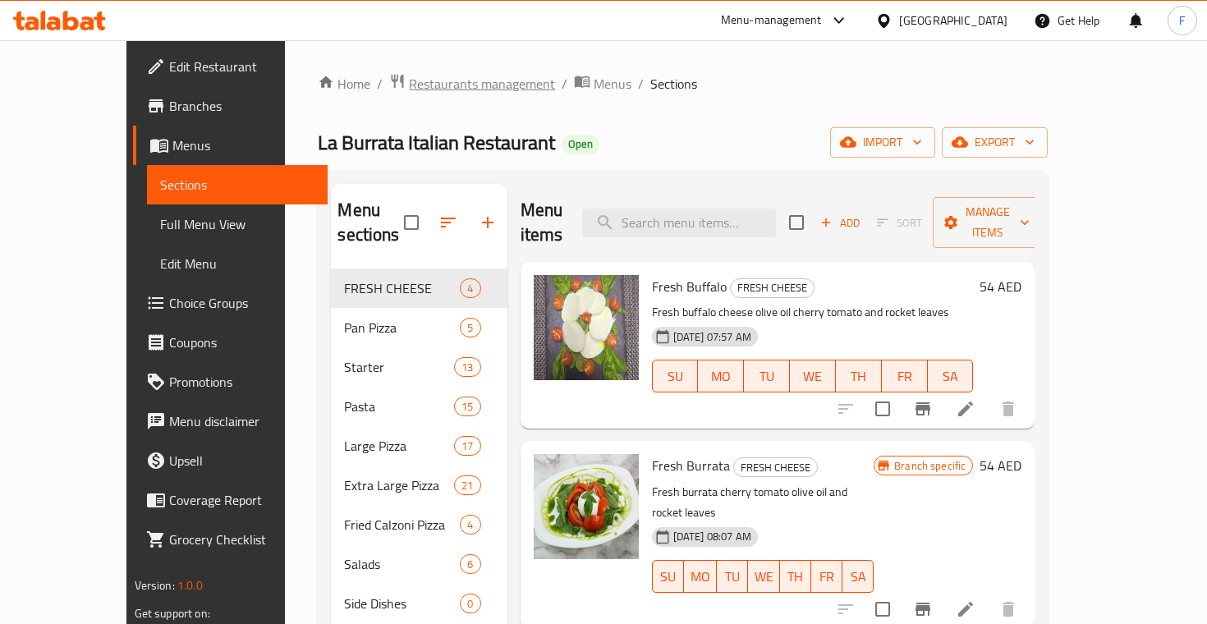
click at [409, 86] on span "Restaurants management" at bounding box center [482, 84] width 146 height 20
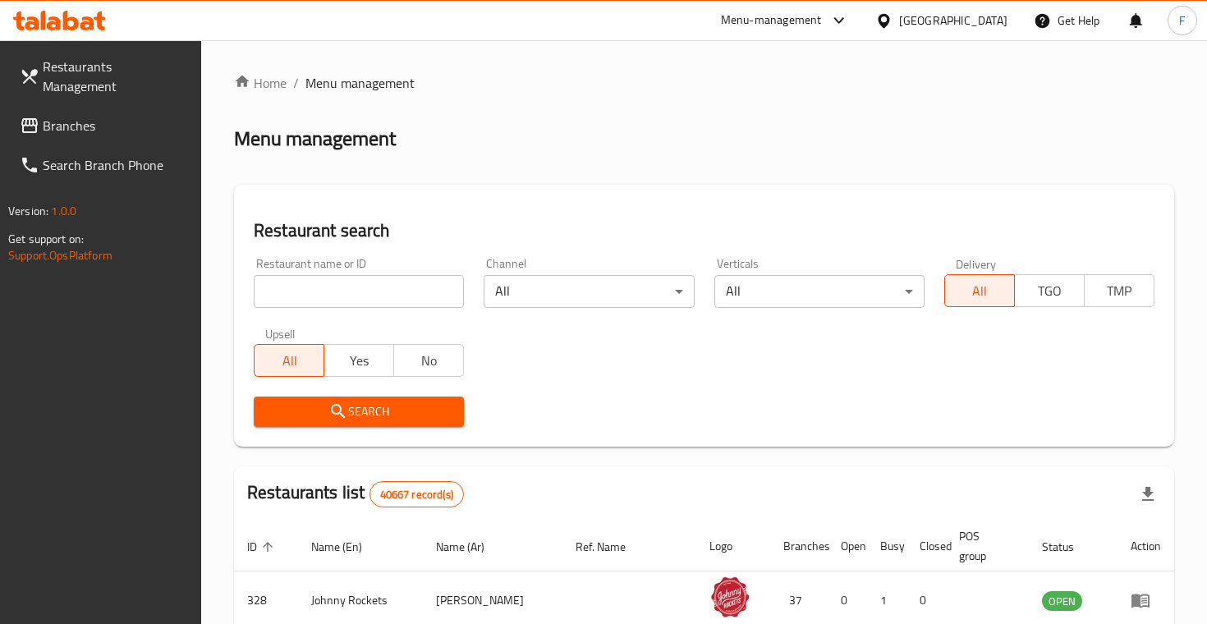
click at [333, 287] on input "search" at bounding box center [359, 291] width 210 height 33
paste input "Waraq Wa Laimoon"
type input "Waraq Wa Laimoon"
click at [359, 410] on button "Search" at bounding box center [359, 412] width 210 height 30
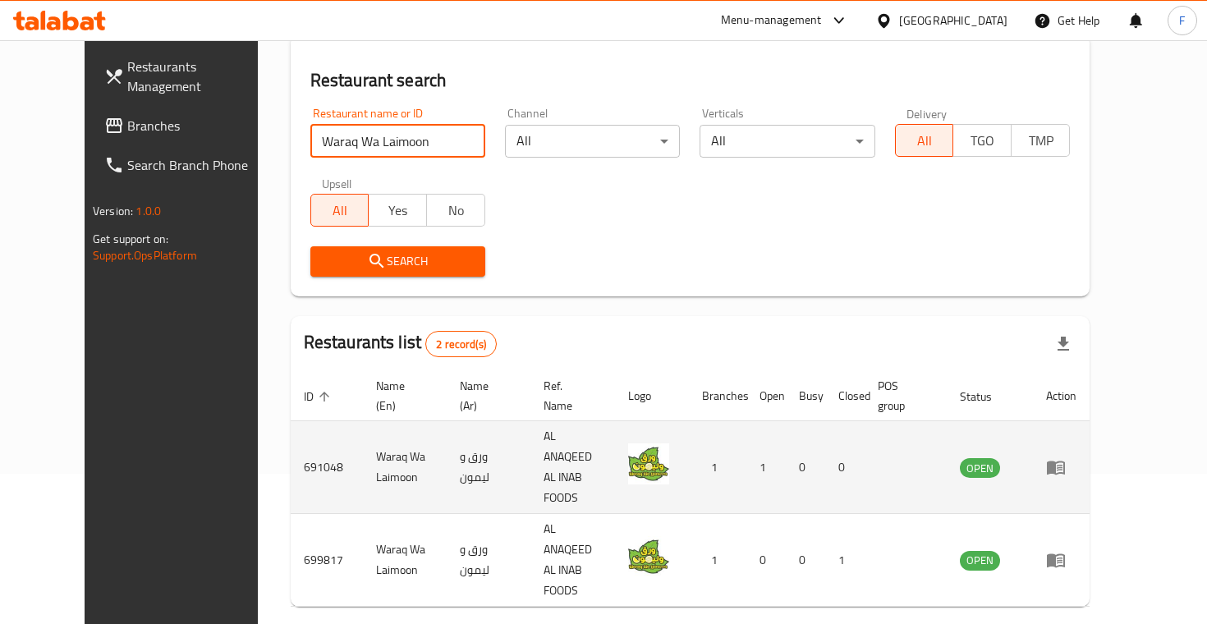
scroll to position [149, 0]
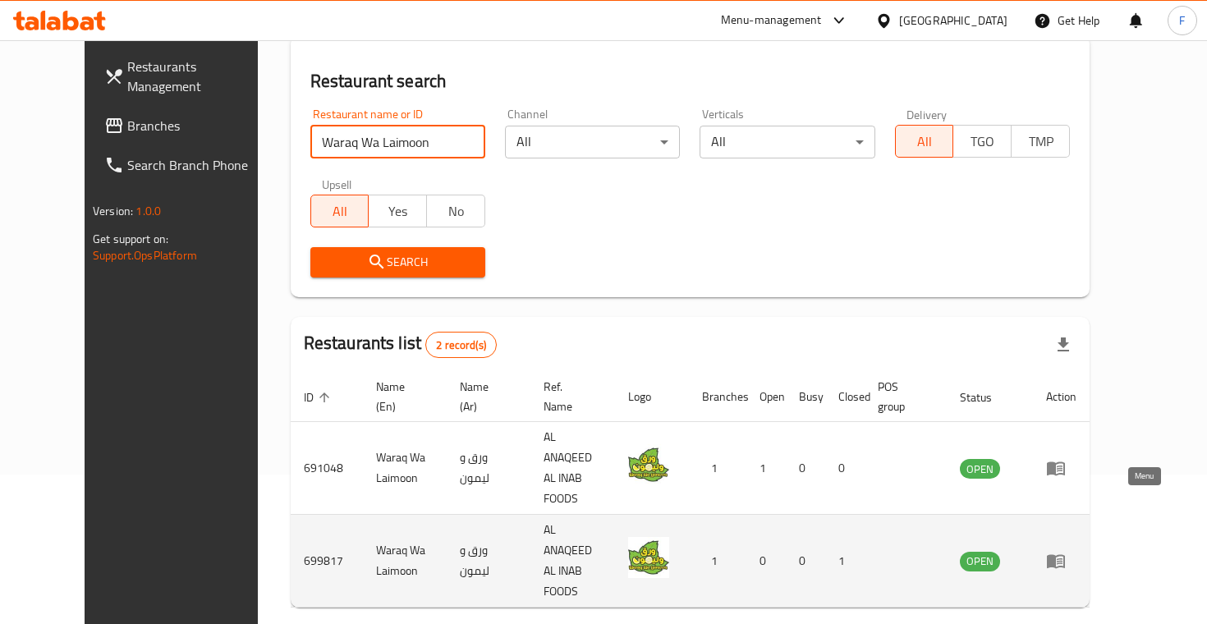
click at [1076, 551] on link "enhanced table" at bounding box center [1061, 561] width 30 height 20
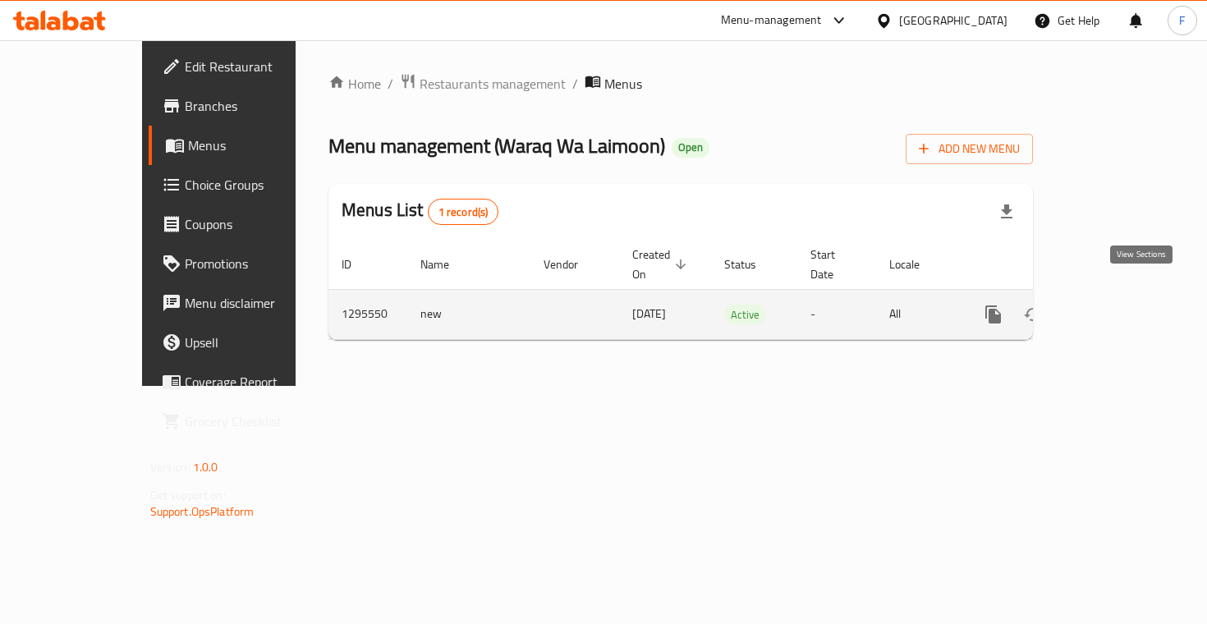
click at [1131, 295] on link "enhanced table" at bounding box center [1111, 314] width 39 height 39
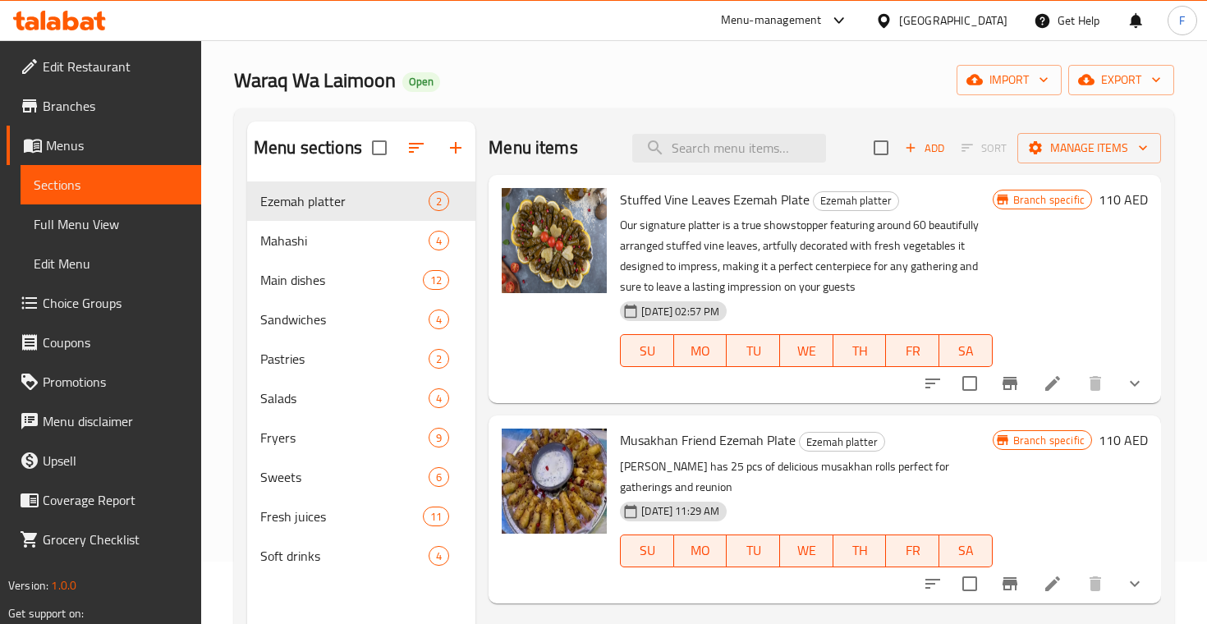
scroll to position [53, 0]
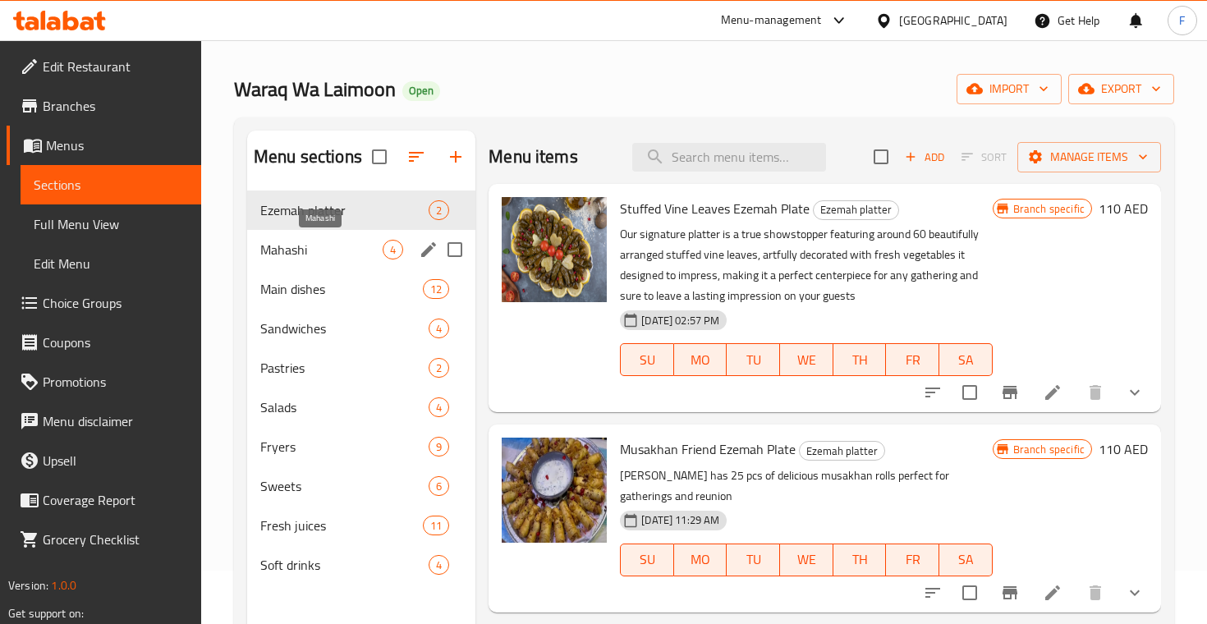
click at [285, 258] on span "Mahashi" at bounding box center [321, 250] width 122 height 20
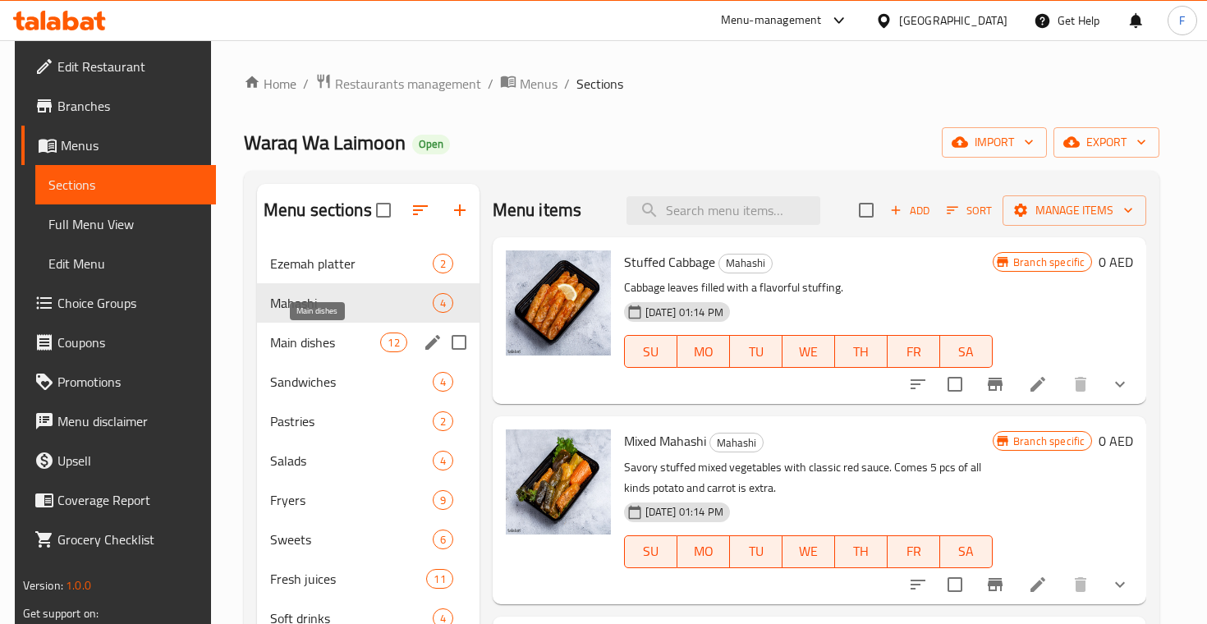
click at [296, 336] on span "Main dishes" at bounding box center [325, 343] width 111 height 20
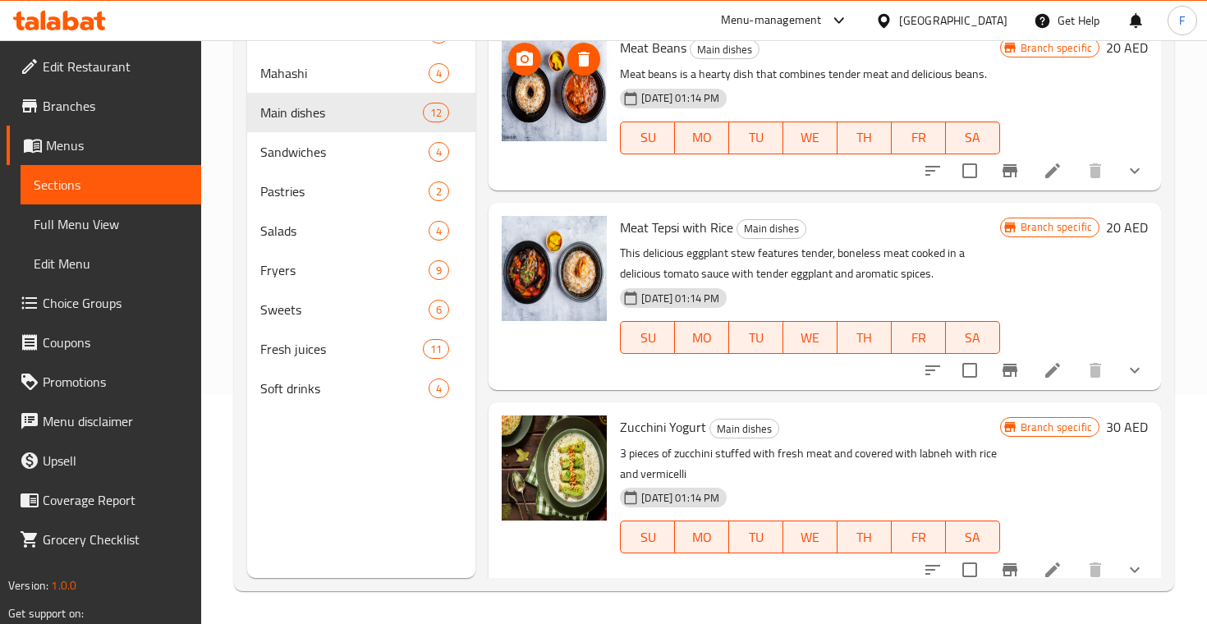
scroll to position [229, 0]
click at [300, 158] on span "Sandwiches" at bounding box center [321, 153] width 122 height 20
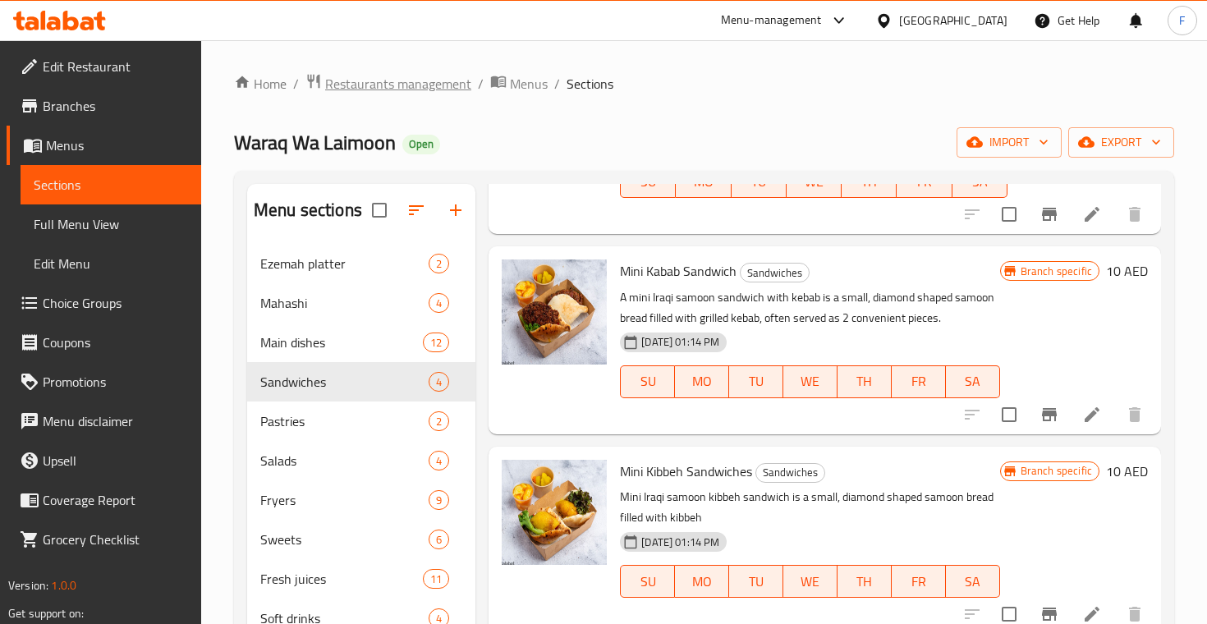
click at [429, 90] on span "Restaurants management" at bounding box center [398, 84] width 146 height 20
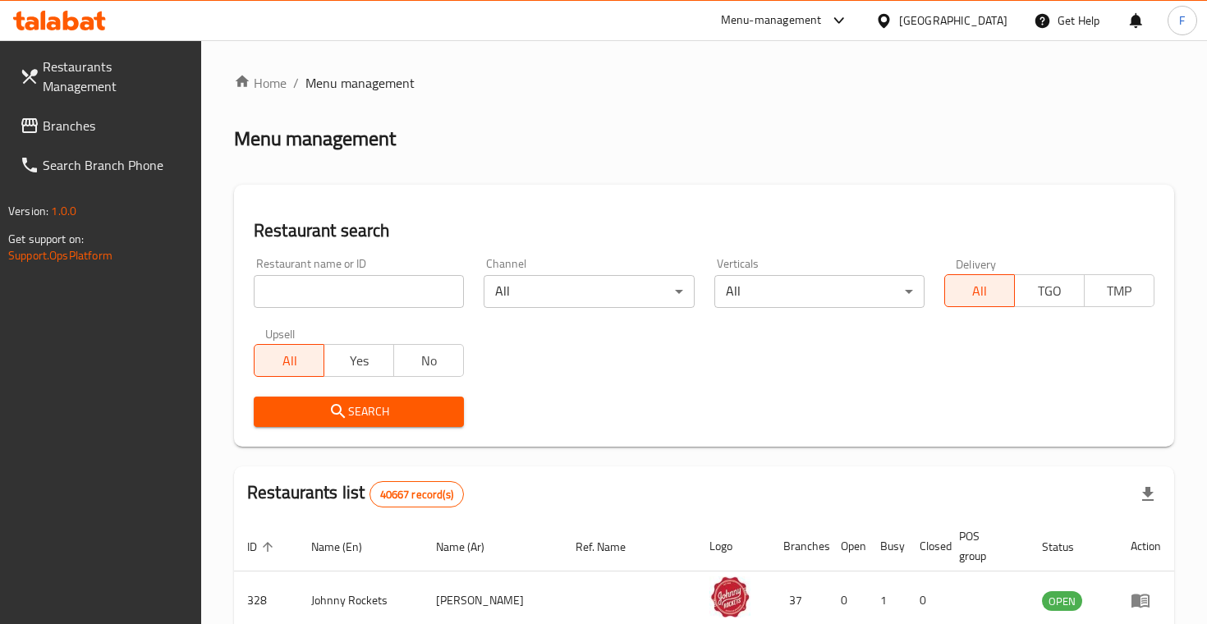
click at [350, 293] on input "search" at bounding box center [359, 291] width 210 height 33
paste input "Petit Comptoir"
type input "Petit Comptoir"
click at [359, 410] on button "Search" at bounding box center [359, 412] width 210 height 30
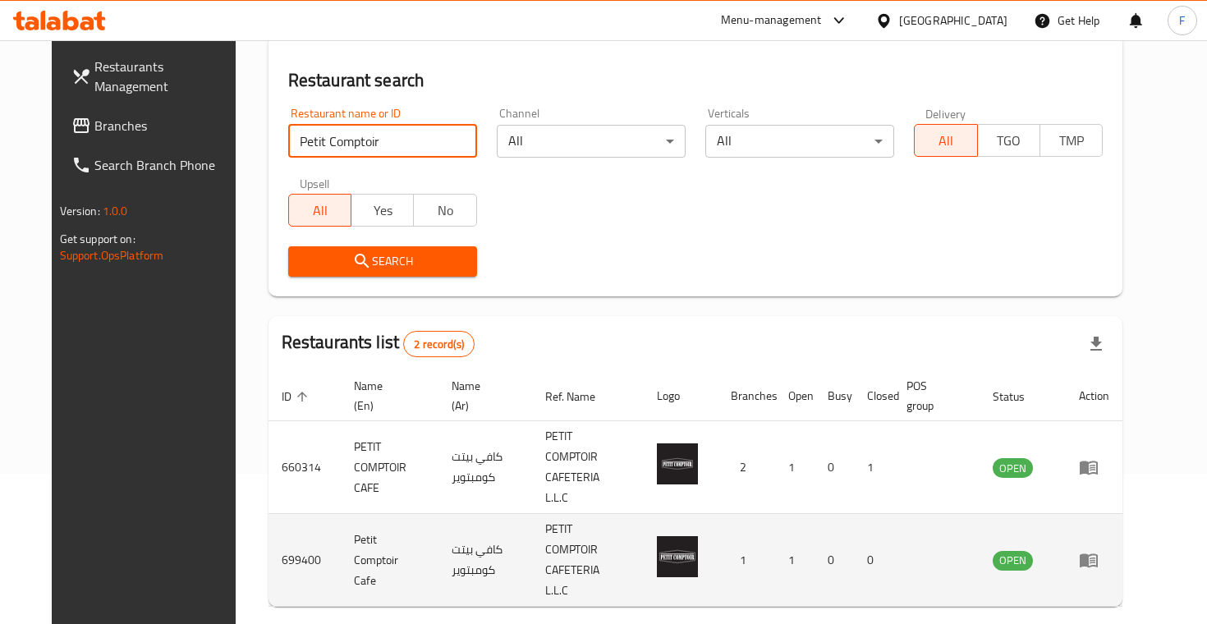
scroll to position [149, 0]
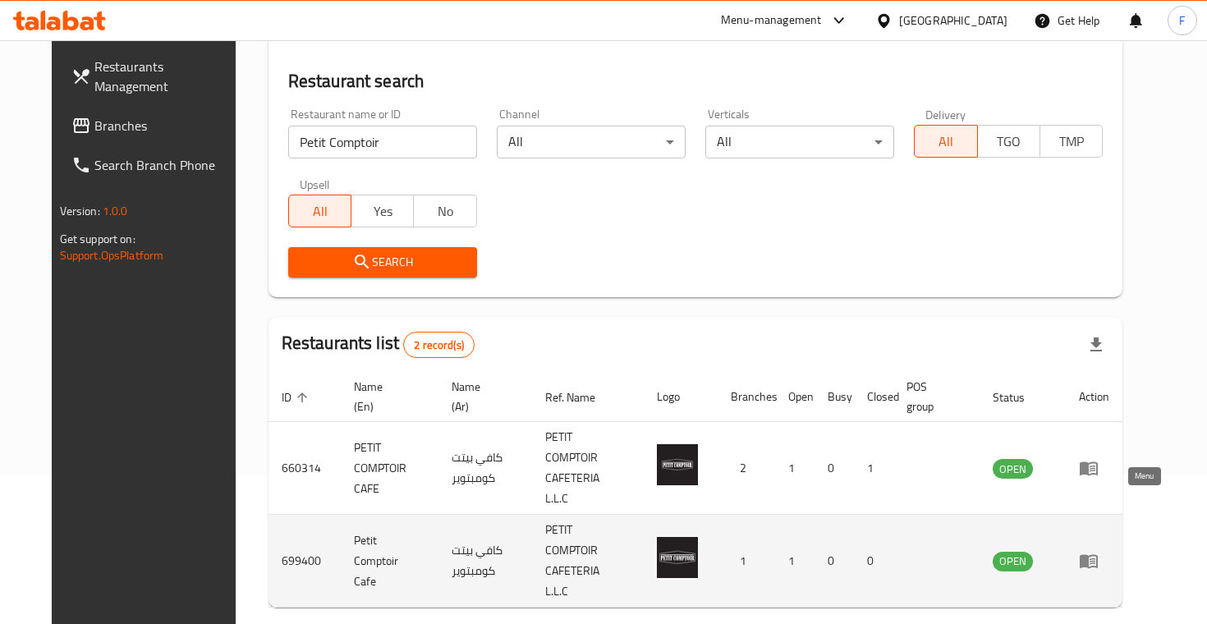
click at [1099, 551] on icon "enhanced table" at bounding box center [1089, 561] width 20 height 20
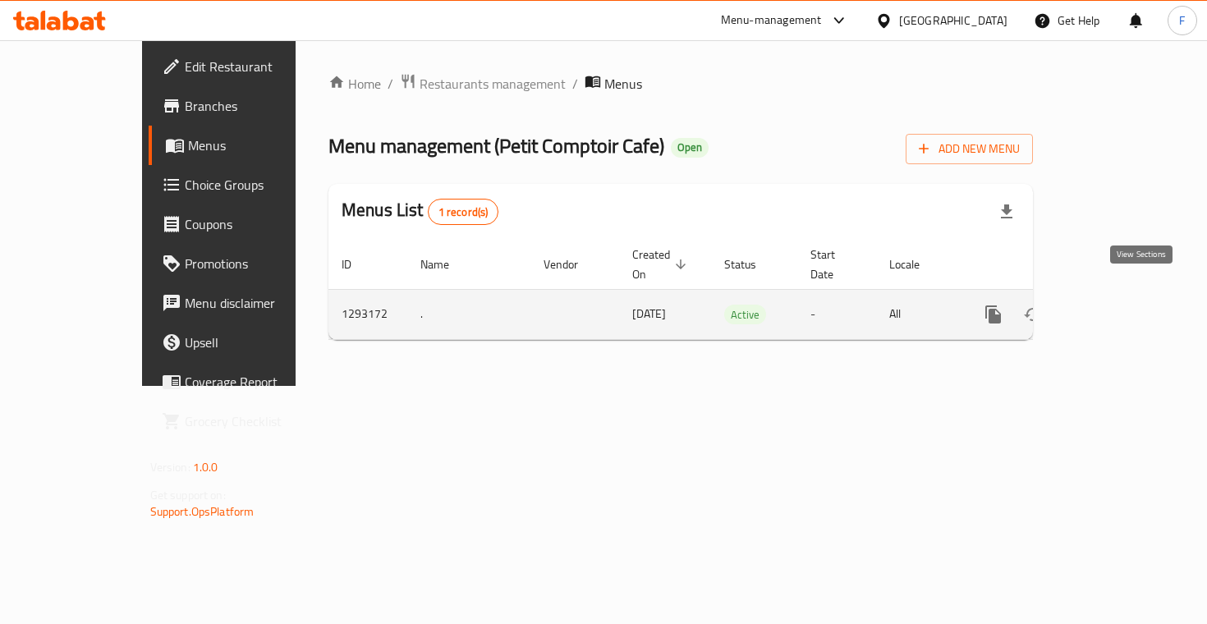
click at [1122, 305] on icon "enhanced table" at bounding box center [1112, 315] width 20 height 20
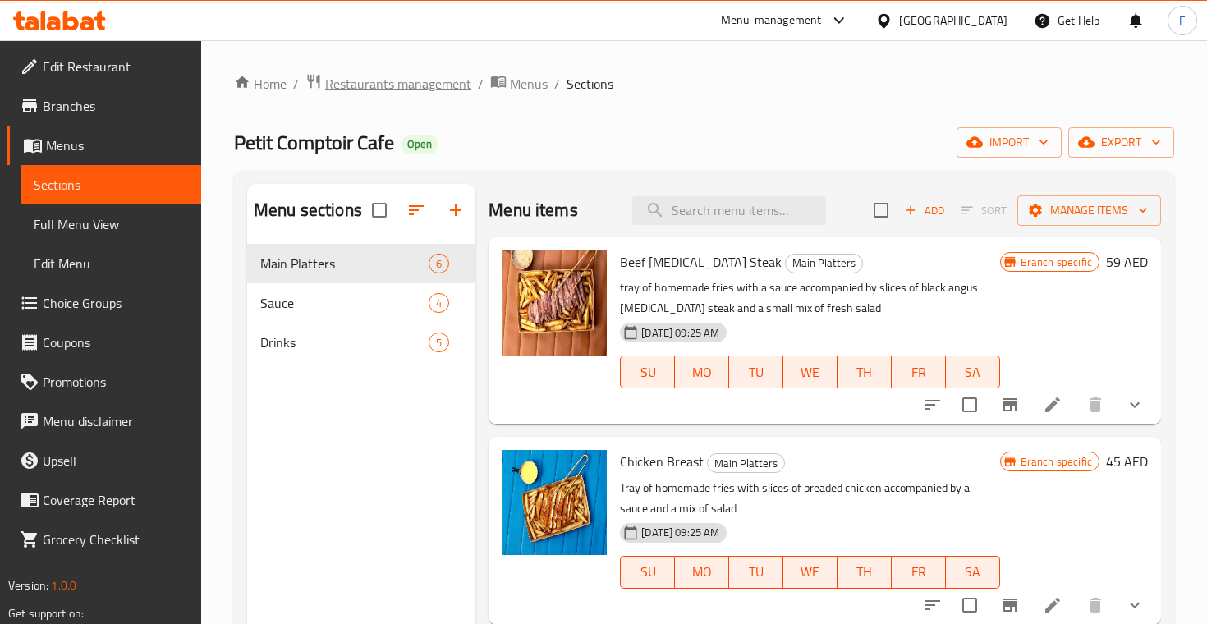
click at [411, 85] on span "Restaurants management" at bounding box center [398, 84] width 146 height 20
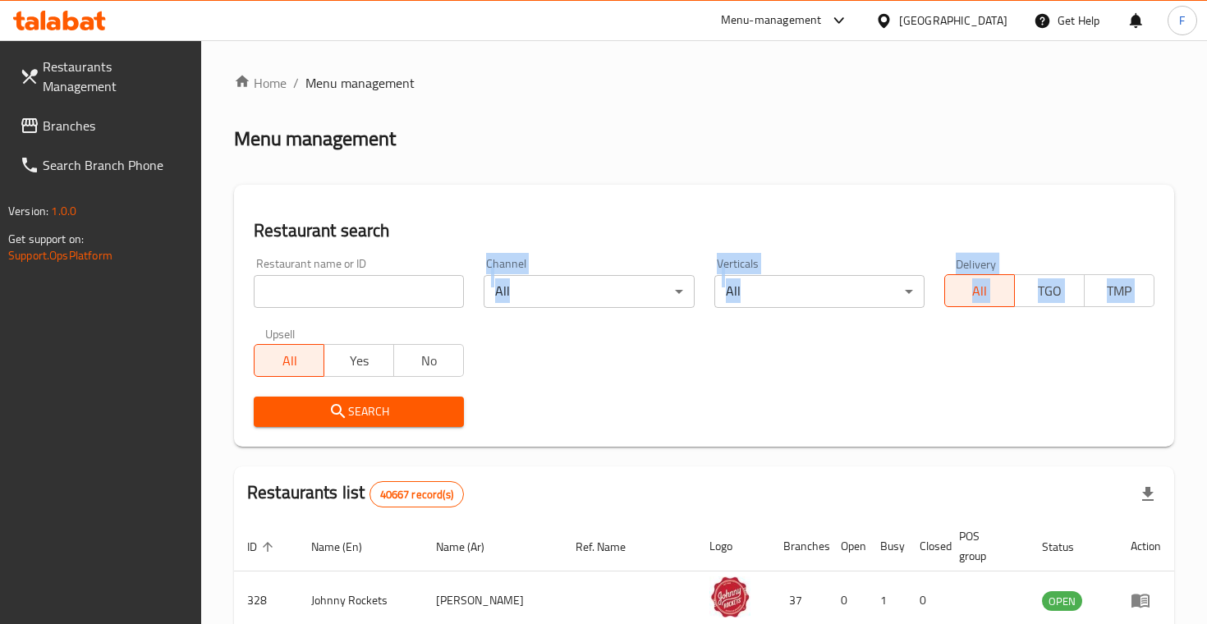
click at [319, 316] on div "Restaurant name or ID Restaurant name or ID Channel All ​ Verticals All ​ Deliv…" at bounding box center [704, 342] width 920 height 189
click at [319, 294] on input "search" at bounding box center [359, 291] width 210 height 33
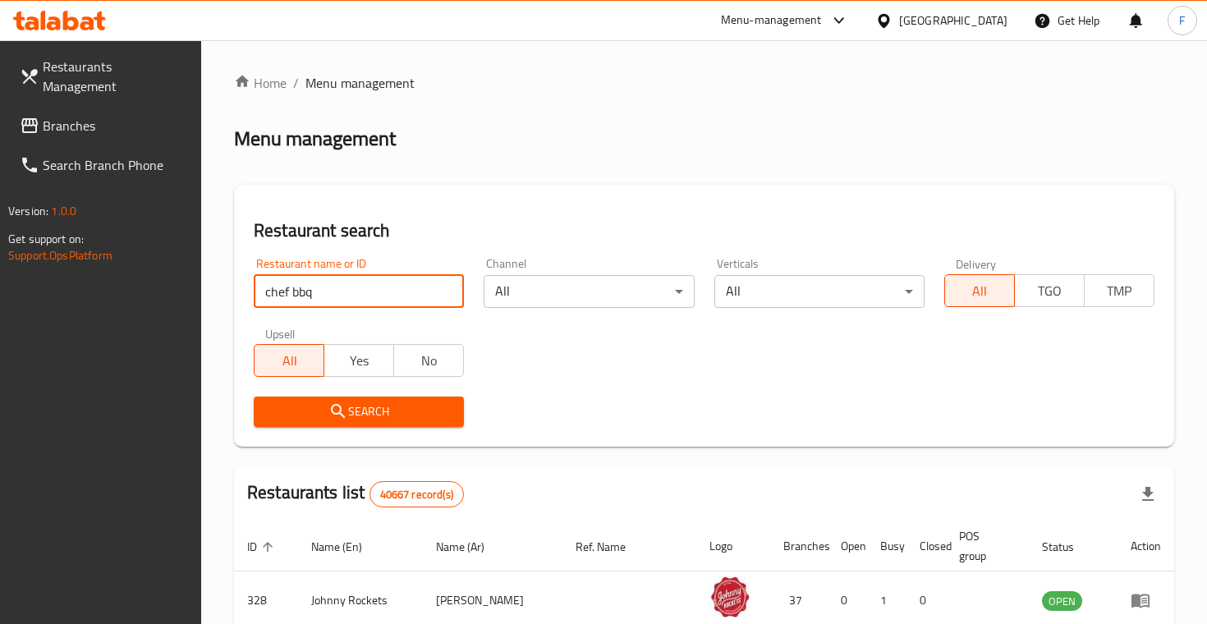
type input "chef bbq"
click at [359, 410] on button "Search" at bounding box center [359, 412] width 210 height 30
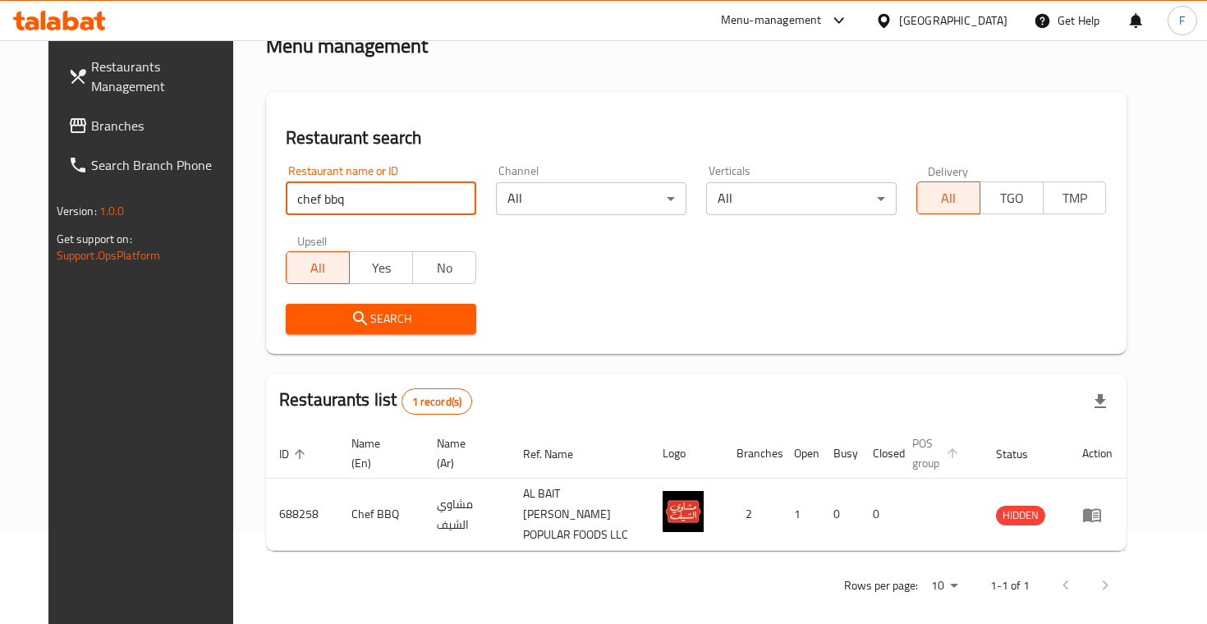
scroll to position [92, 0]
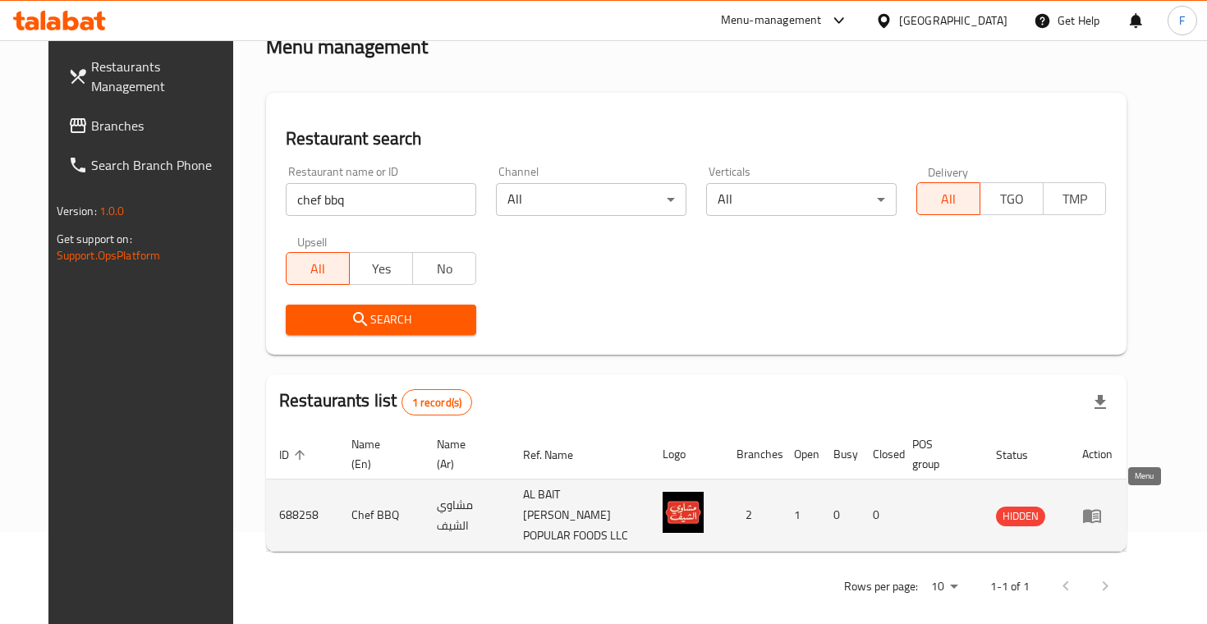
click at [1113, 506] on link "enhanced table" at bounding box center [1097, 516] width 30 height 20
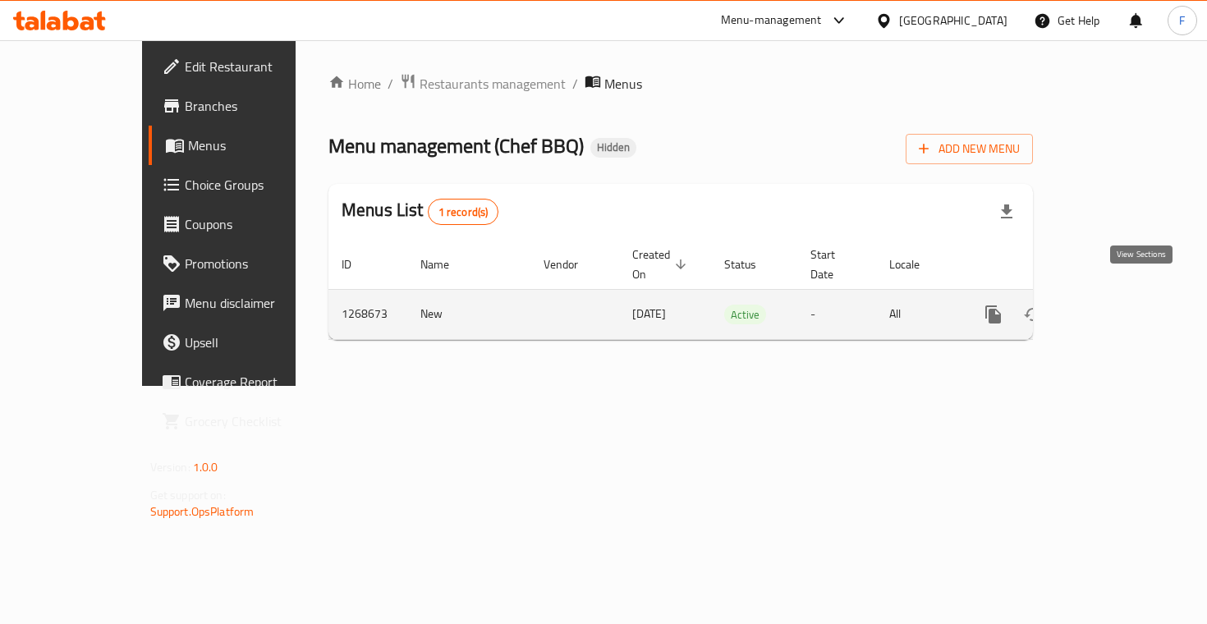
click at [1122, 305] on icon "enhanced table" at bounding box center [1112, 315] width 20 height 20
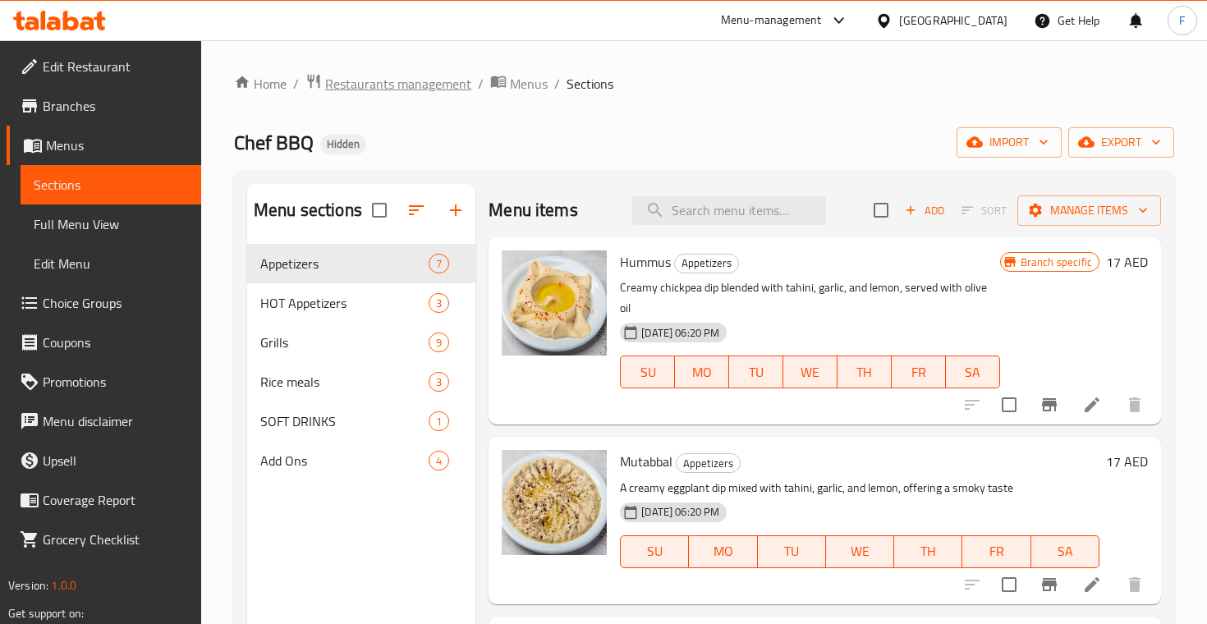
click at [425, 89] on span "Restaurants management" at bounding box center [398, 84] width 146 height 20
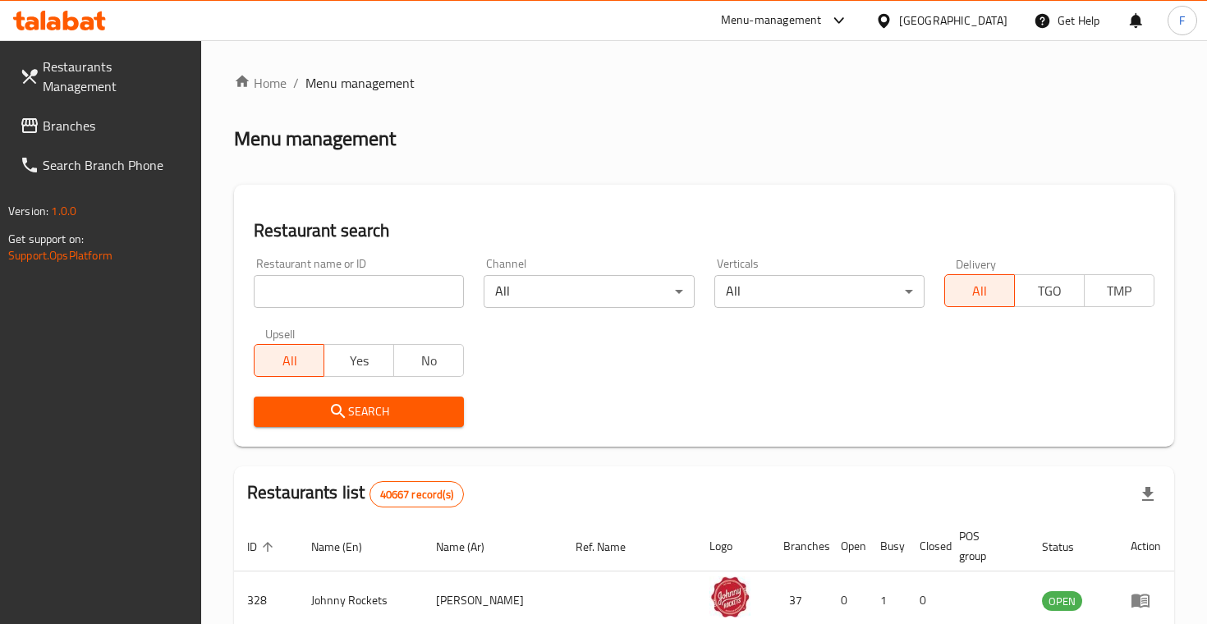
click at [333, 291] on input "search" at bounding box center [359, 291] width 210 height 33
type input "kabsa noura"
click at [359, 410] on button "Search" at bounding box center [359, 412] width 210 height 30
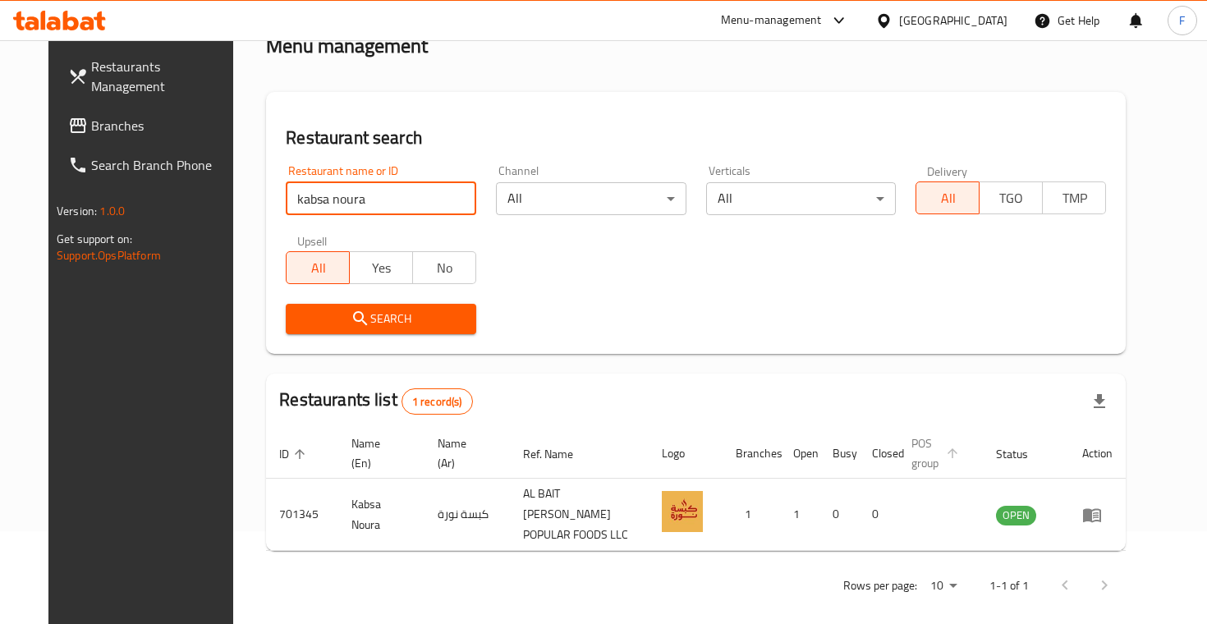
scroll to position [92, 0]
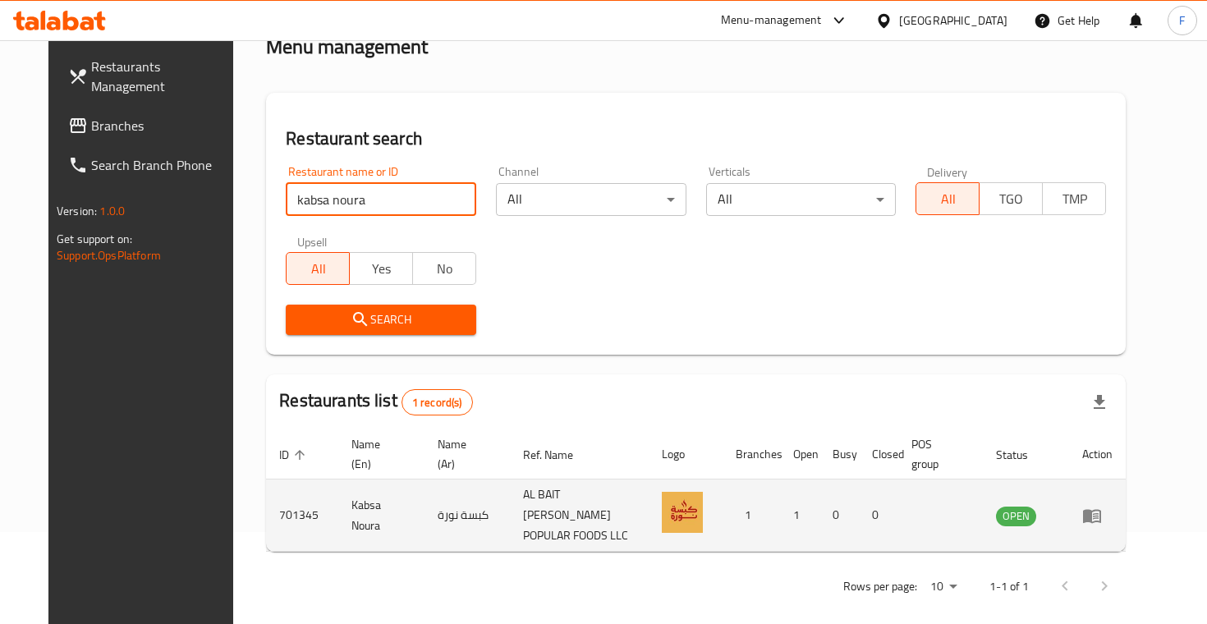
click at [1126, 497] on td "enhanced table" at bounding box center [1097, 516] width 57 height 72
click at [1102, 506] on icon "enhanced table" at bounding box center [1092, 516] width 20 height 20
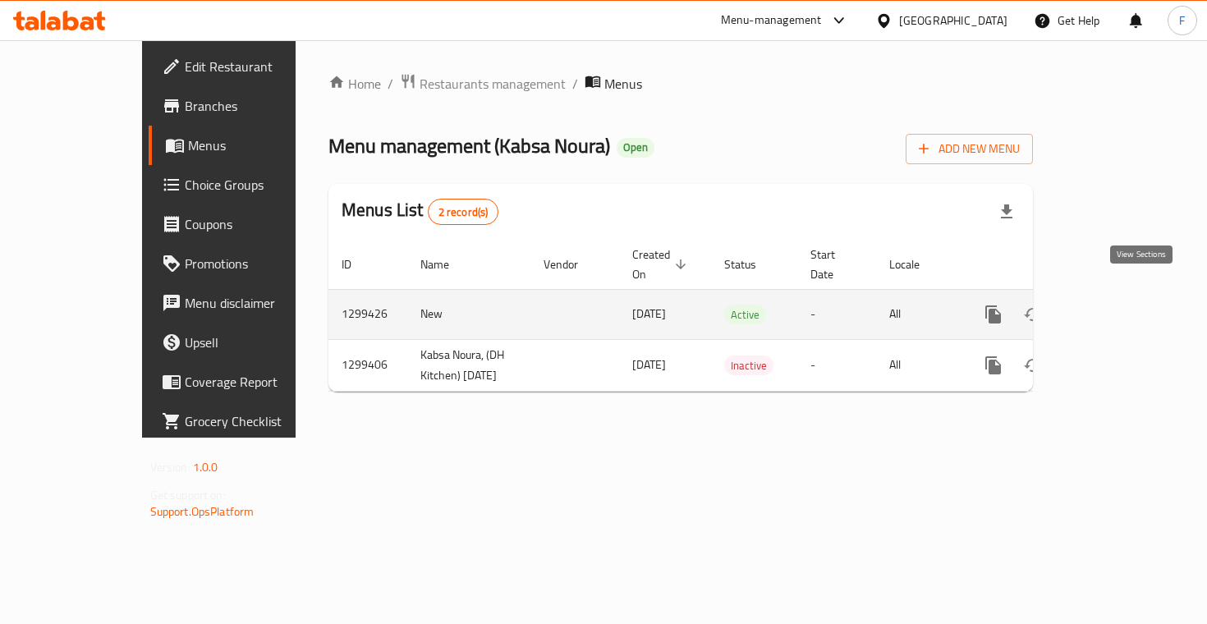
click at [1122, 305] on icon "enhanced table" at bounding box center [1112, 315] width 20 height 20
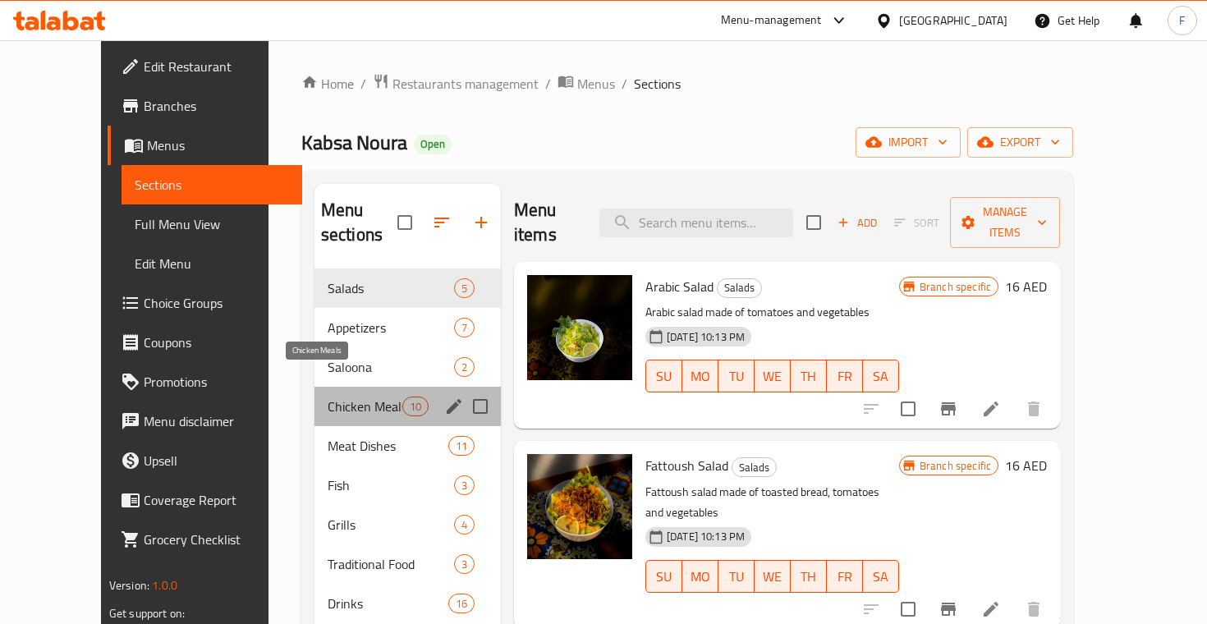
click at [348, 397] on span "Chicken Meals" at bounding box center [365, 407] width 75 height 20
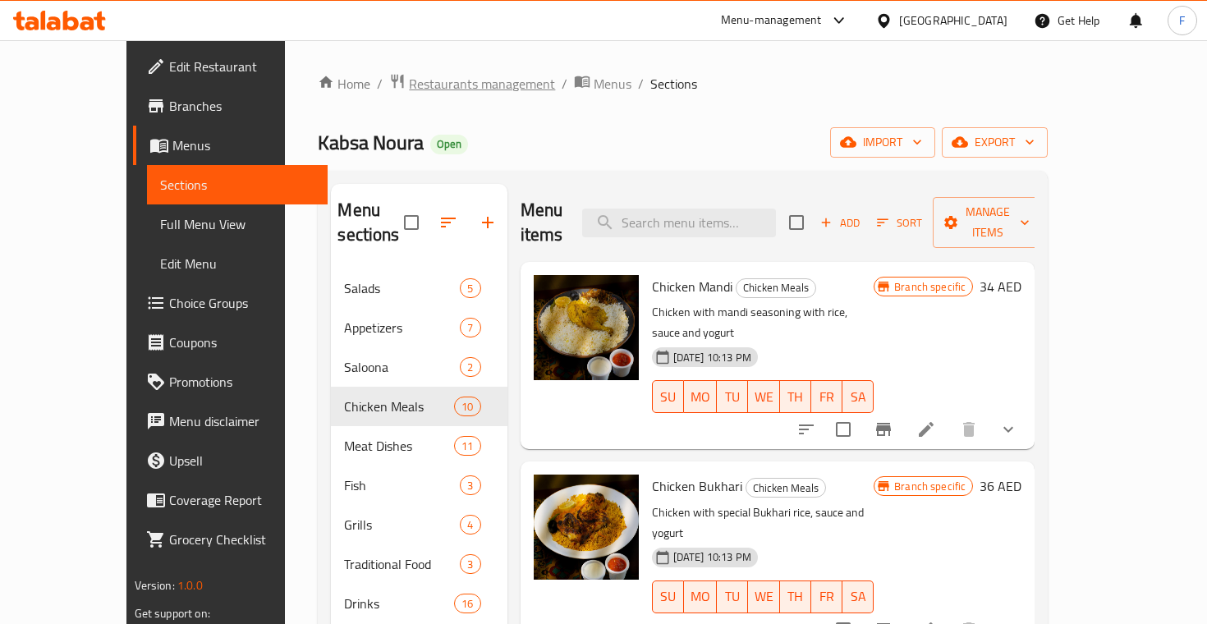
click at [429, 80] on span "Restaurants management" at bounding box center [482, 84] width 146 height 20
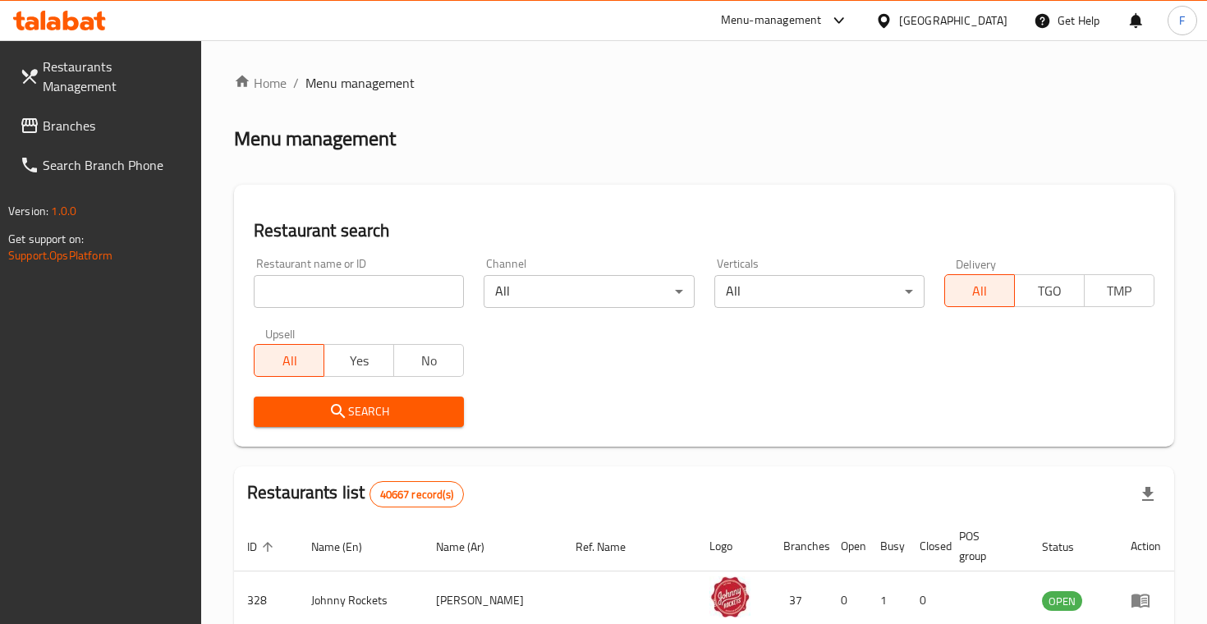
click at [323, 303] on input "search" at bounding box center [359, 291] width 210 height 33
type input "Italy pizza"
click at [359, 410] on button "Search" at bounding box center [359, 412] width 210 height 30
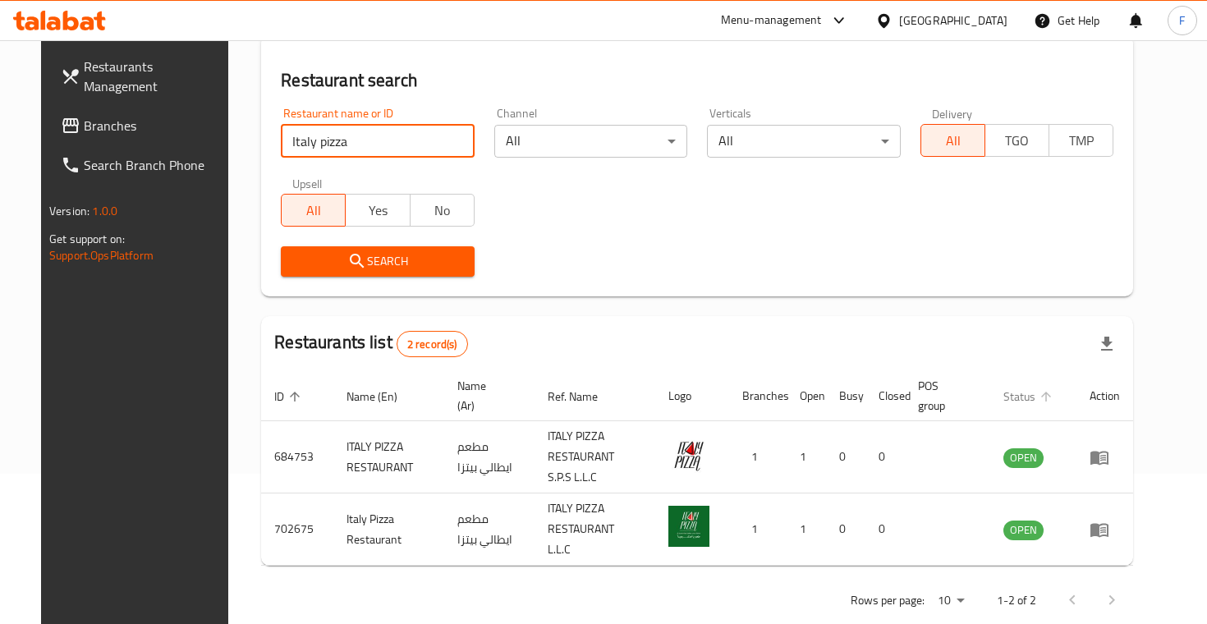
scroll to position [149, 0]
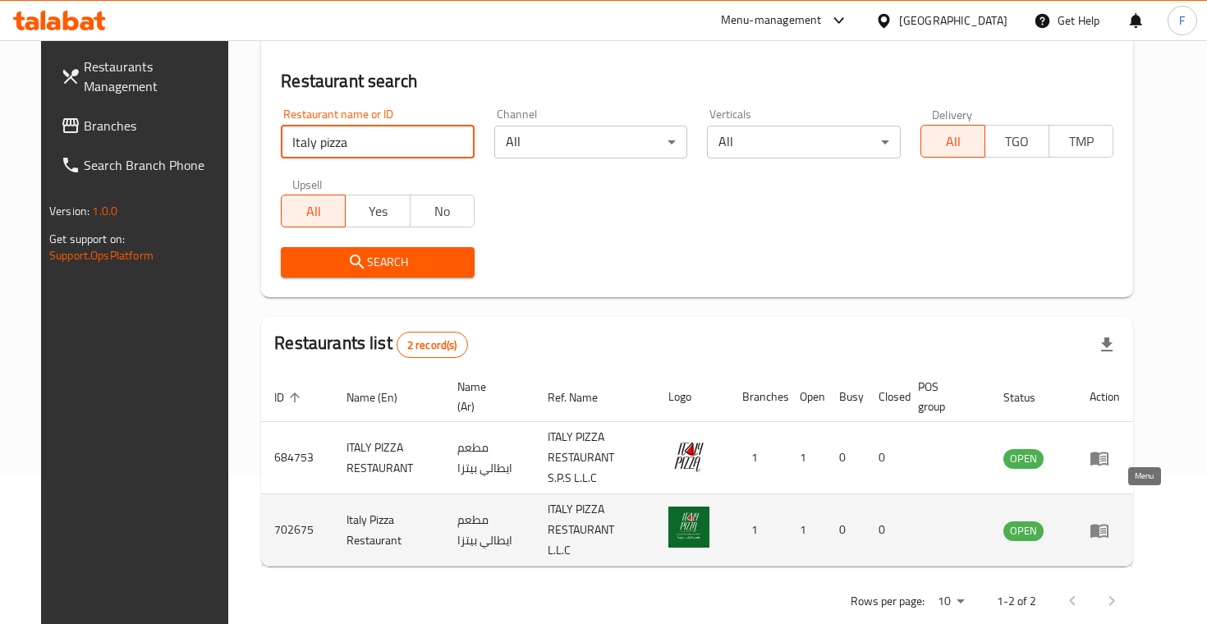
click at [1109, 521] on icon "enhanced table" at bounding box center [1100, 531] width 20 height 20
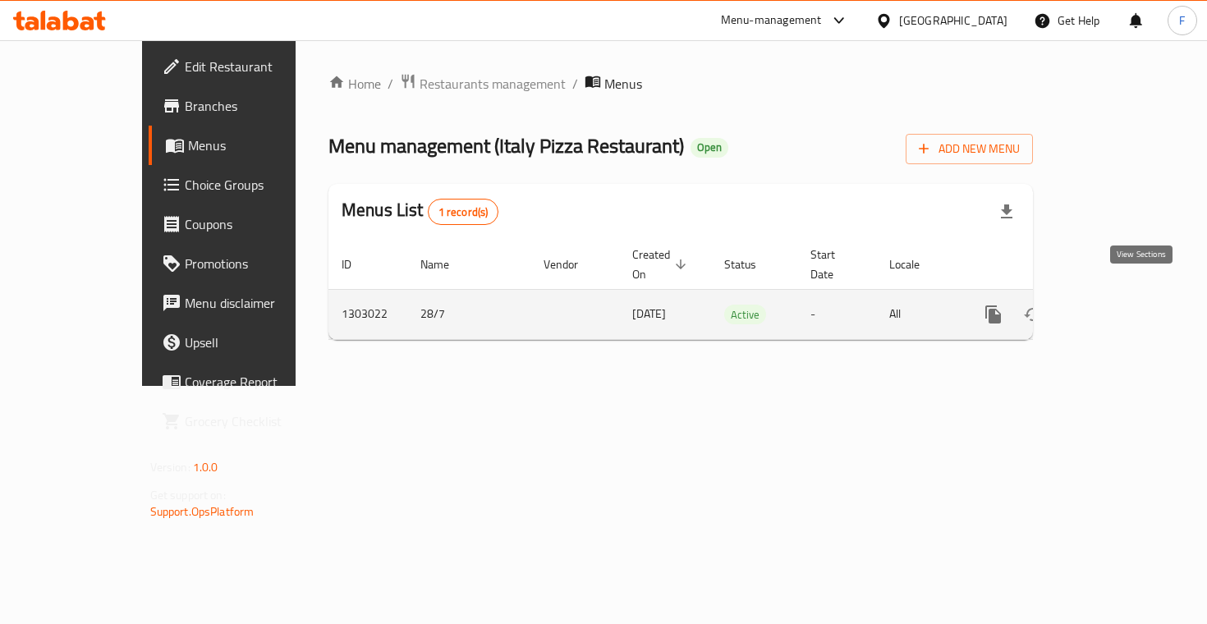
click at [1119, 307] on icon "enhanced table" at bounding box center [1111, 314] width 15 height 15
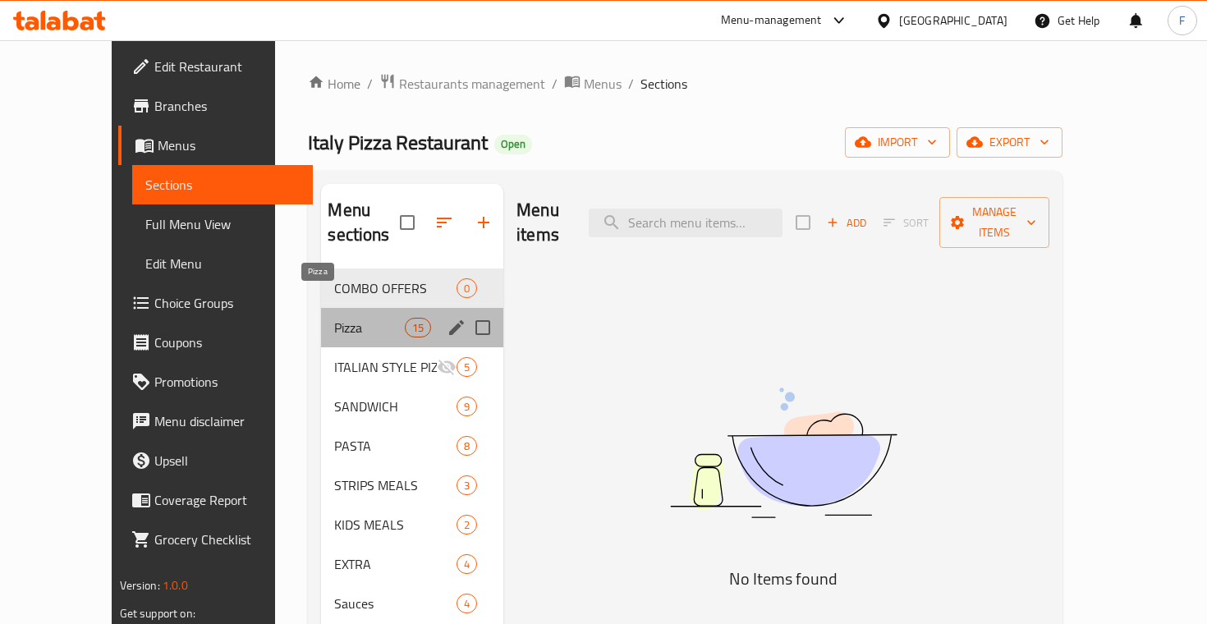
click at [337, 318] on span "Pizza" at bounding box center [369, 328] width 70 height 20
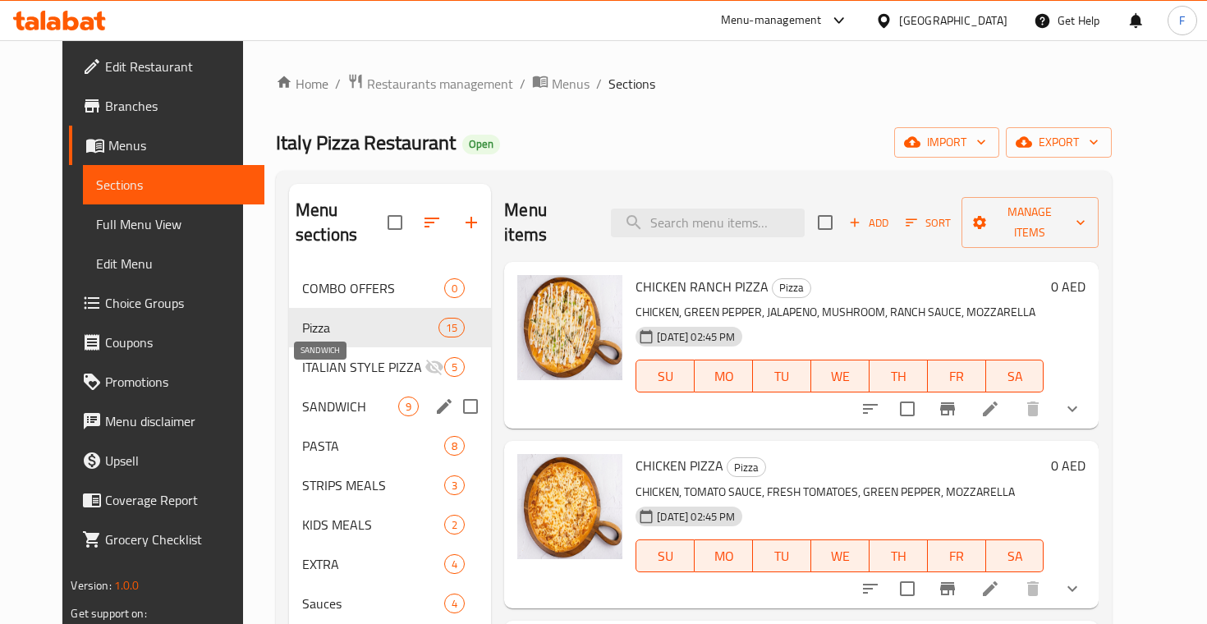
click at [325, 397] on span "SANDWICH" at bounding box center [350, 407] width 96 height 20
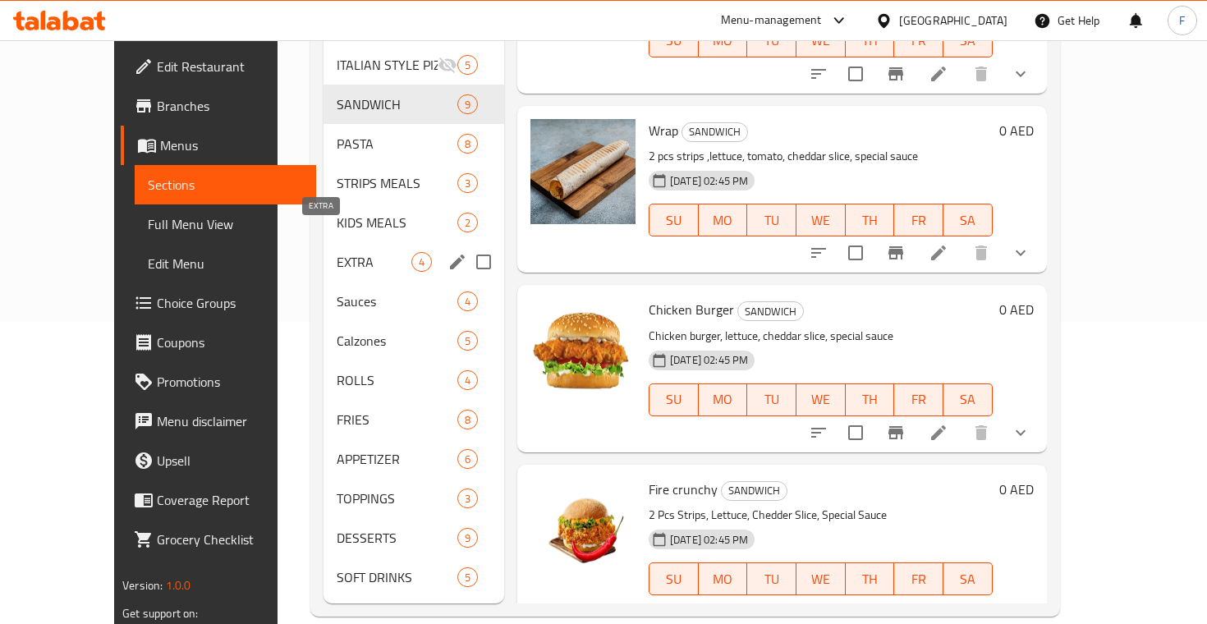
scroll to position [172, 0]
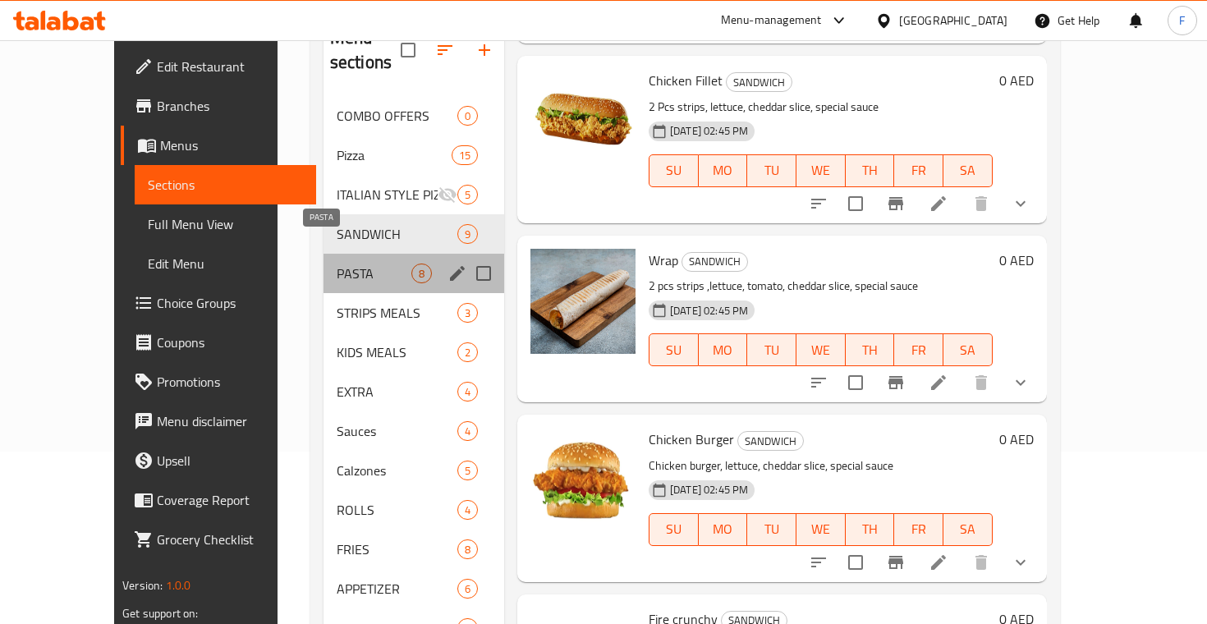
click at [337, 264] on span "PASTA" at bounding box center [374, 274] width 75 height 20
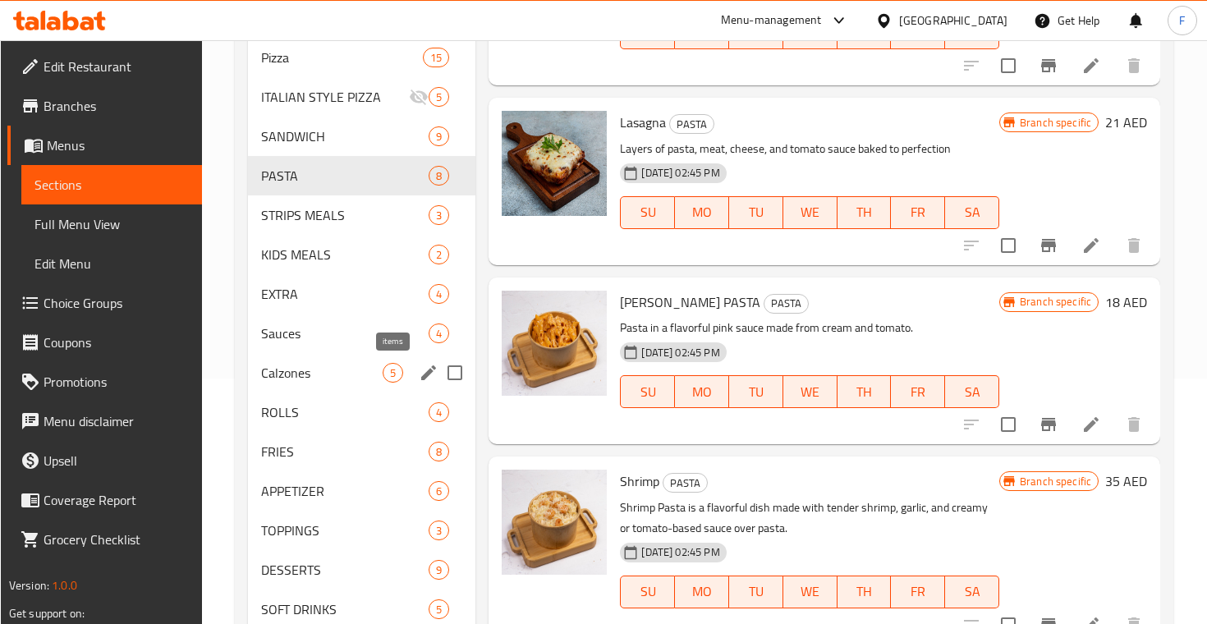
scroll to position [166, 0]
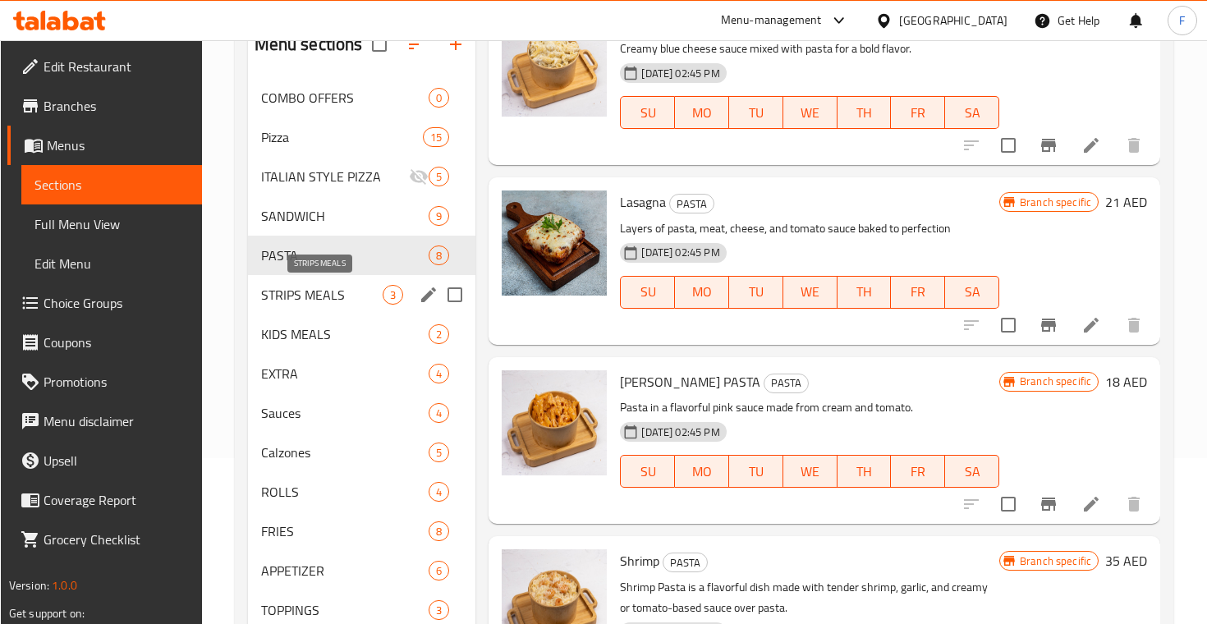
click at [337, 289] on span "STRIPS MEALS" at bounding box center [322, 295] width 122 height 20
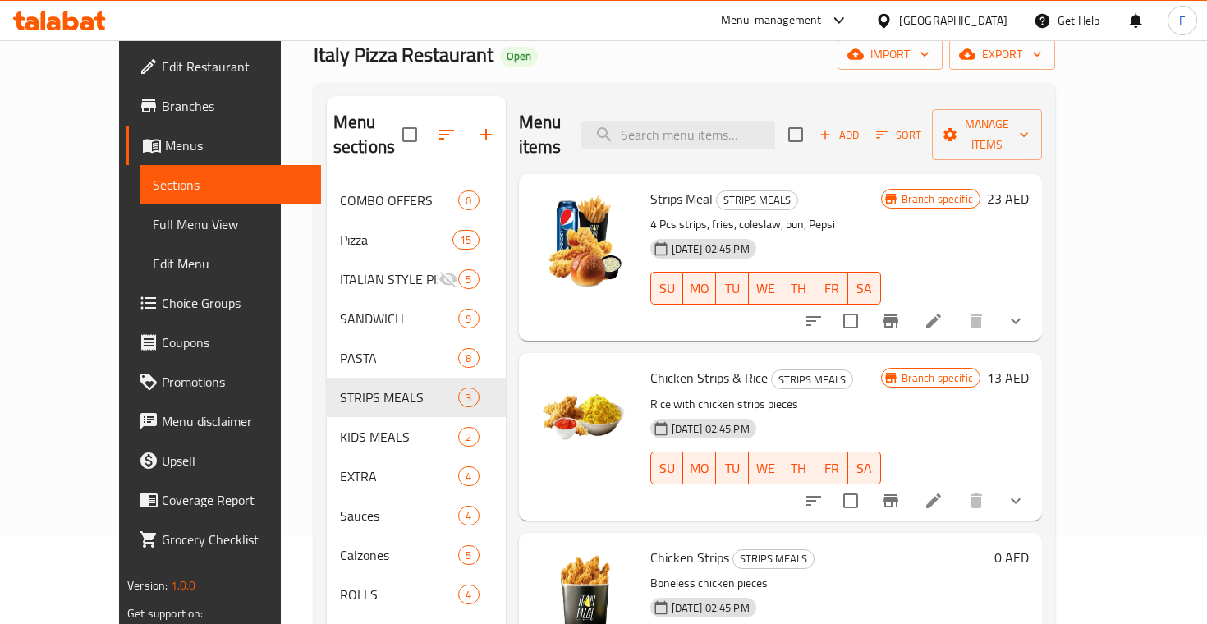
scroll to position [75, 0]
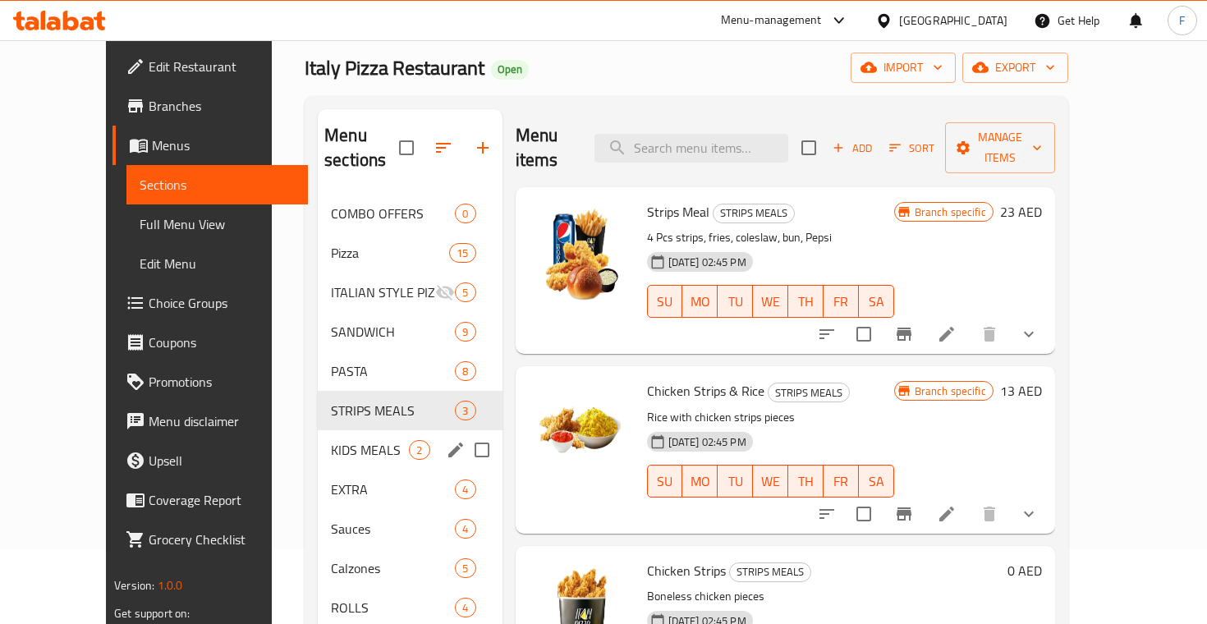
click at [318, 440] on div "KIDS MEALS 2" at bounding box center [410, 449] width 184 height 39
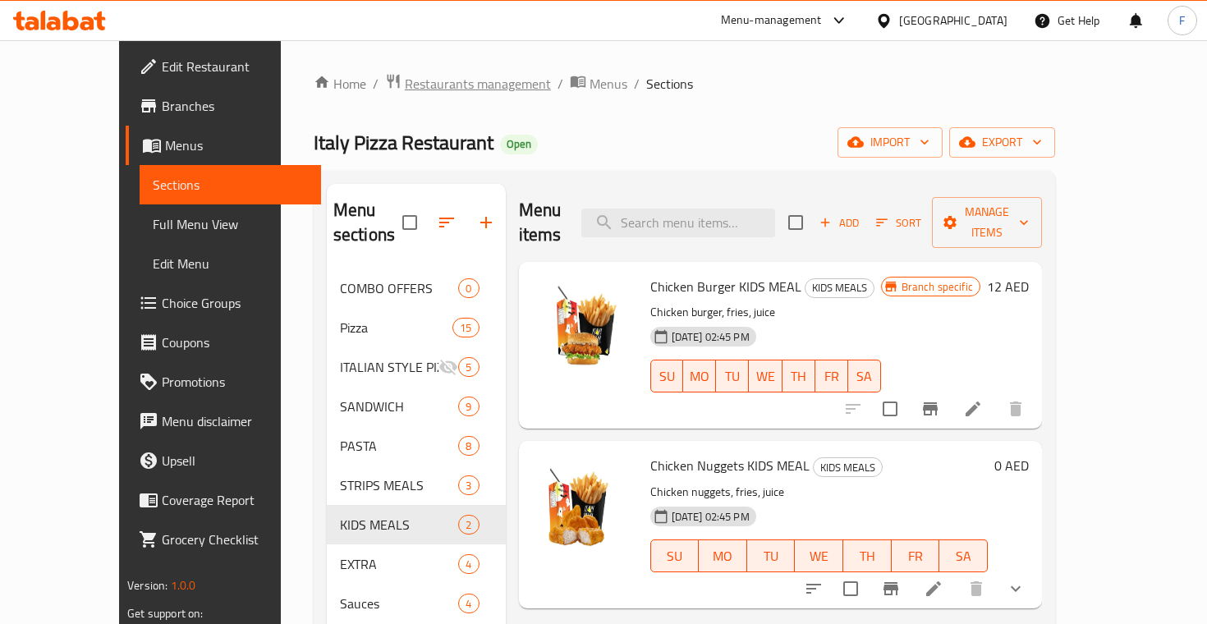
click at [410, 85] on span "Restaurants management" at bounding box center [478, 84] width 146 height 20
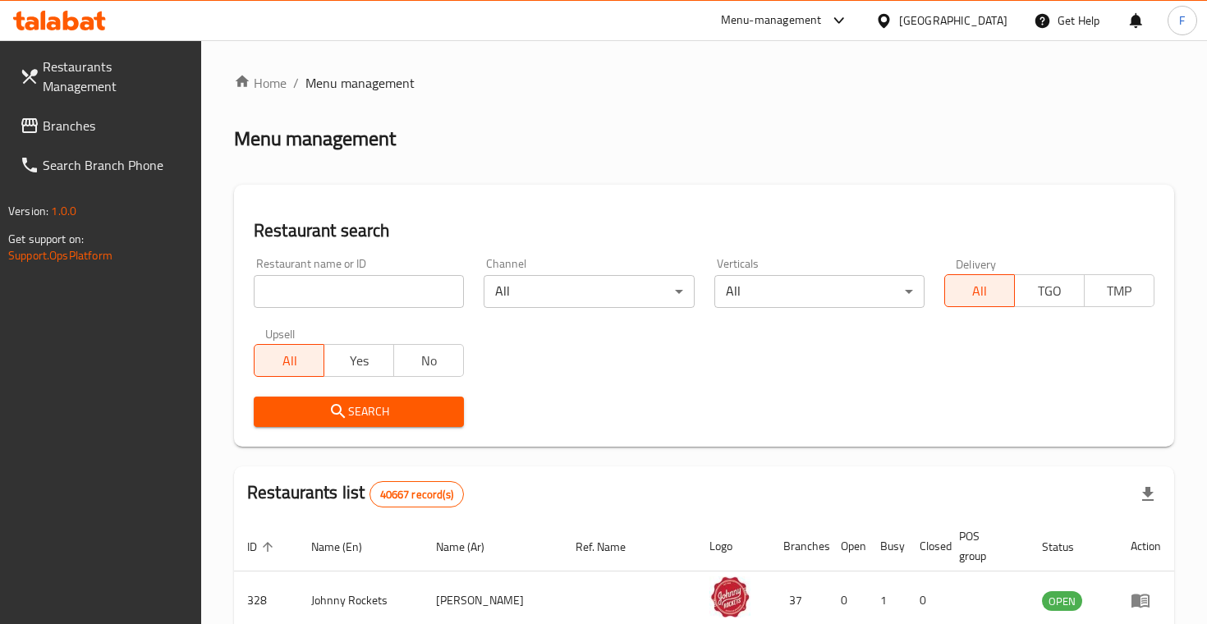
click at [312, 282] on input "search" at bounding box center [359, 291] width 210 height 33
type input "ovenna"
click at [359, 410] on button "Search" at bounding box center [359, 412] width 210 height 30
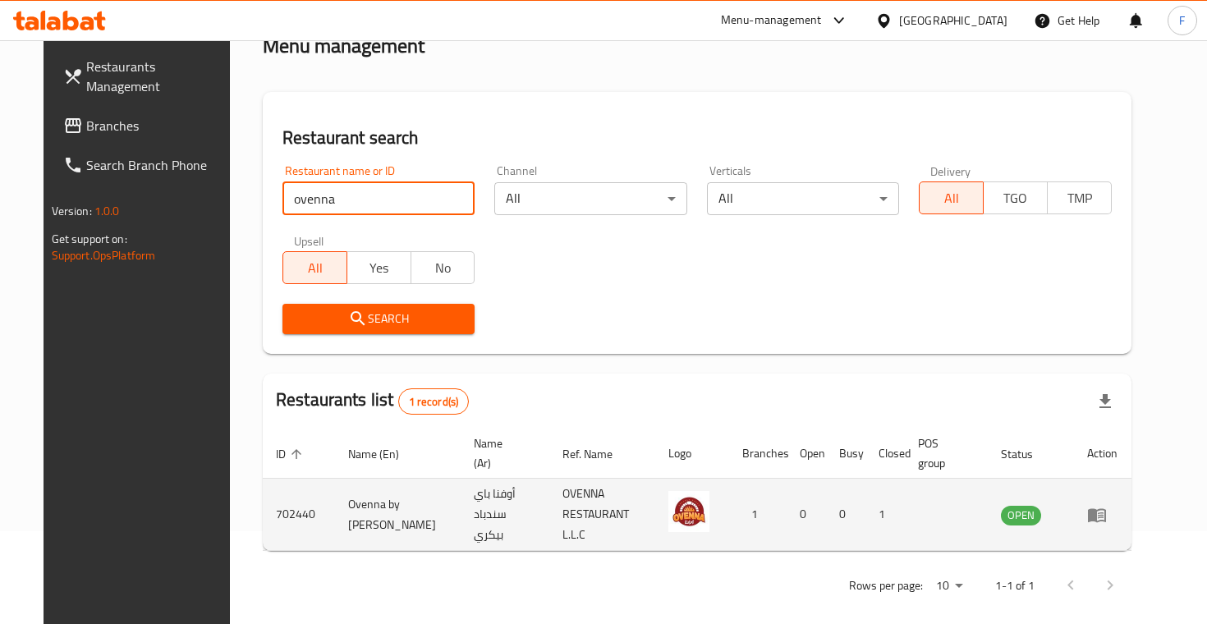
scroll to position [92, 0]
click at [1106, 510] on icon "enhanced table" at bounding box center [1097, 516] width 18 height 14
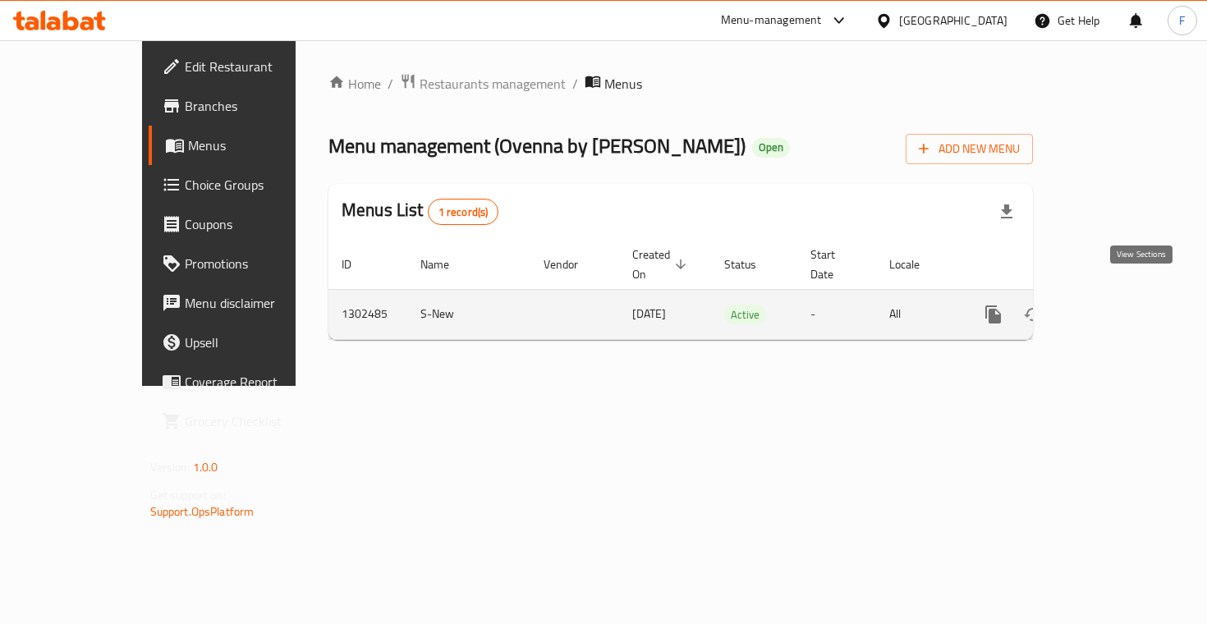
click at [1122, 305] on icon "enhanced table" at bounding box center [1112, 315] width 20 height 20
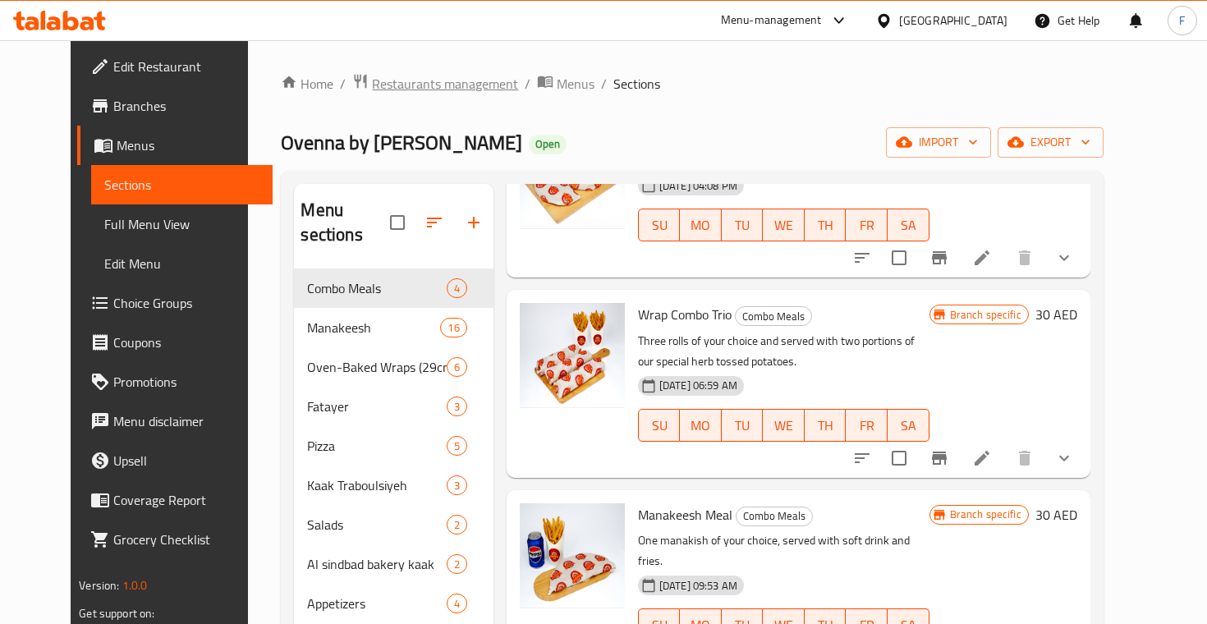
click at [372, 86] on span "Restaurants management" at bounding box center [445, 84] width 146 height 20
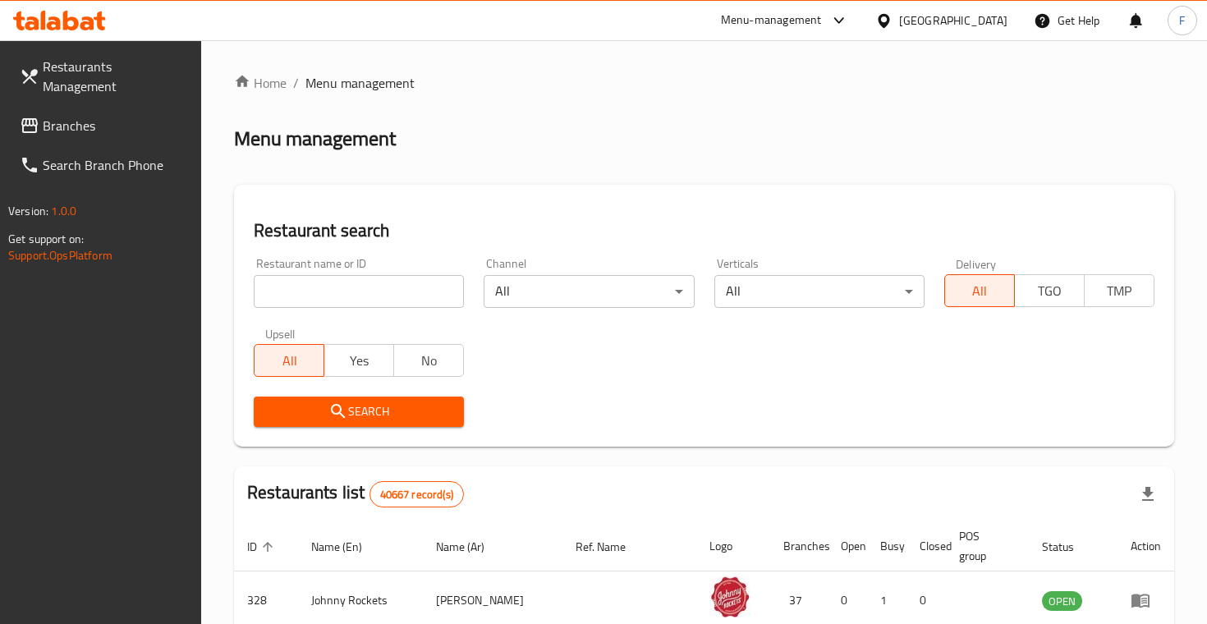
click at [320, 297] on input "search" at bounding box center [359, 291] width 210 height 33
type input "mazmaza"
click at [359, 410] on button "Search" at bounding box center [359, 412] width 210 height 30
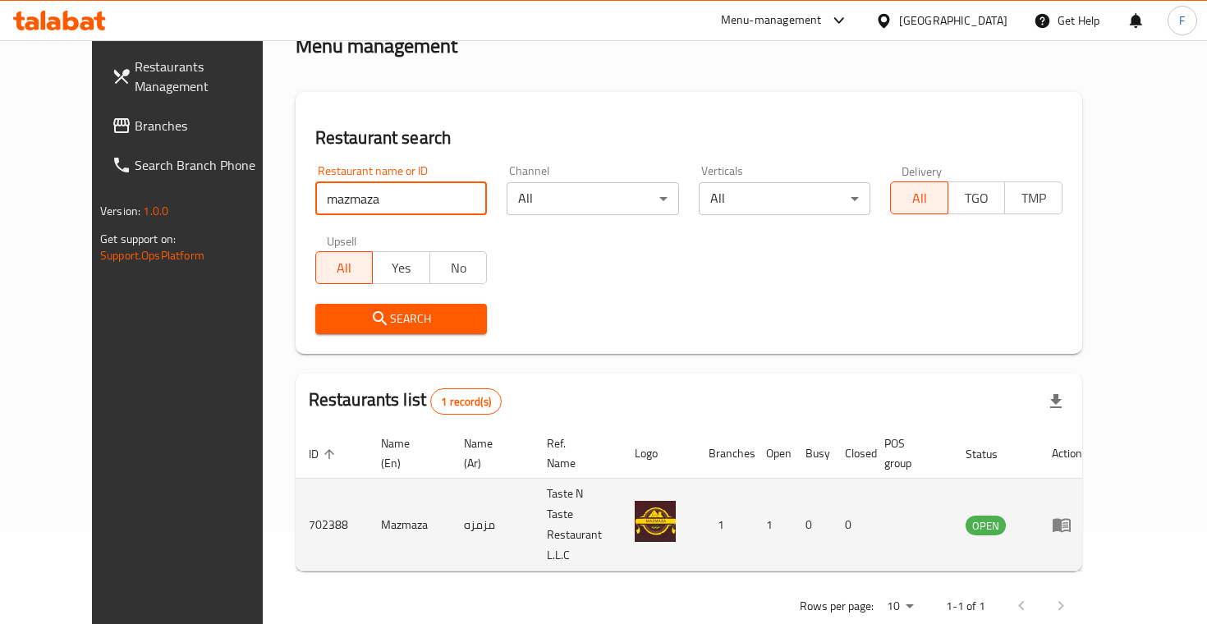
scroll to position [92, 0]
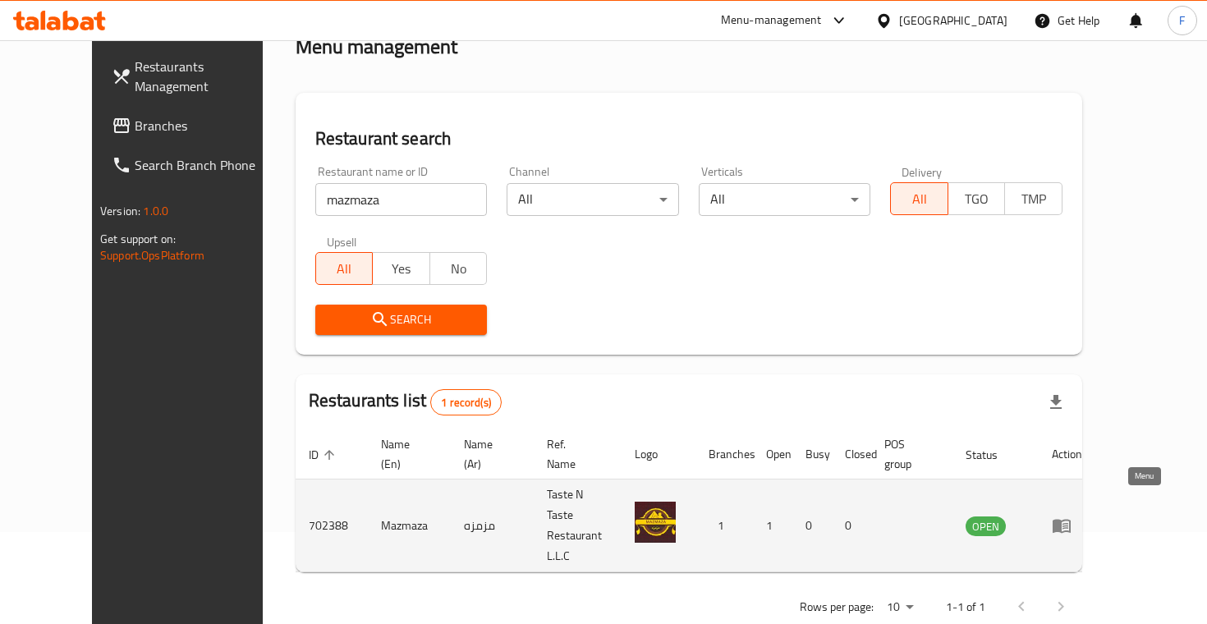
click at [1071, 520] on icon "enhanced table" at bounding box center [1062, 527] width 18 height 14
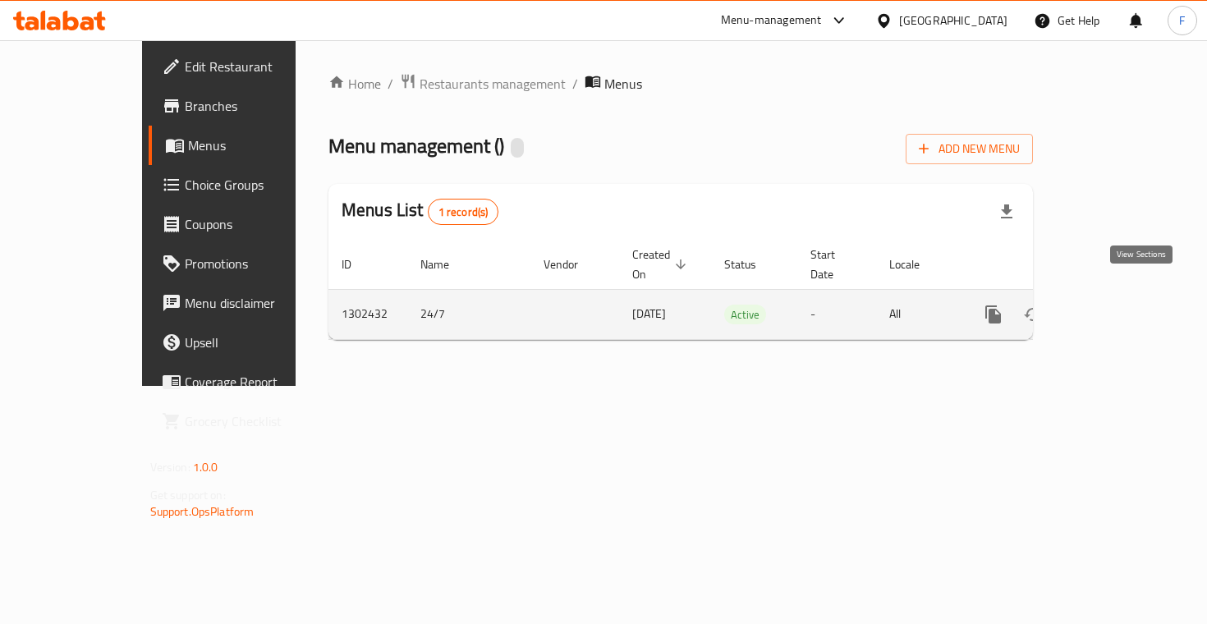
click at [1122, 305] on icon "enhanced table" at bounding box center [1112, 315] width 20 height 20
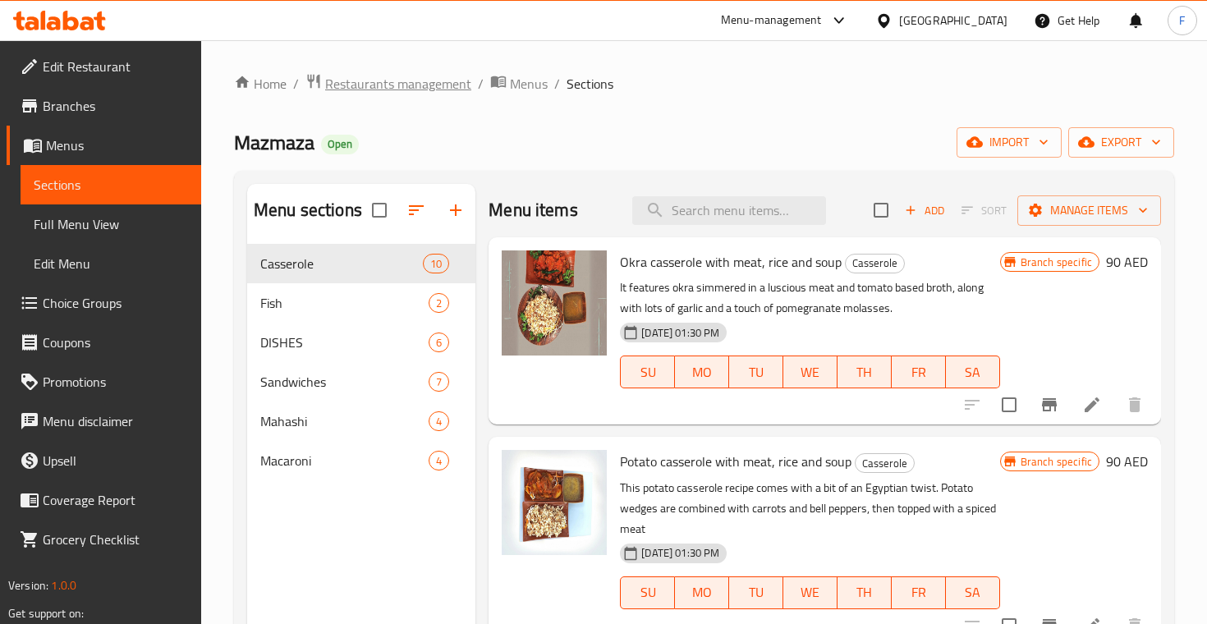
click at [378, 85] on span "Restaurants management" at bounding box center [398, 84] width 146 height 20
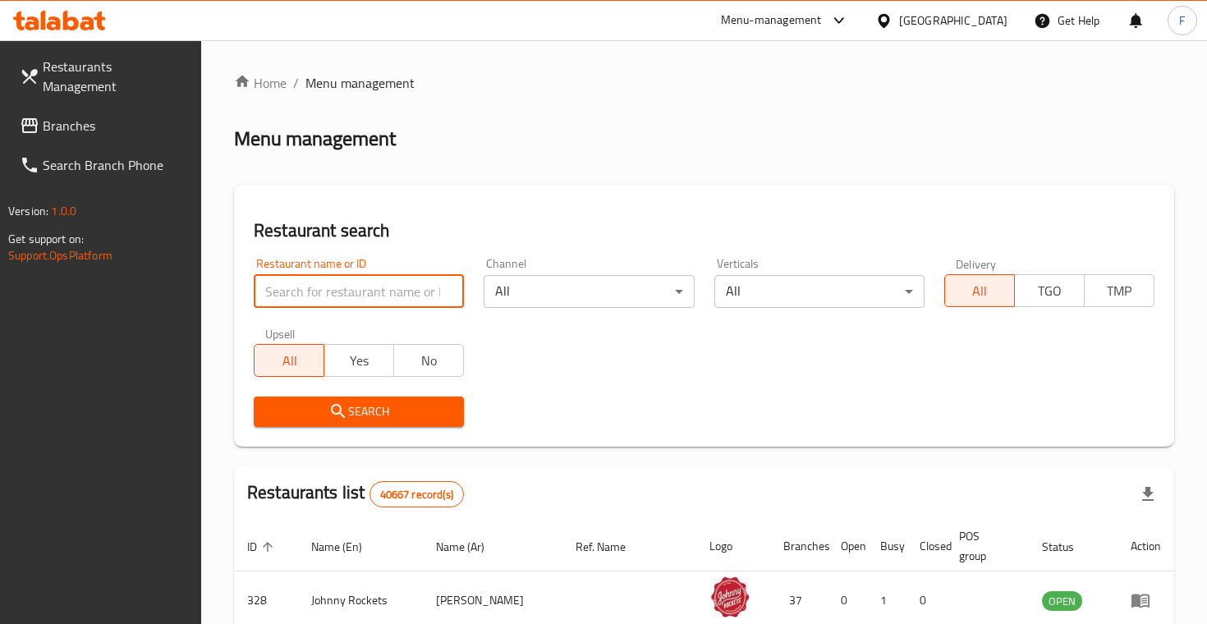
click at [310, 301] on input "search" at bounding box center [359, 291] width 210 height 33
type input "[PERSON_NAME]"
click at [359, 410] on button "Search" at bounding box center [359, 412] width 210 height 30
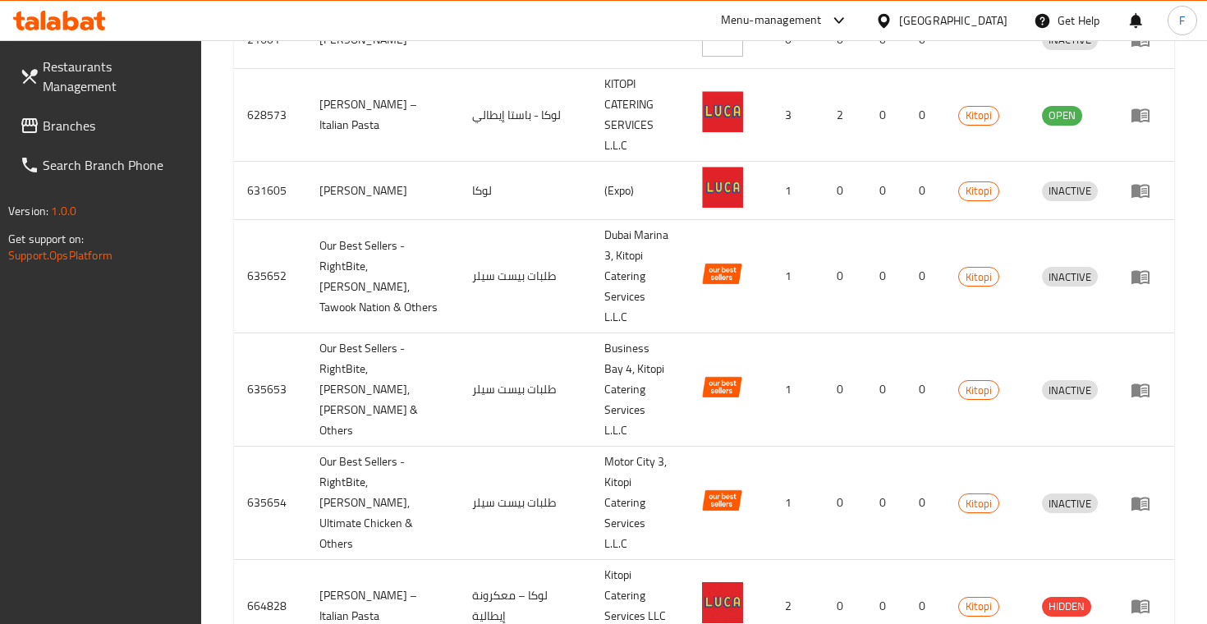
scroll to position [691, 0]
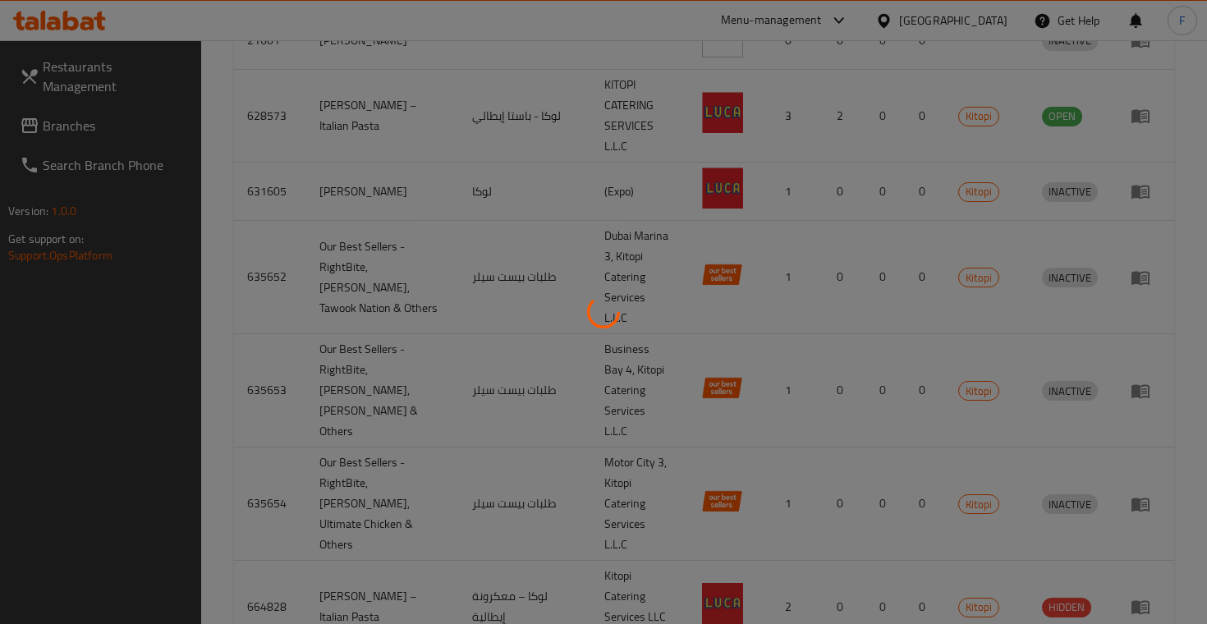
scroll to position [314, 0]
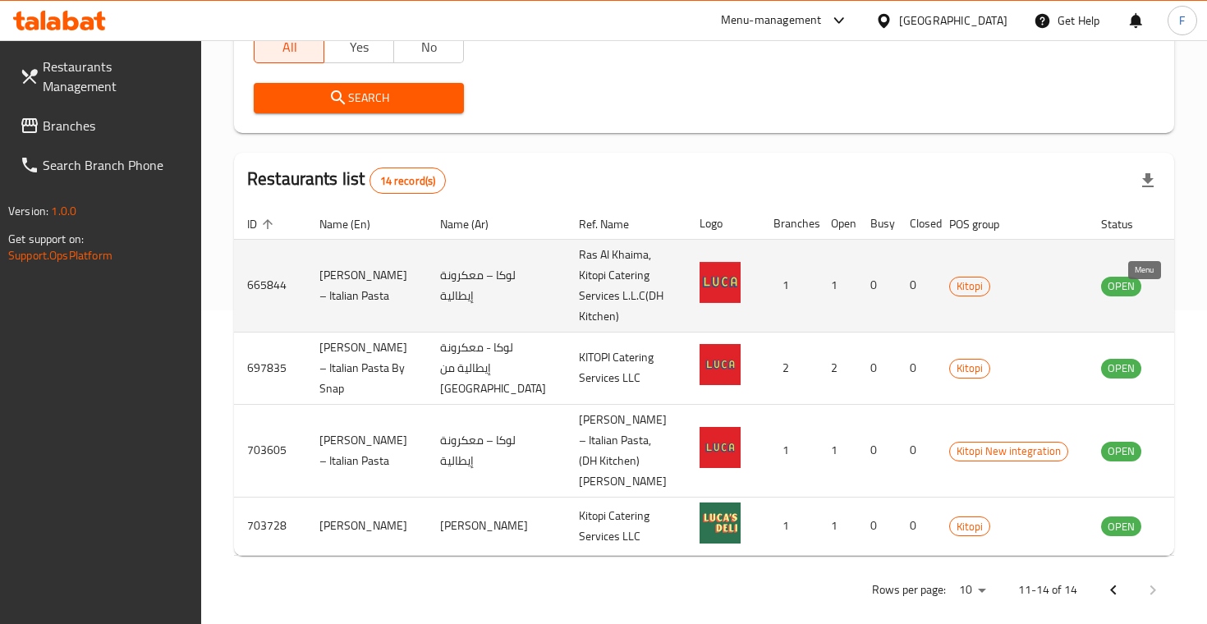
click at [1188, 293] on icon "enhanced table" at bounding box center [1197, 286] width 18 height 14
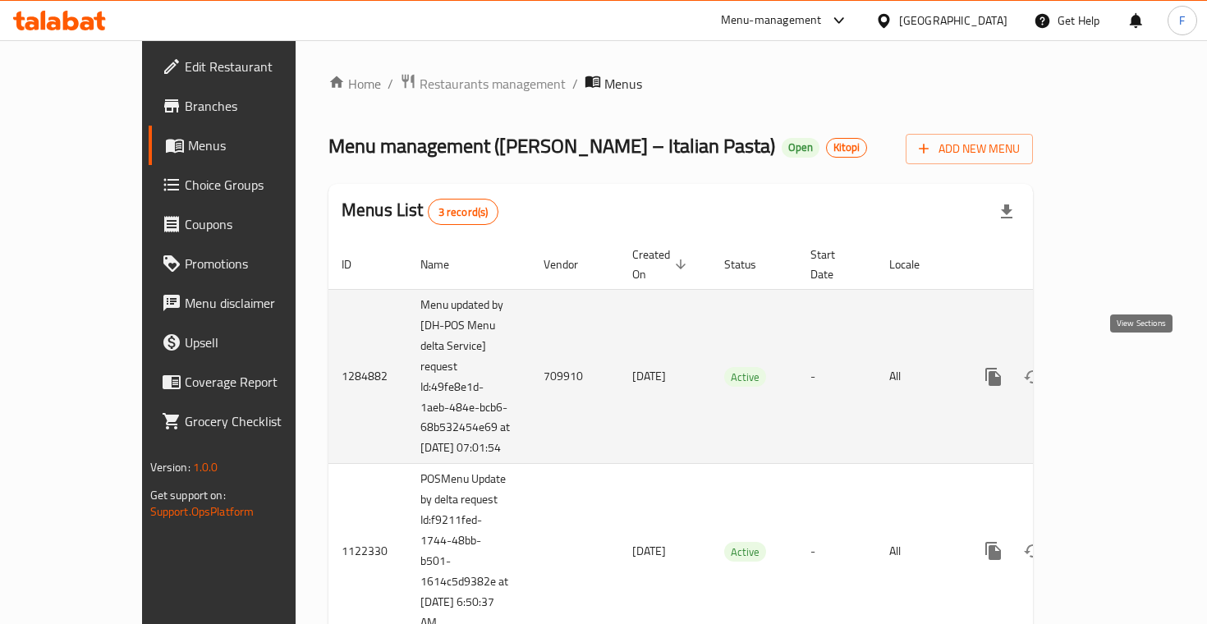
click at [1122, 369] on icon "enhanced table" at bounding box center [1112, 377] width 20 height 20
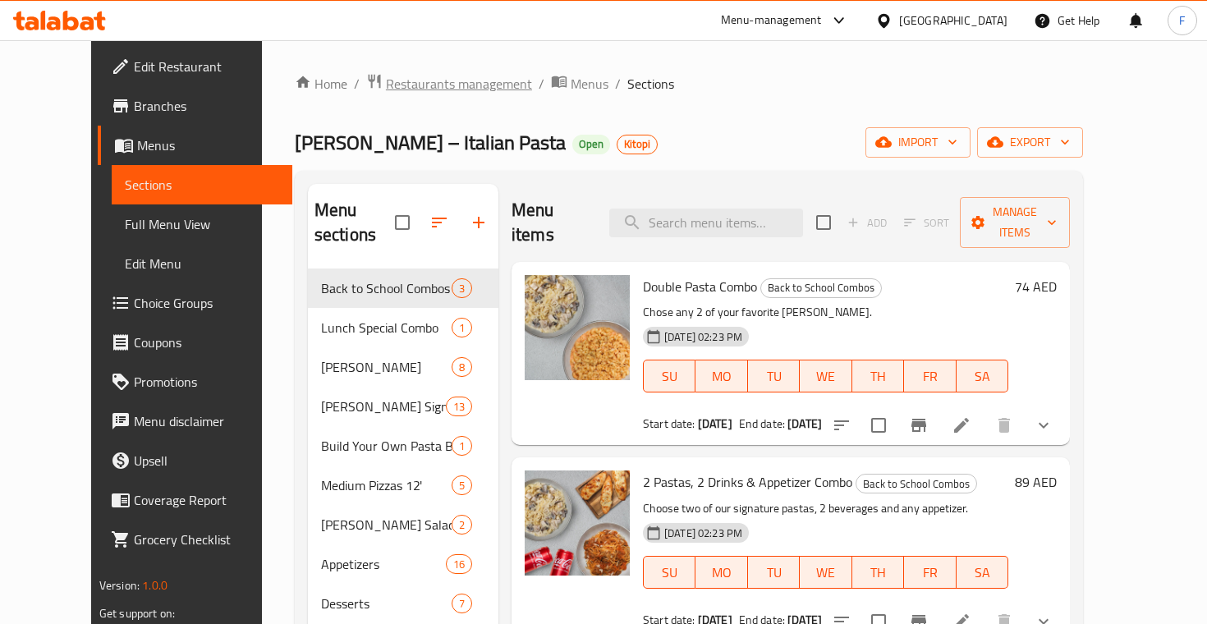
click at [409, 80] on span "Restaurants management" at bounding box center [459, 84] width 146 height 20
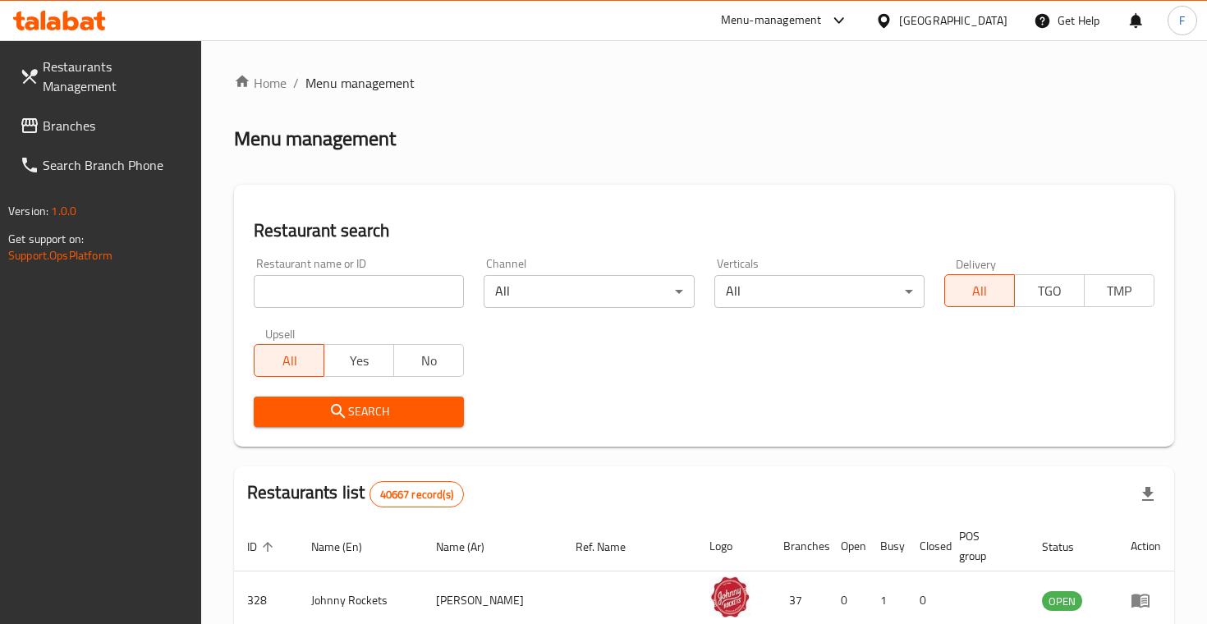
click at [353, 290] on input "search" at bounding box center [359, 291] width 210 height 33
paste input "Kaaketna"
type input "Kaaketna"
click at [359, 410] on button "Search" at bounding box center [359, 412] width 210 height 30
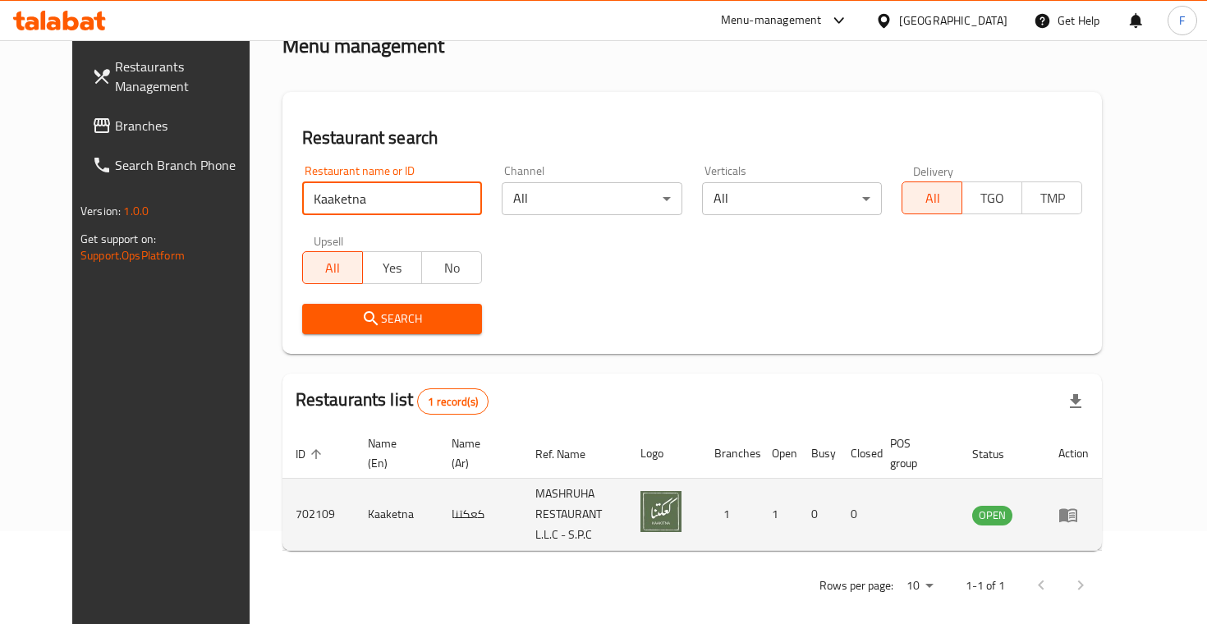
scroll to position [92, 0]
click at [1089, 509] on link "enhanced table" at bounding box center [1073, 516] width 30 height 20
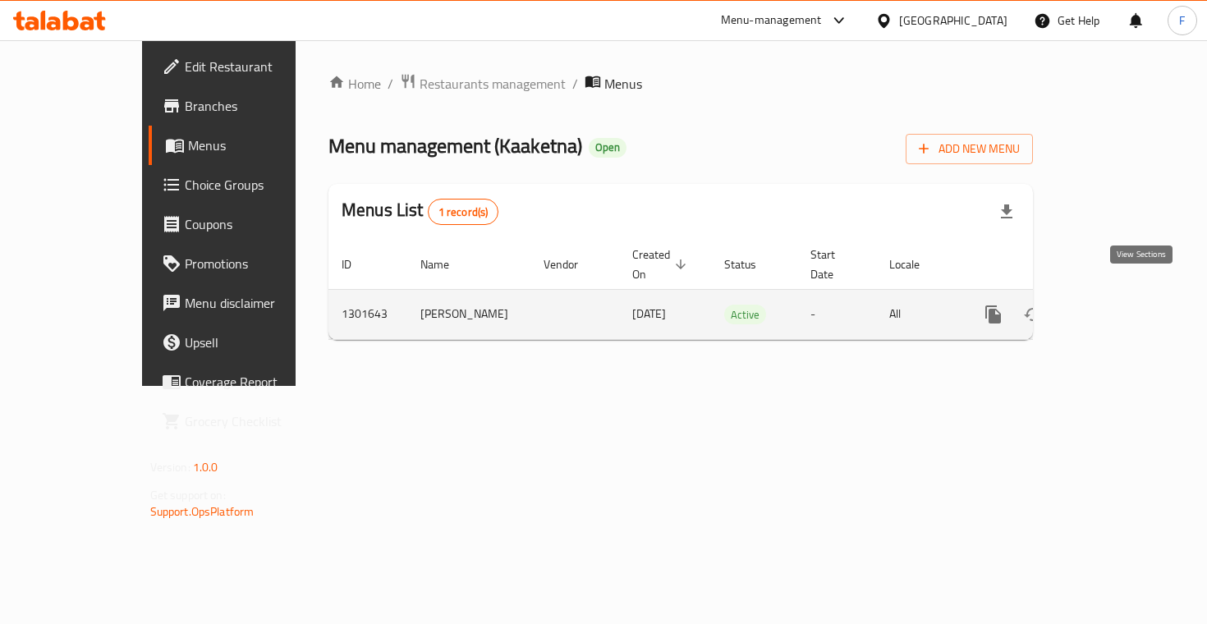
click at [1119, 307] on icon "enhanced table" at bounding box center [1111, 314] width 15 height 15
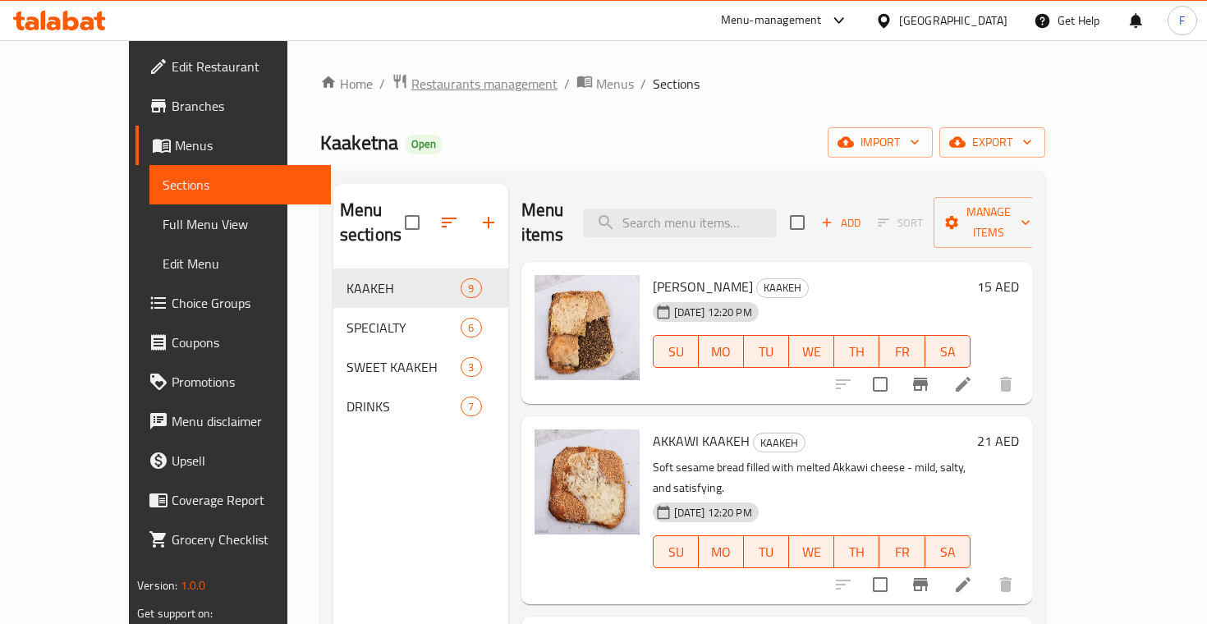
click at [411, 94] on span "Restaurants management" at bounding box center [484, 84] width 146 height 20
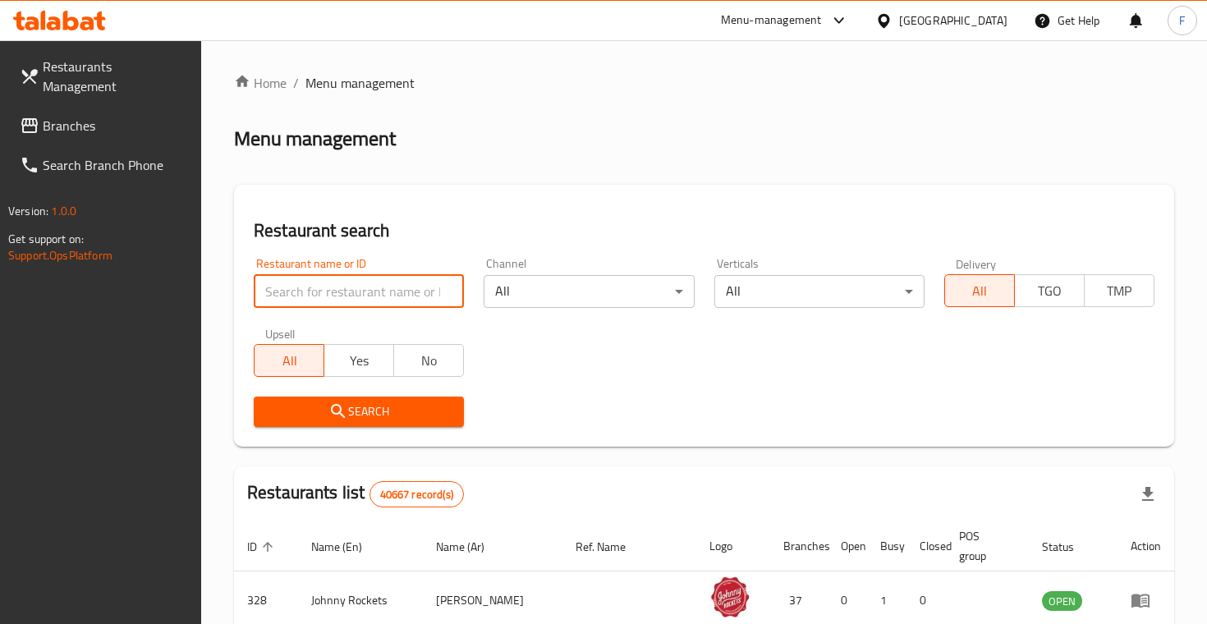
click at [373, 287] on input "search" at bounding box center [359, 291] width 210 height 33
type input "bazooka"
click at [359, 410] on button "Search" at bounding box center [359, 412] width 210 height 30
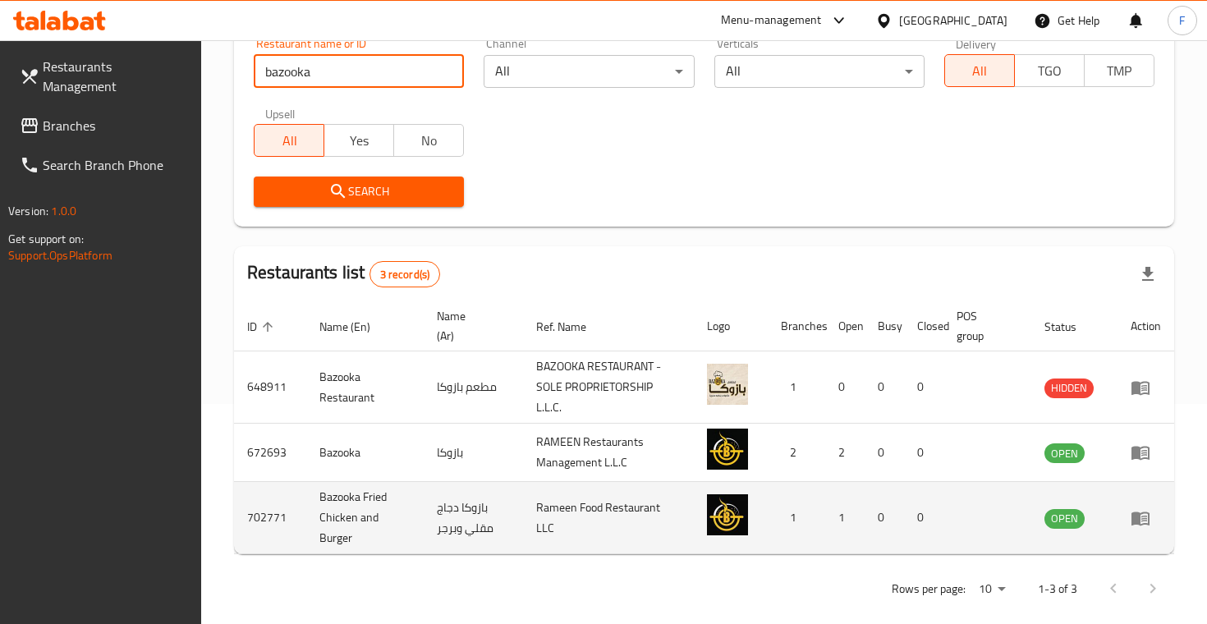
scroll to position [219, 0]
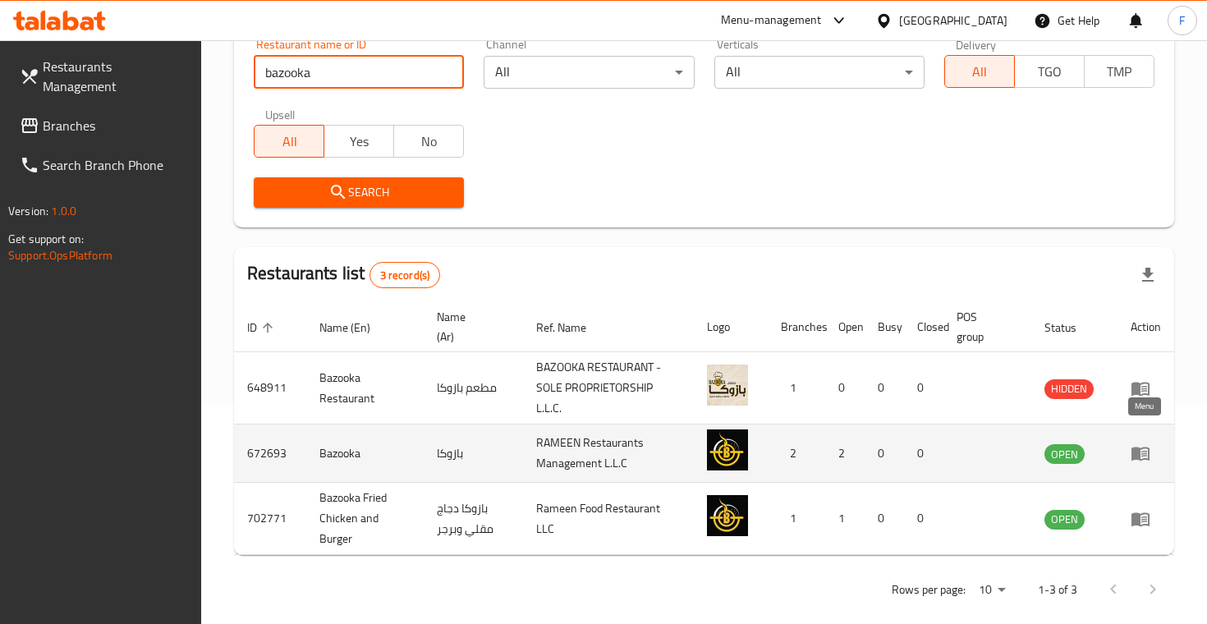
click at [1152, 443] on link "enhanced table" at bounding box center [1146, 453] width 30 height 20
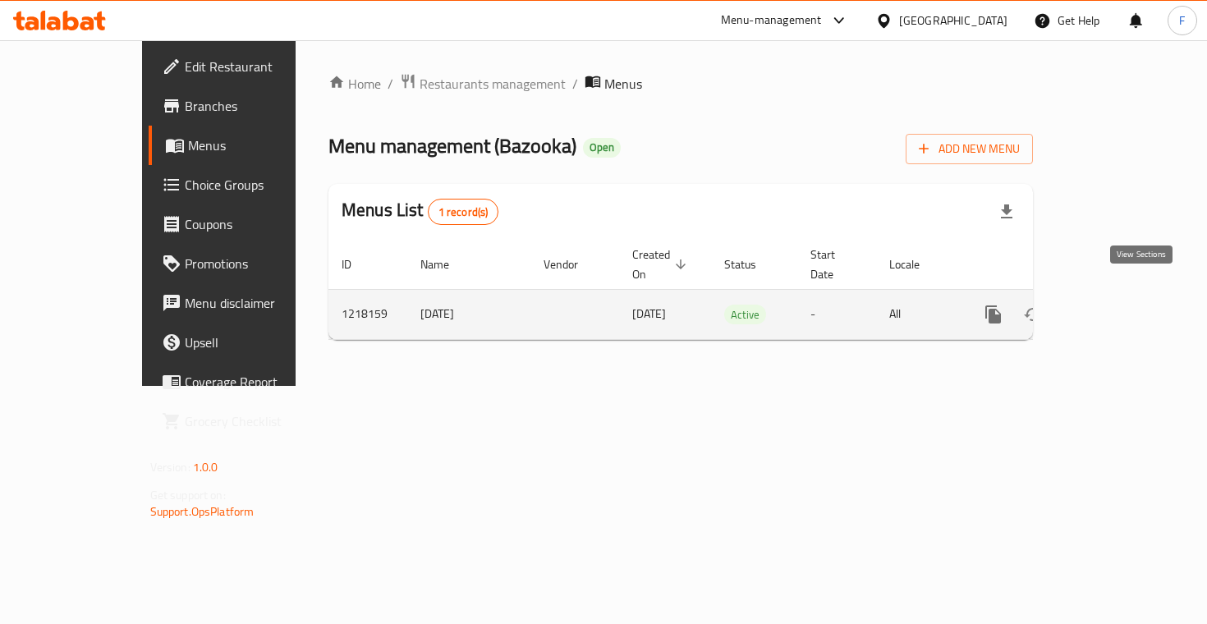
click at [1122, 305] on icon "enhanced table" at bounding box center [1112, 315] width 20 height 20
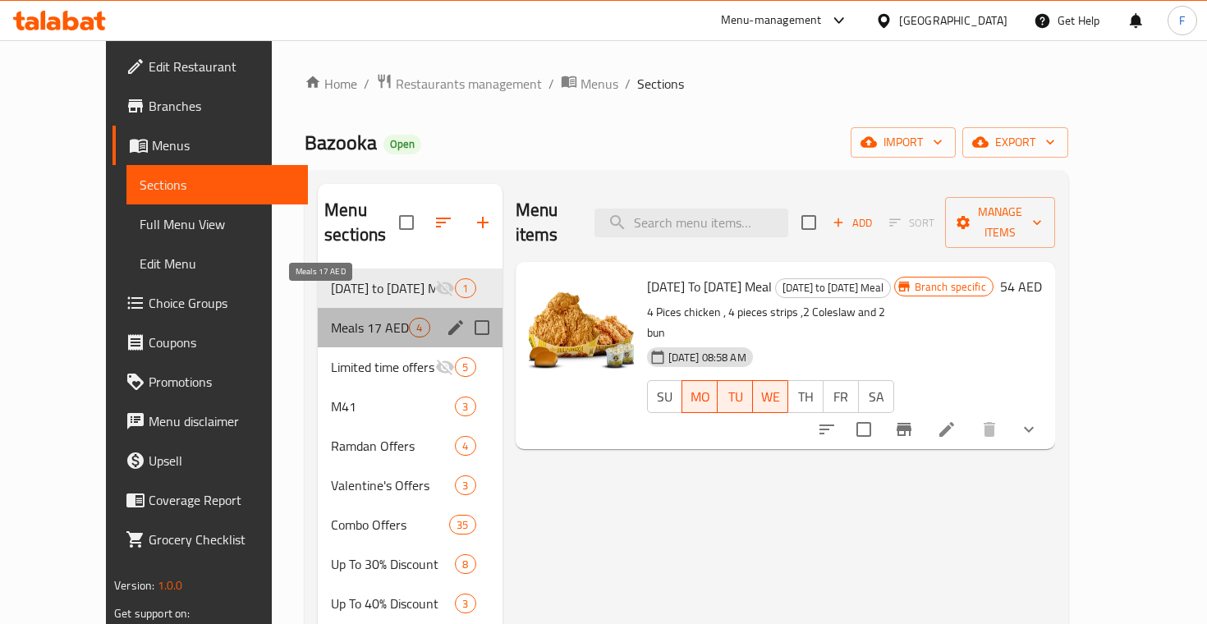
click at [352, 318] on span "Meals 17 AED" at bounding box center [370, 328] width 78 height 20
